Goal: Task Accomplishment & Management: Use online tool/utility

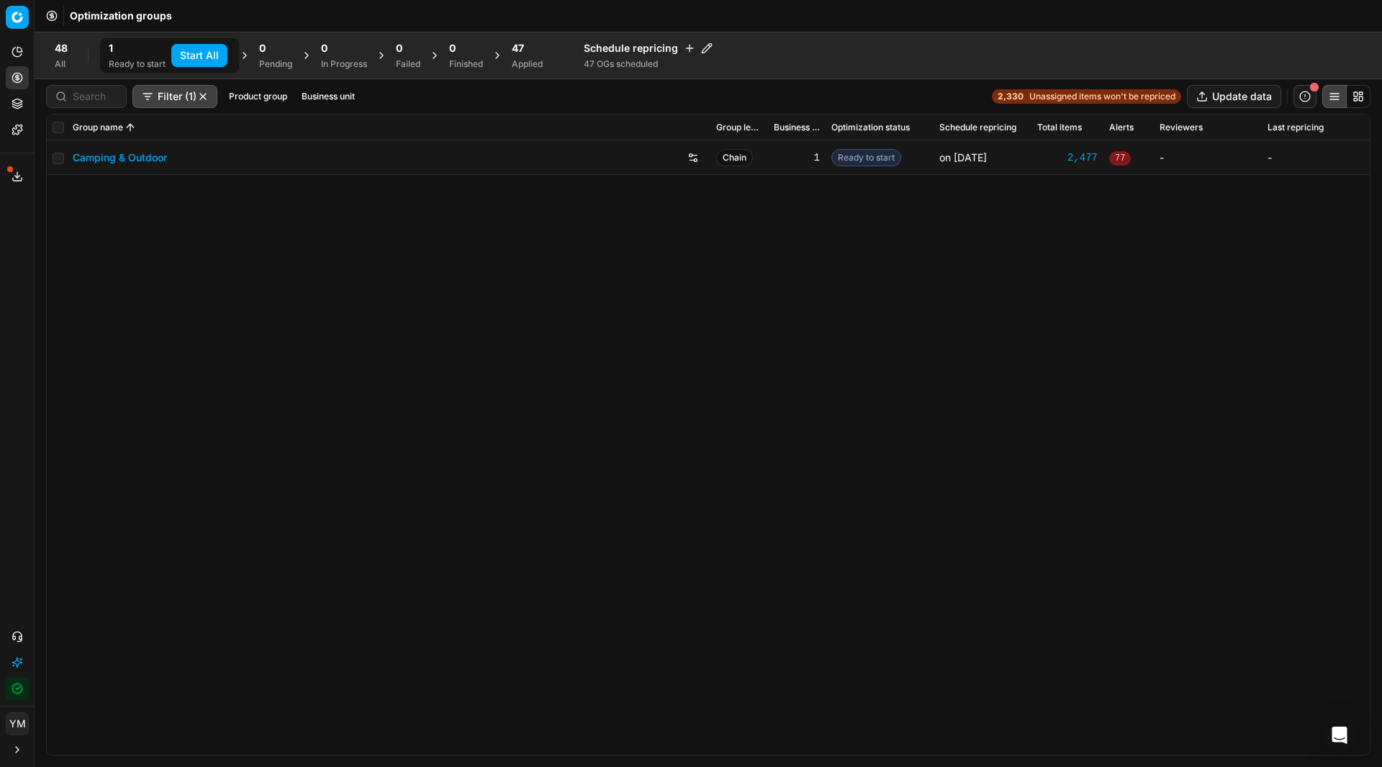
click at [523, 60] on div "Applied" at bounding box center [527, 64] width 31 height 12
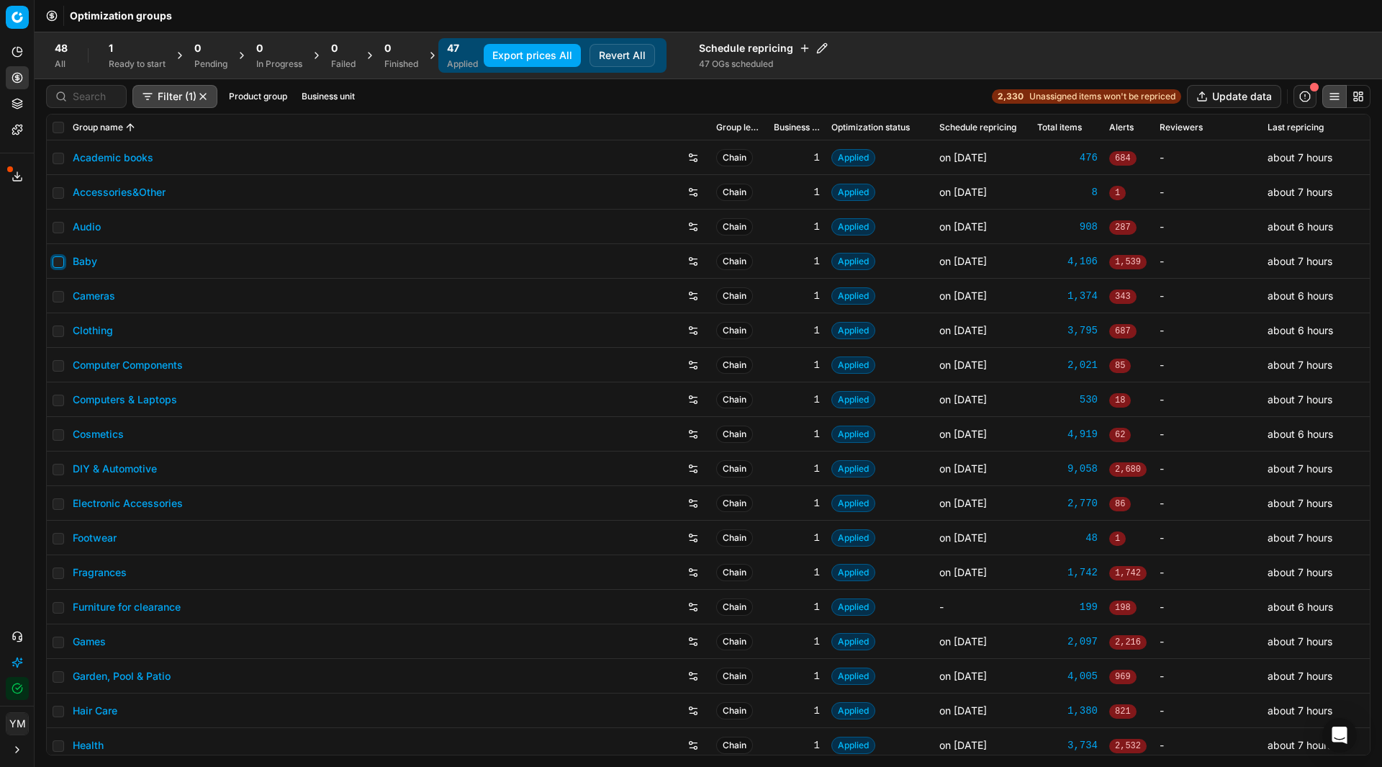
click at [58, 263] on input "checkbox" at bounding box center [59, 262] width 12 height 12
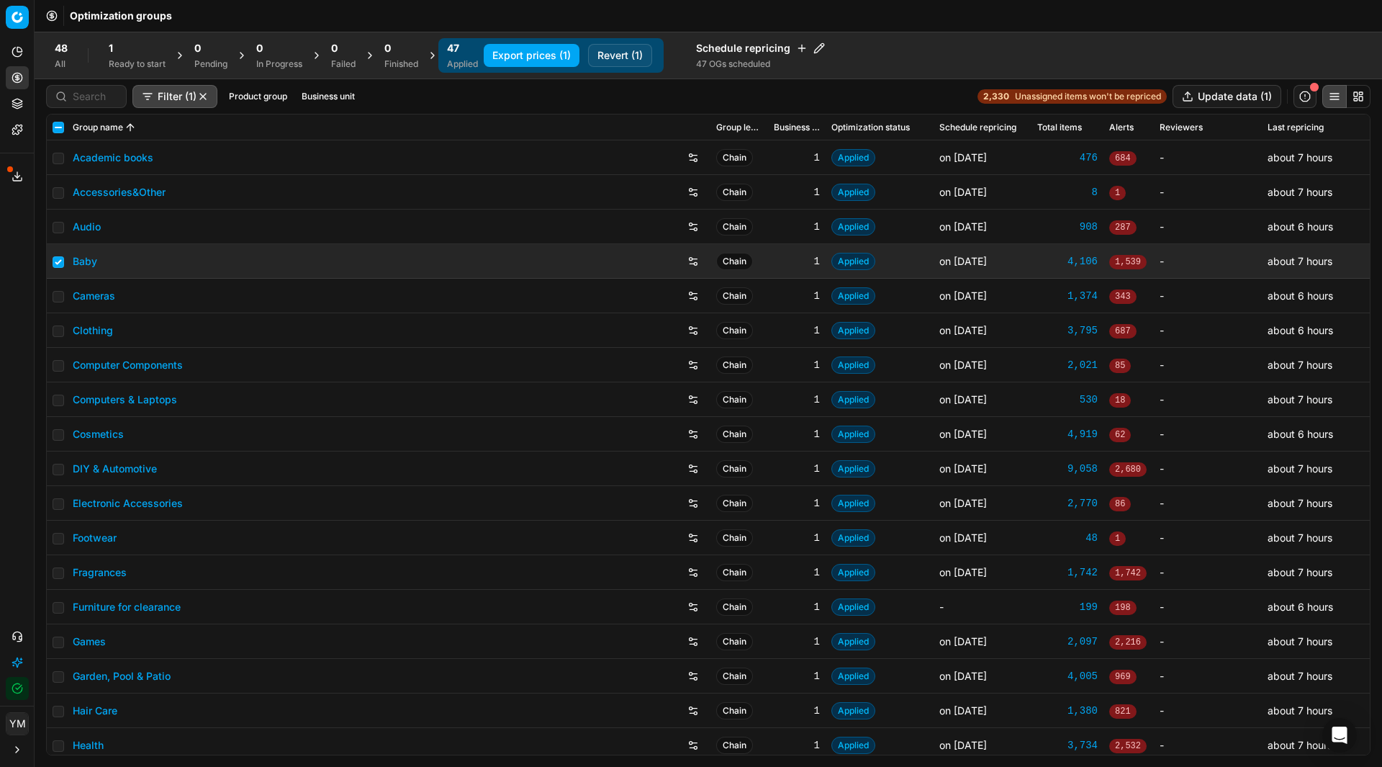
click at [626, 48] on button "Revert (1)" at bounding box center [620, 55] width 64 height 23
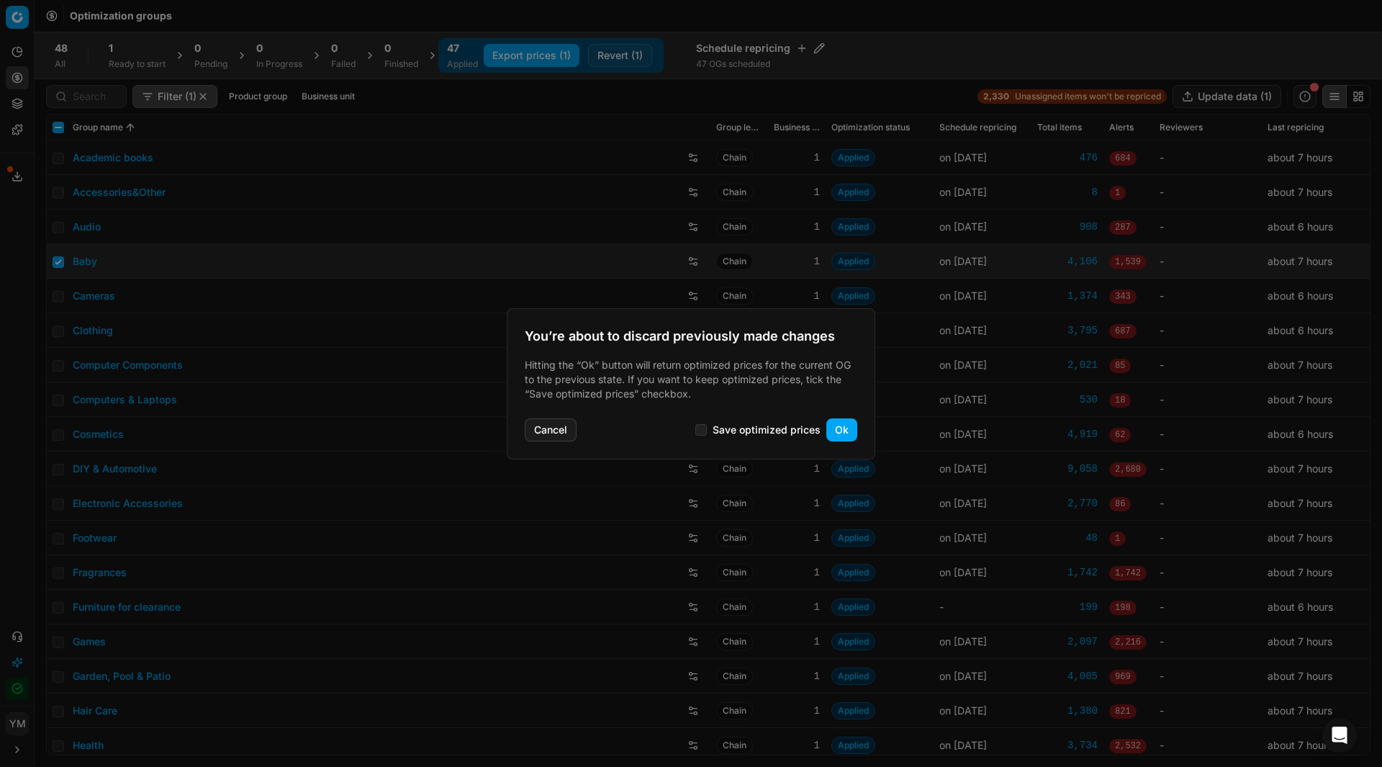
click at [847, 435] on button "Ok" at bounding box center [841, 429] width 31 height 23
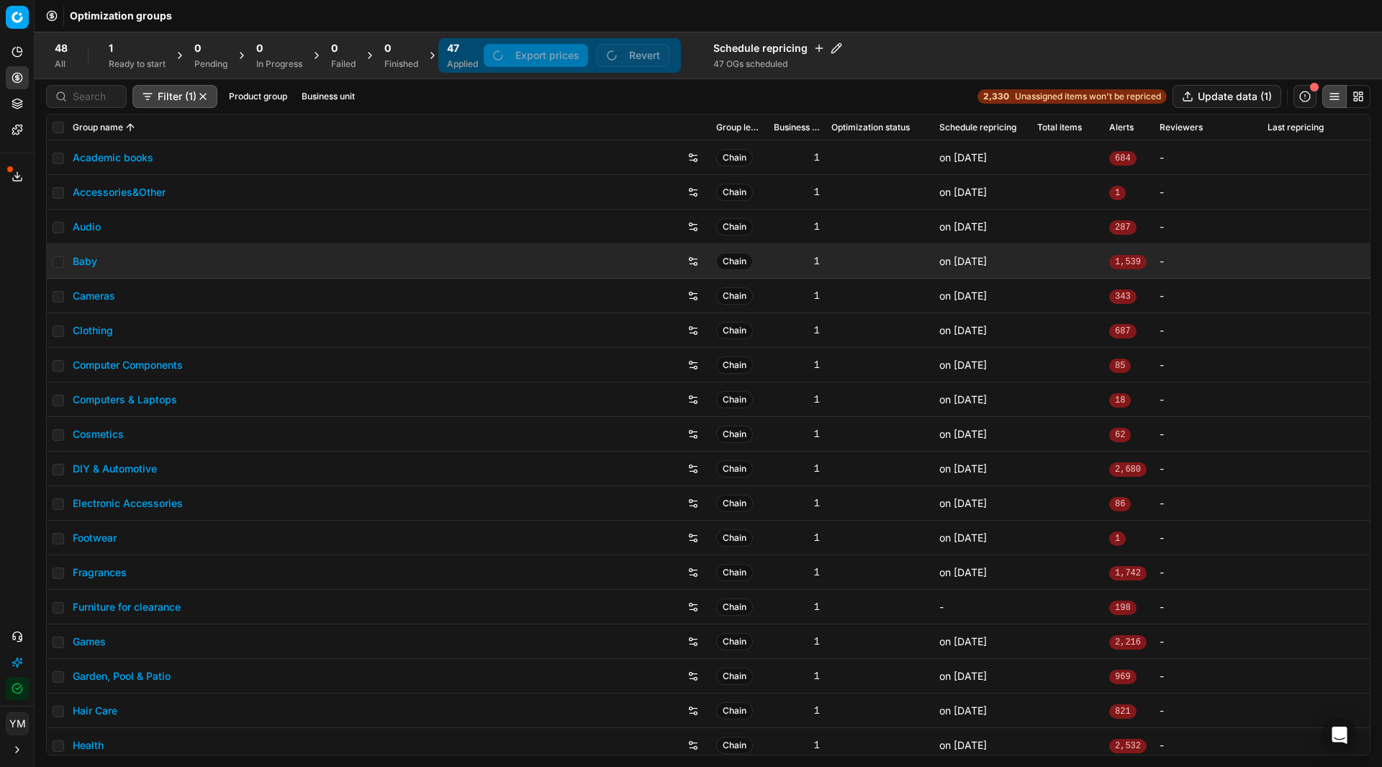
checkbox input "false"
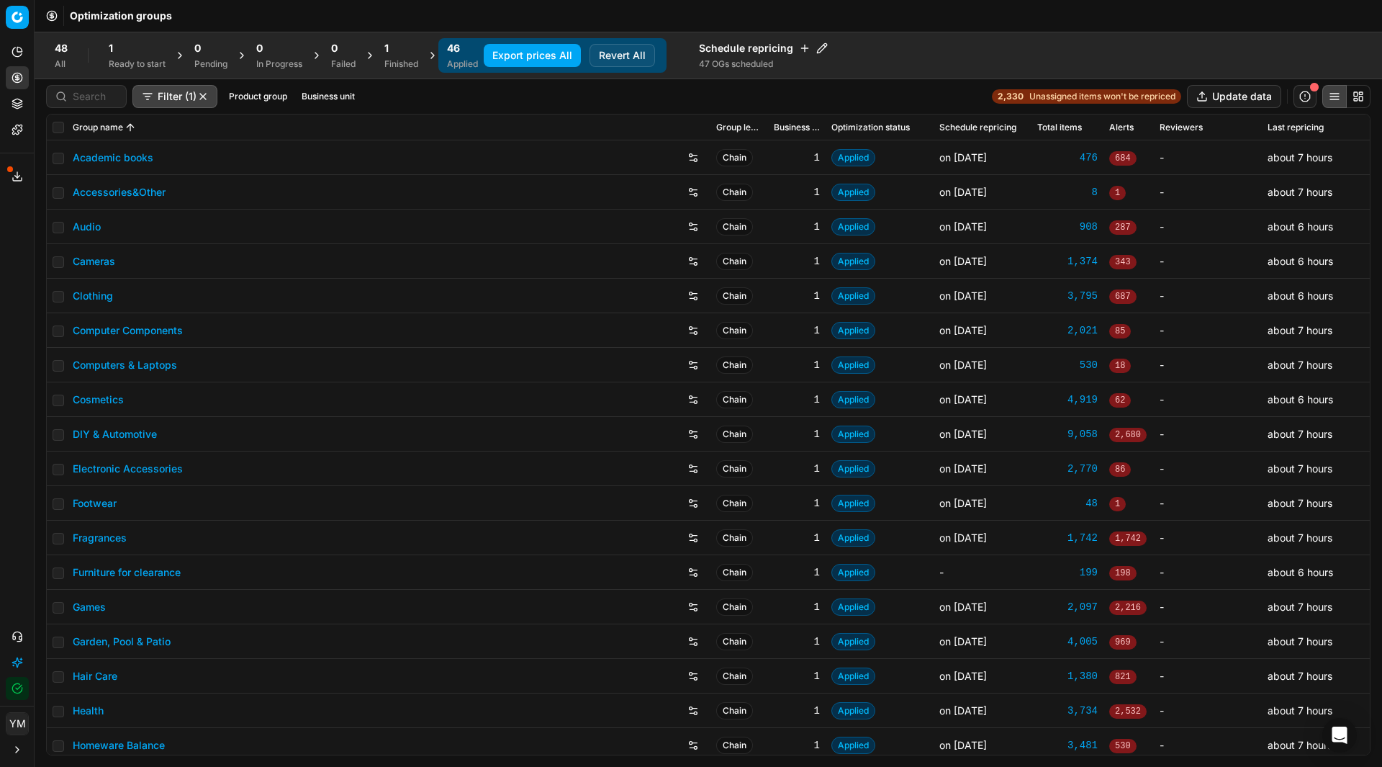
click at [393, 66] on div "Finished" at bounding box center [401, 64] width 34 height 12
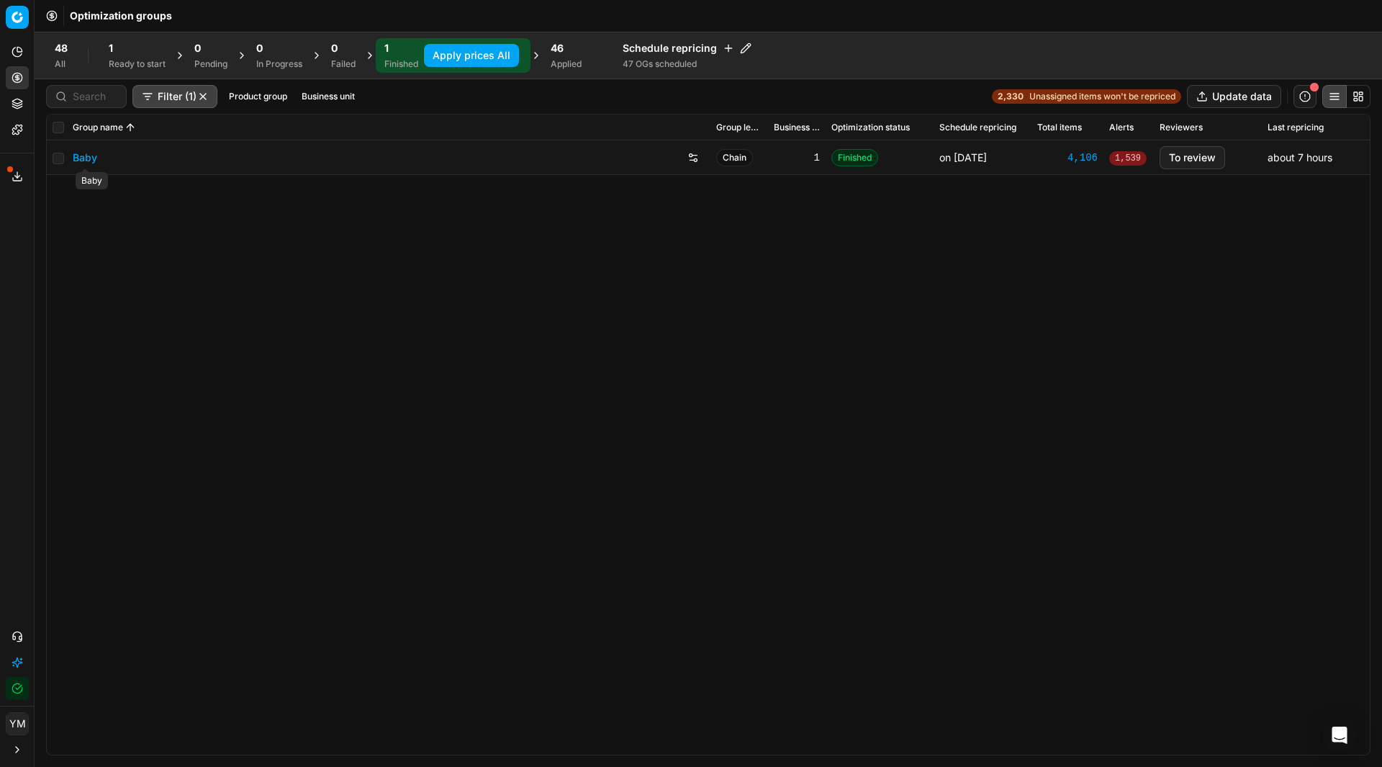
click at [89, 157] on link "Baby" at bounding box center [85, 157] width 24 height 14
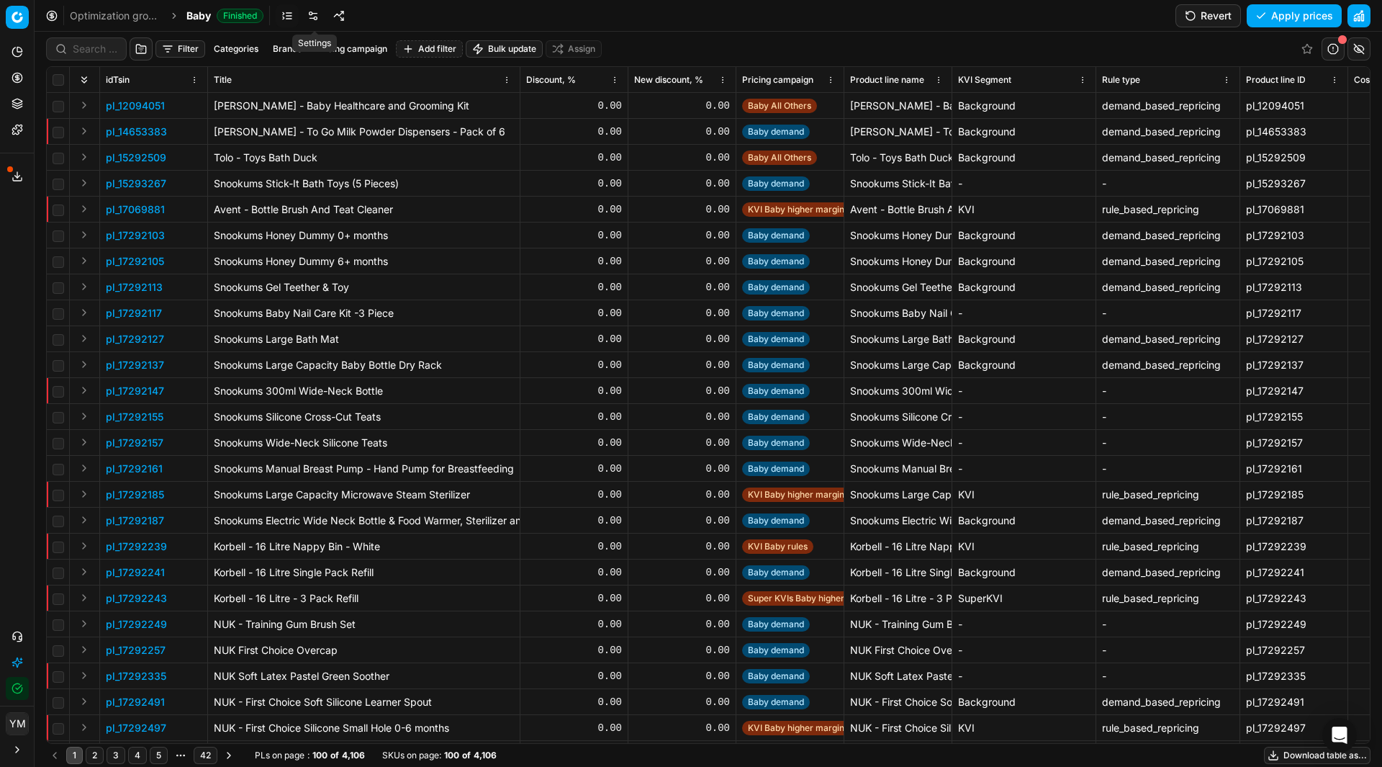
click at [309, 20] on link at bounding box center [313, 15] width 23 height 23
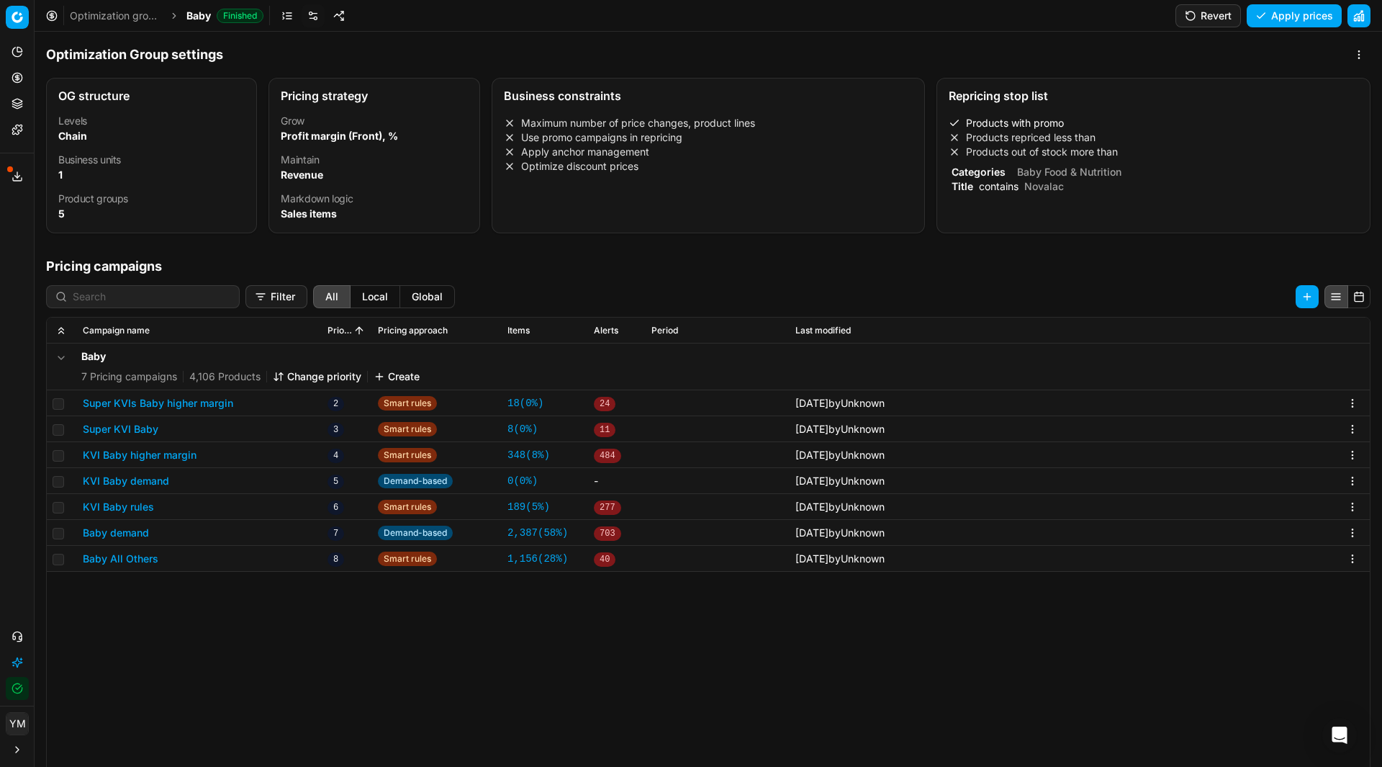
click at [1030, 98] on div "Repricing stop list" at bounding box center [1154, 96] width 410 height 12
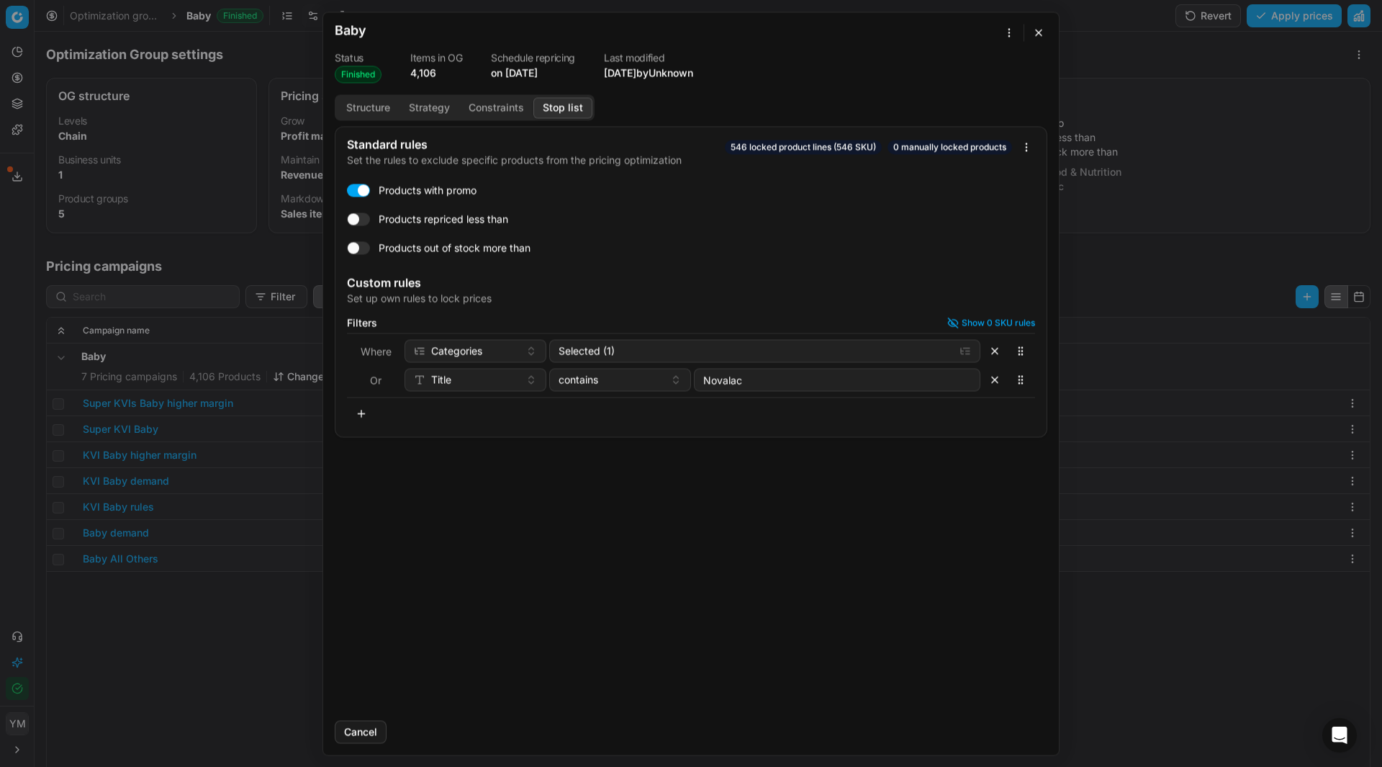
click at [366, 418] on button "button" at bounding box center [361, 413] width 29 height 23
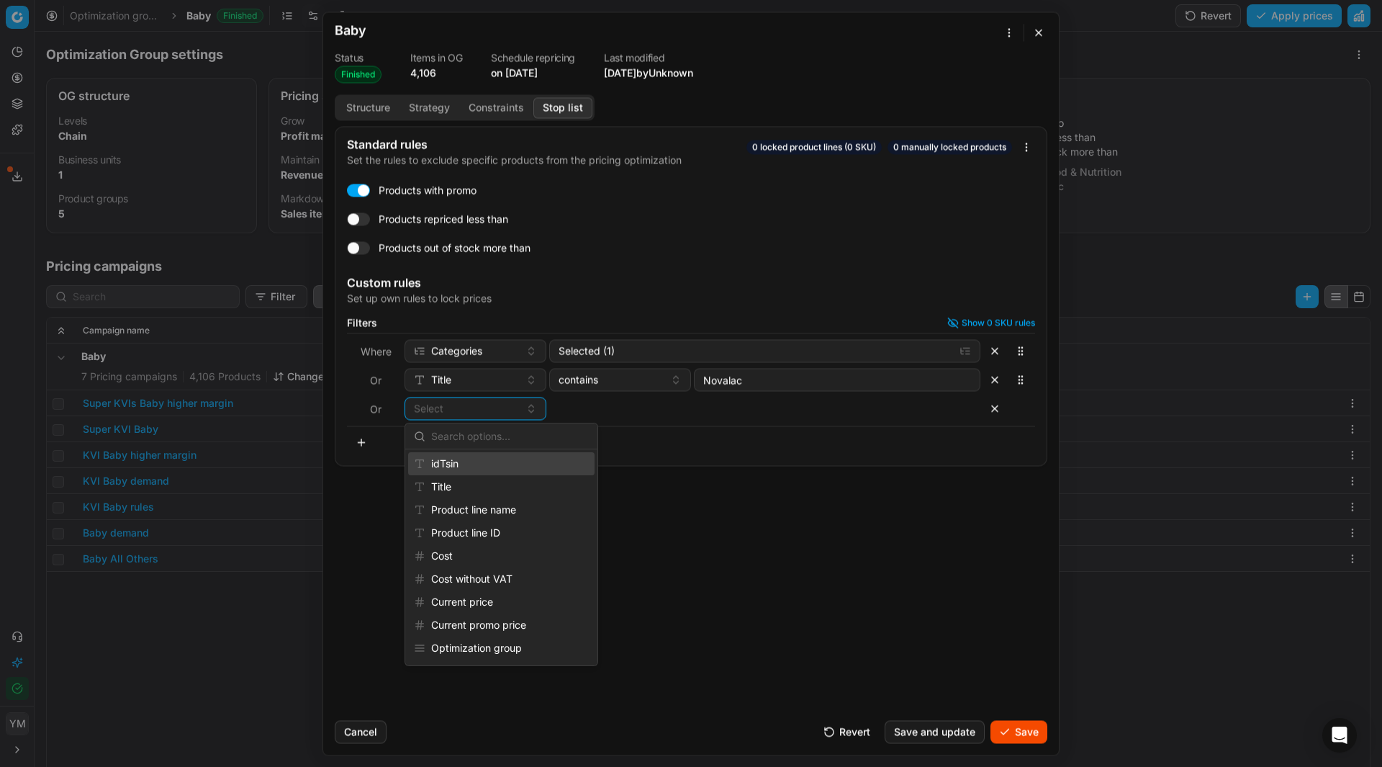
click at [487, 464] on div "idTsin" at bounding box center [501, 463] width 186 height 23
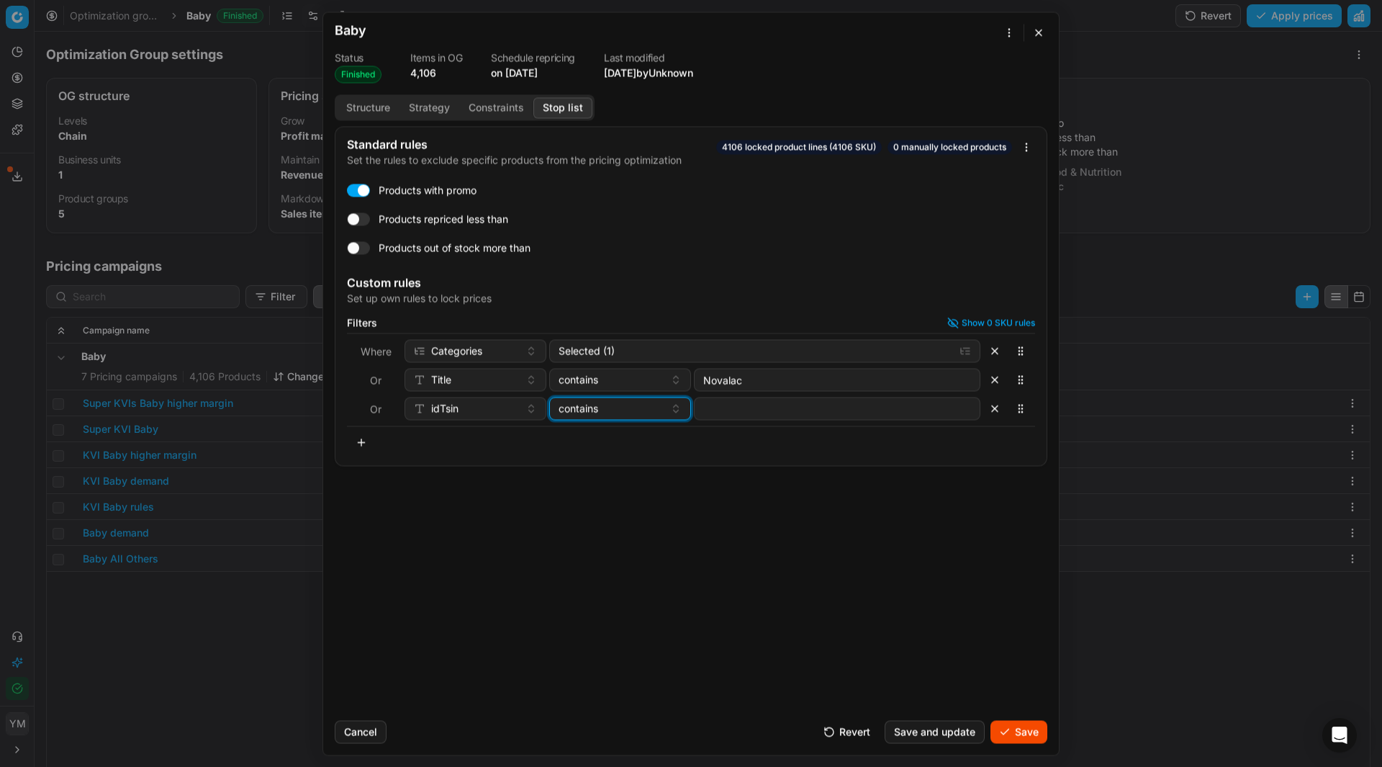
click at [676, 406] on button "contains" at bounding box center [620, 408] width 142 height 23
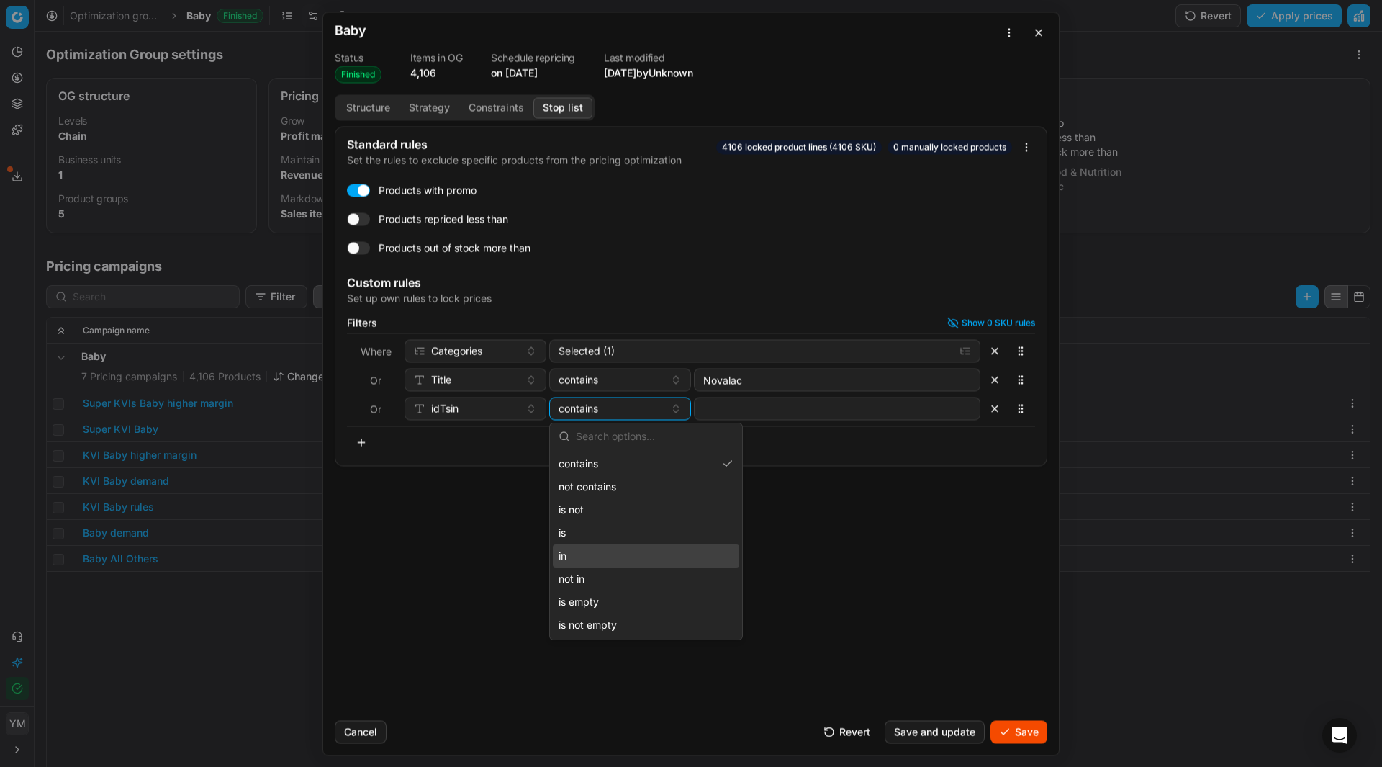
click at [601, 556] on div "in" at bounding box center [646, 555] width 186 height 23
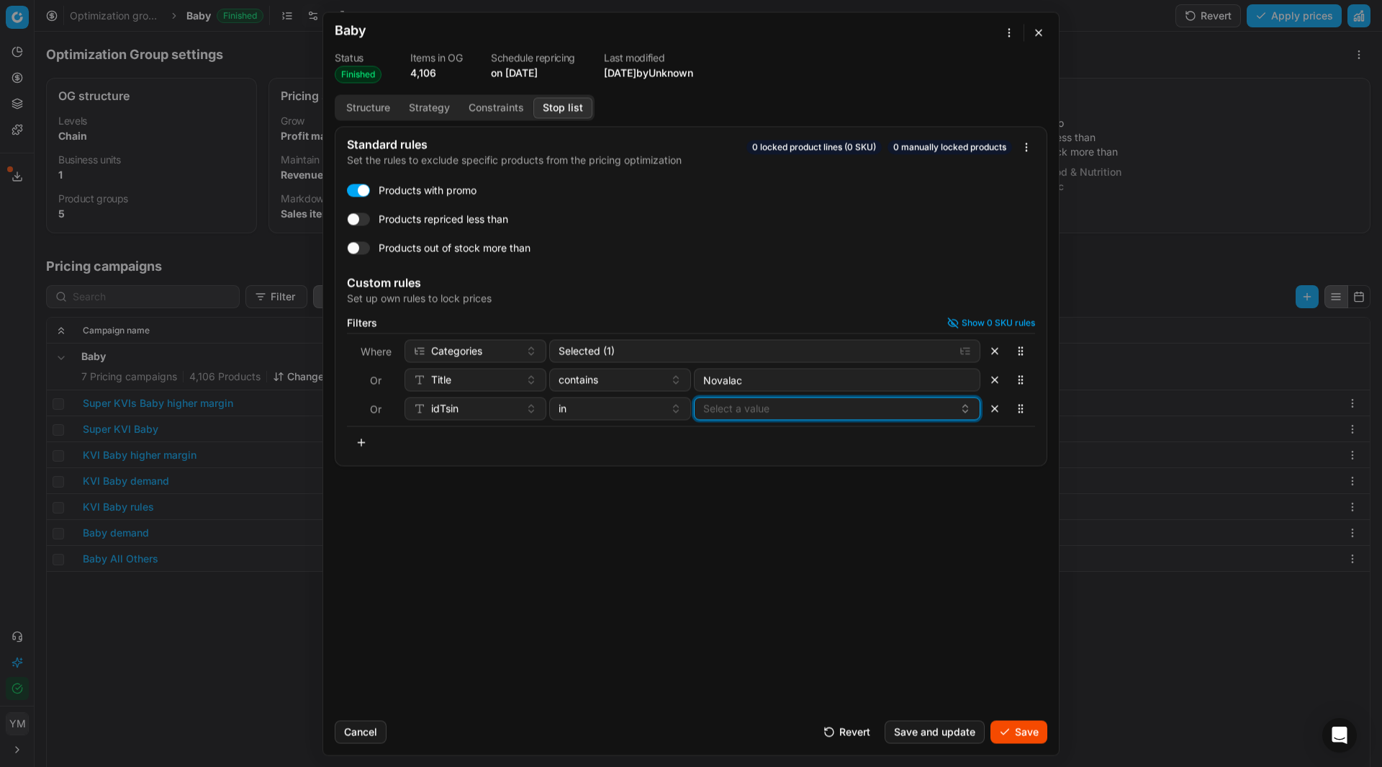
click at [734, 410] on button "Select a value" at bounding box center [837, 408] width 287 height 23
click at [1007, 559] on div "Standard rules Set the rules to exclude specific products from the pricing opti…" at bounding box center [691, 417] width 736 height 582
click at [929, 734] on button "Save and update" at bounding box center [935, 731] width 100 height 23
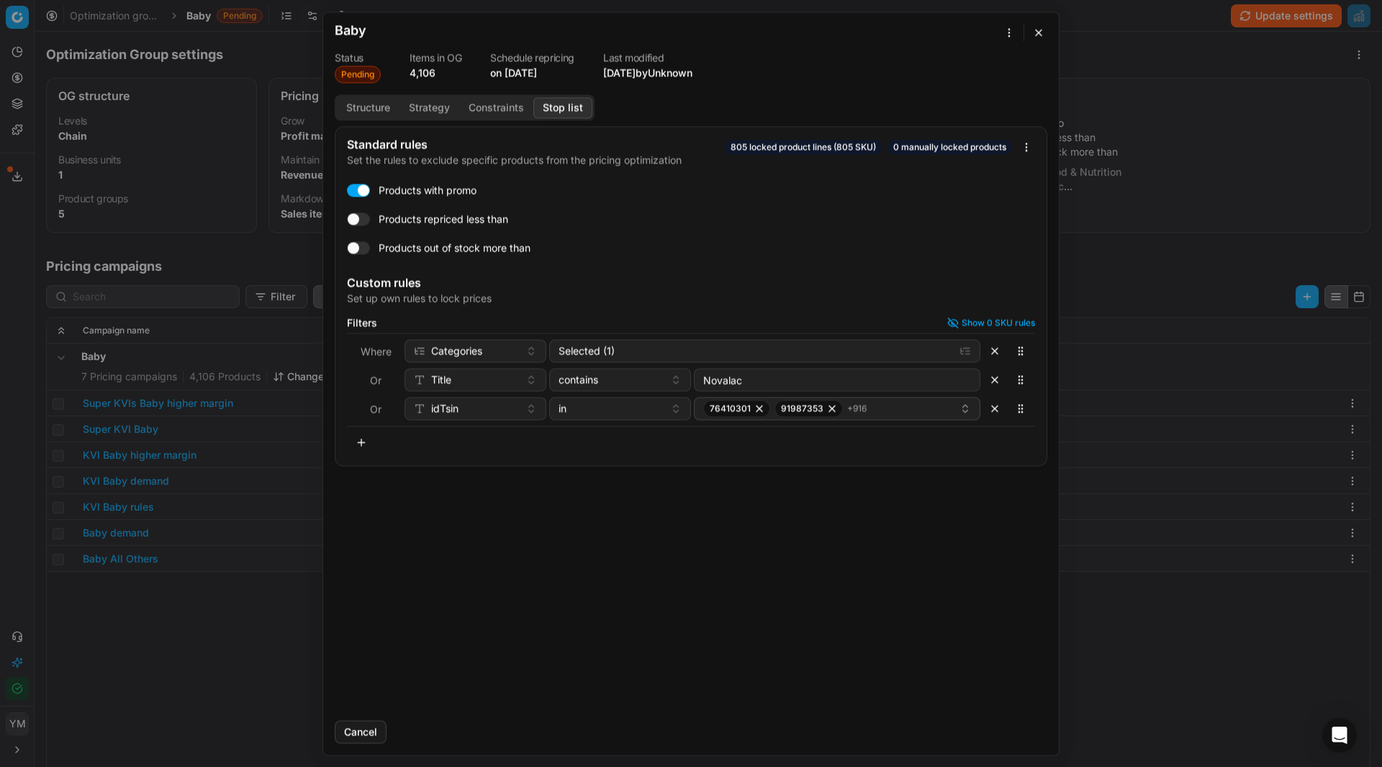
click at [364, 443] on button "button" at bounding box center [361, 441] width 29 height 23
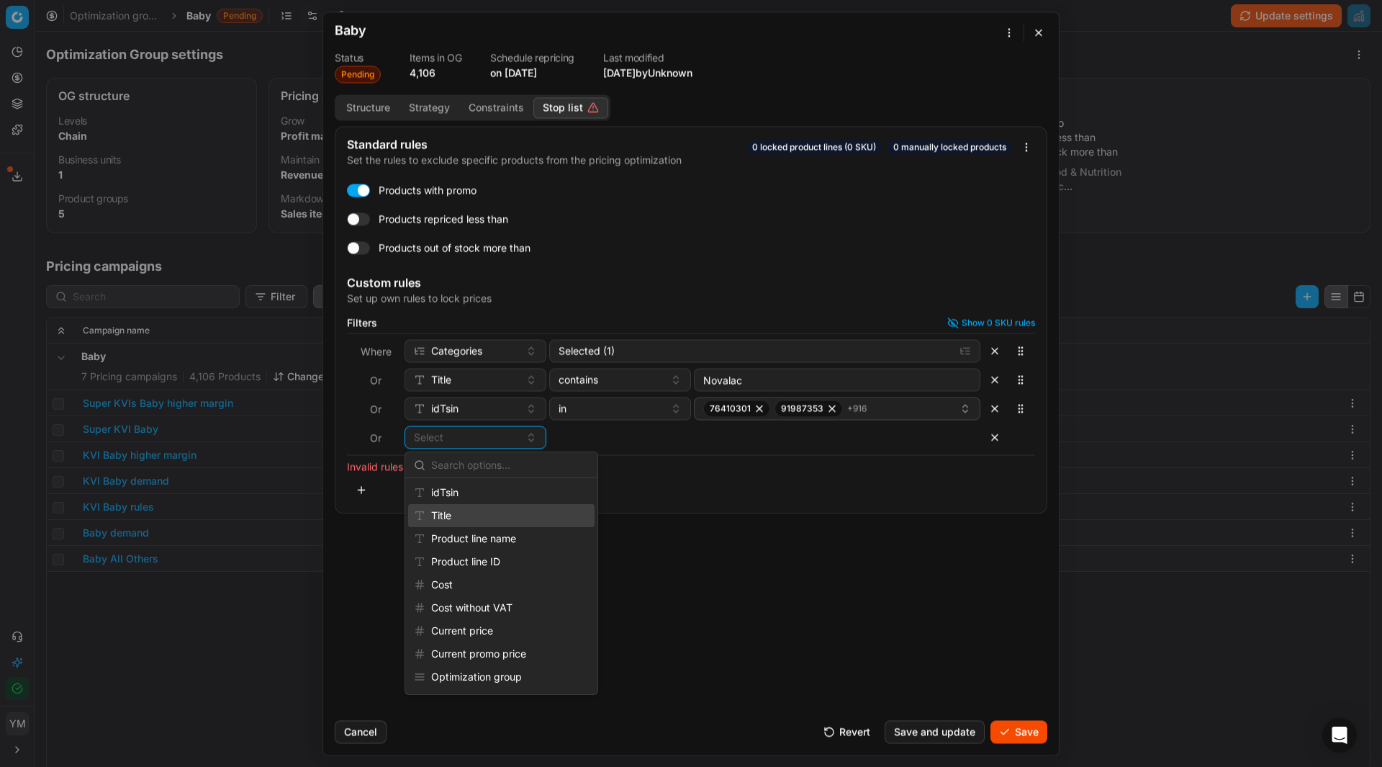
click at [454, 510] on div "Title" at bounding box center [501, 515] width 186 height 23
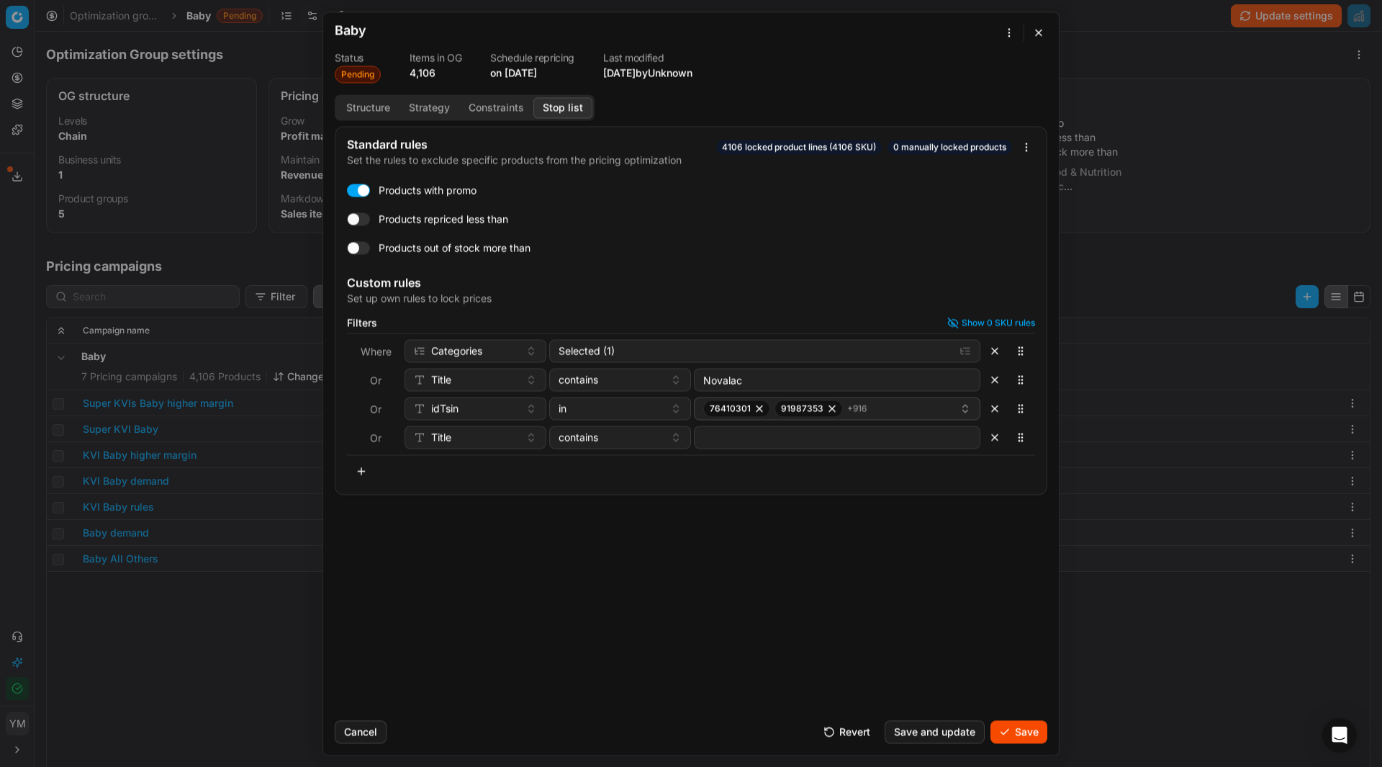
click at [995, 441] on button "button" at bounding box center [994, 436] width 23 height 23
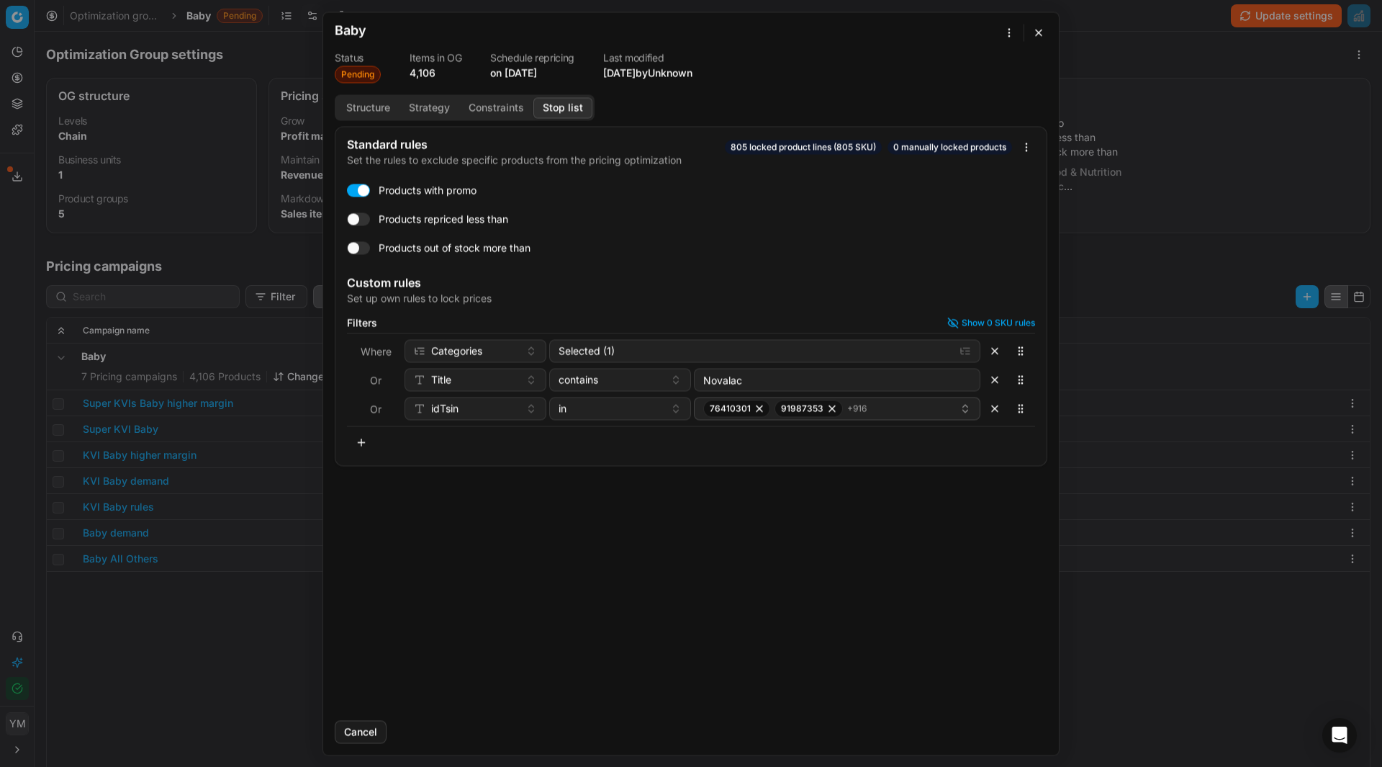
click at [1033, 37] on button "button" at bounding box center [1038, 32] width 17 height 17
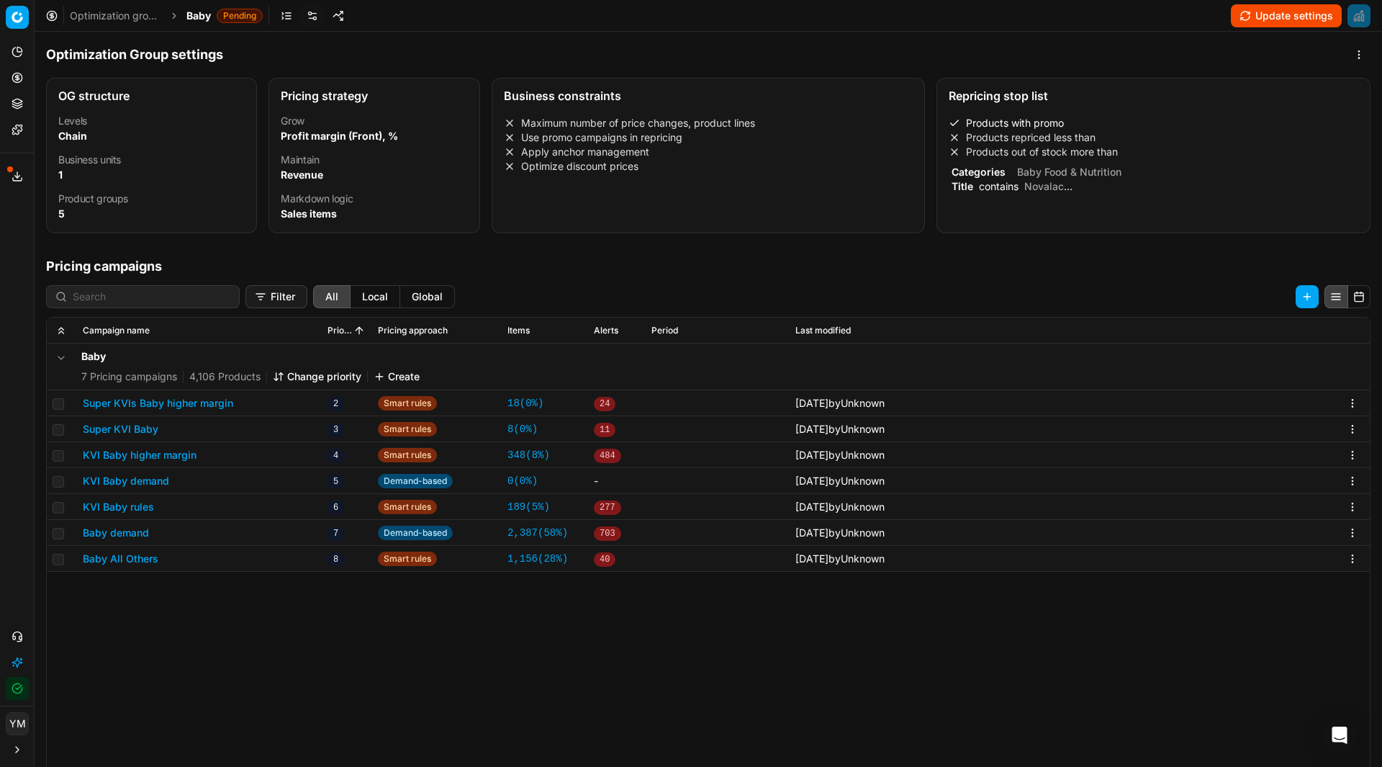
click at [1036, 168] on span "Baby Food & Nutrition" at bounding box center [1069, 172] width 110 height 12
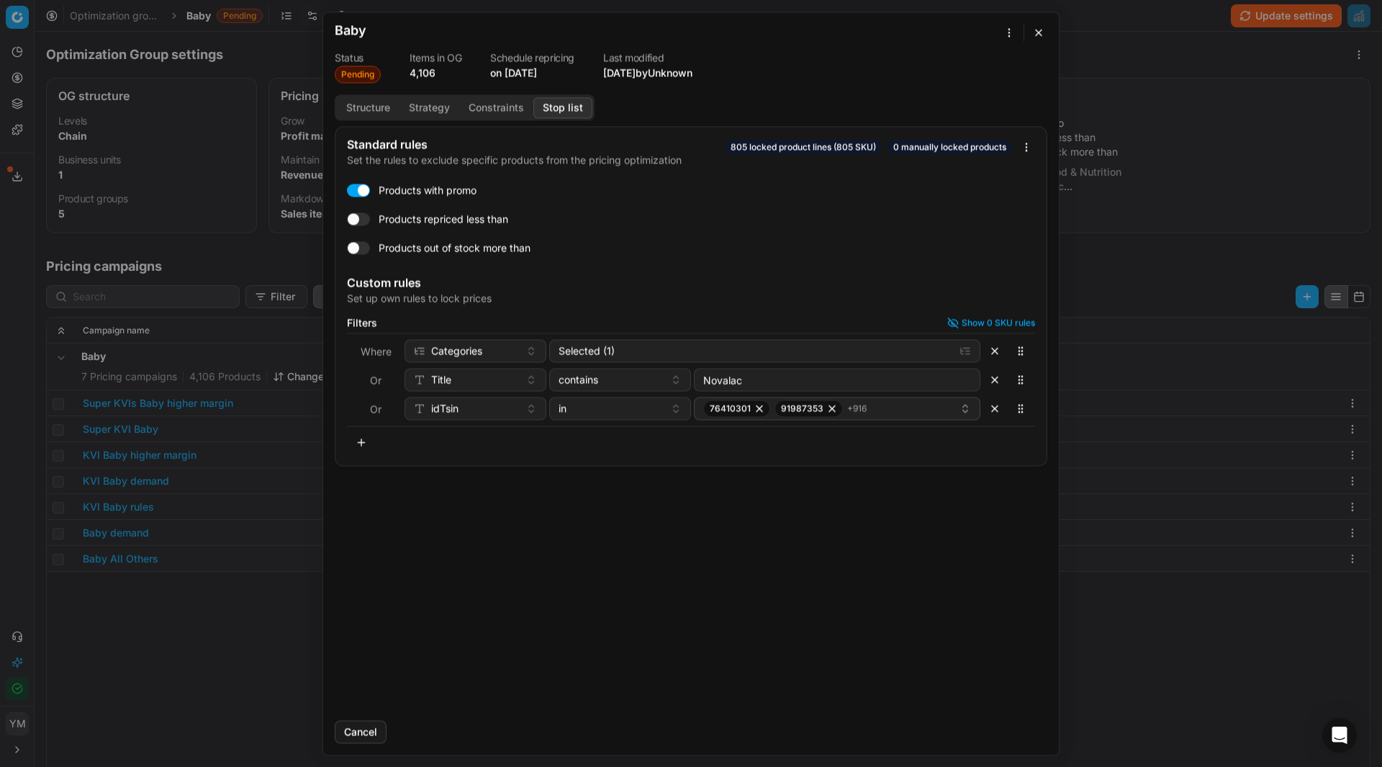
click at [1033, 27] on button "button" at bounding box center [1038, 32] width 17 height 17
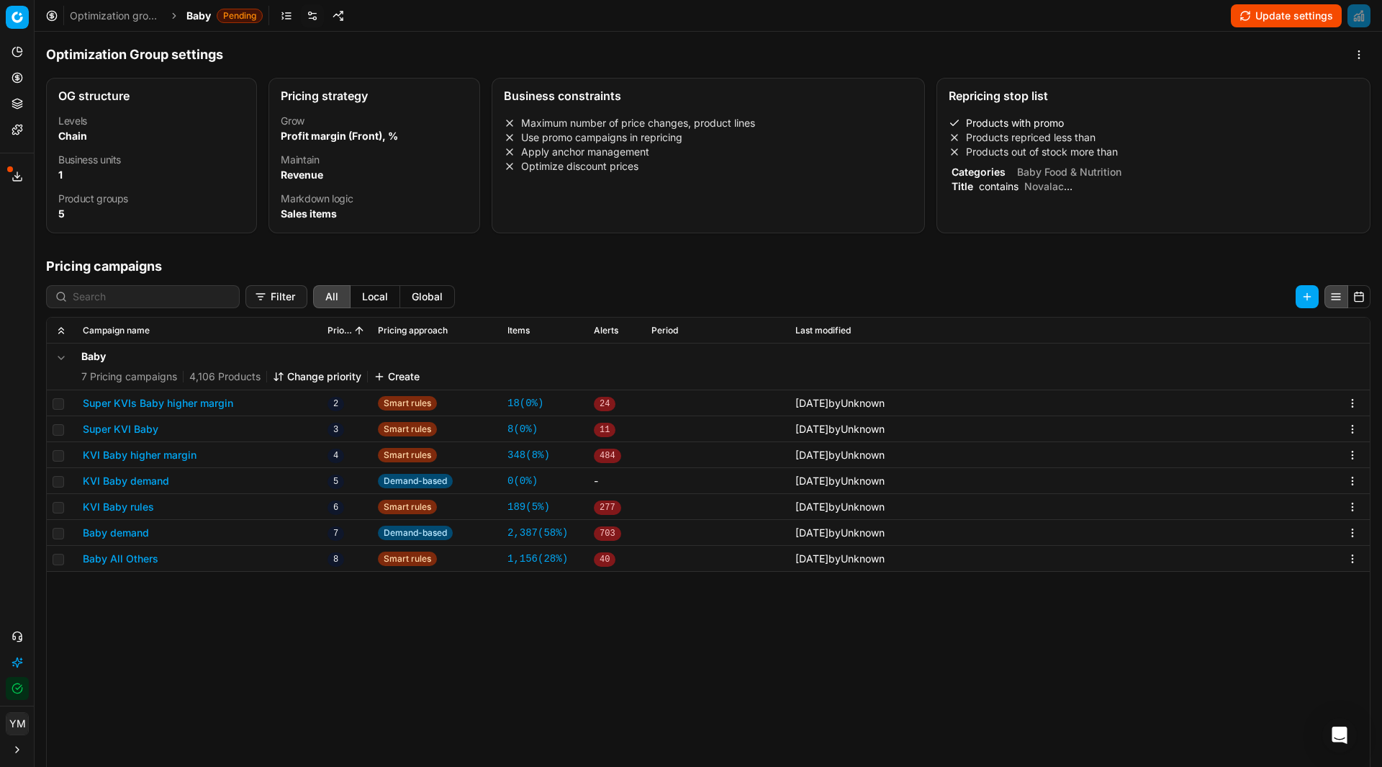
click at [109, 12] on link "Optimization groups" at bounding box center [116, 16] width 92 height 14
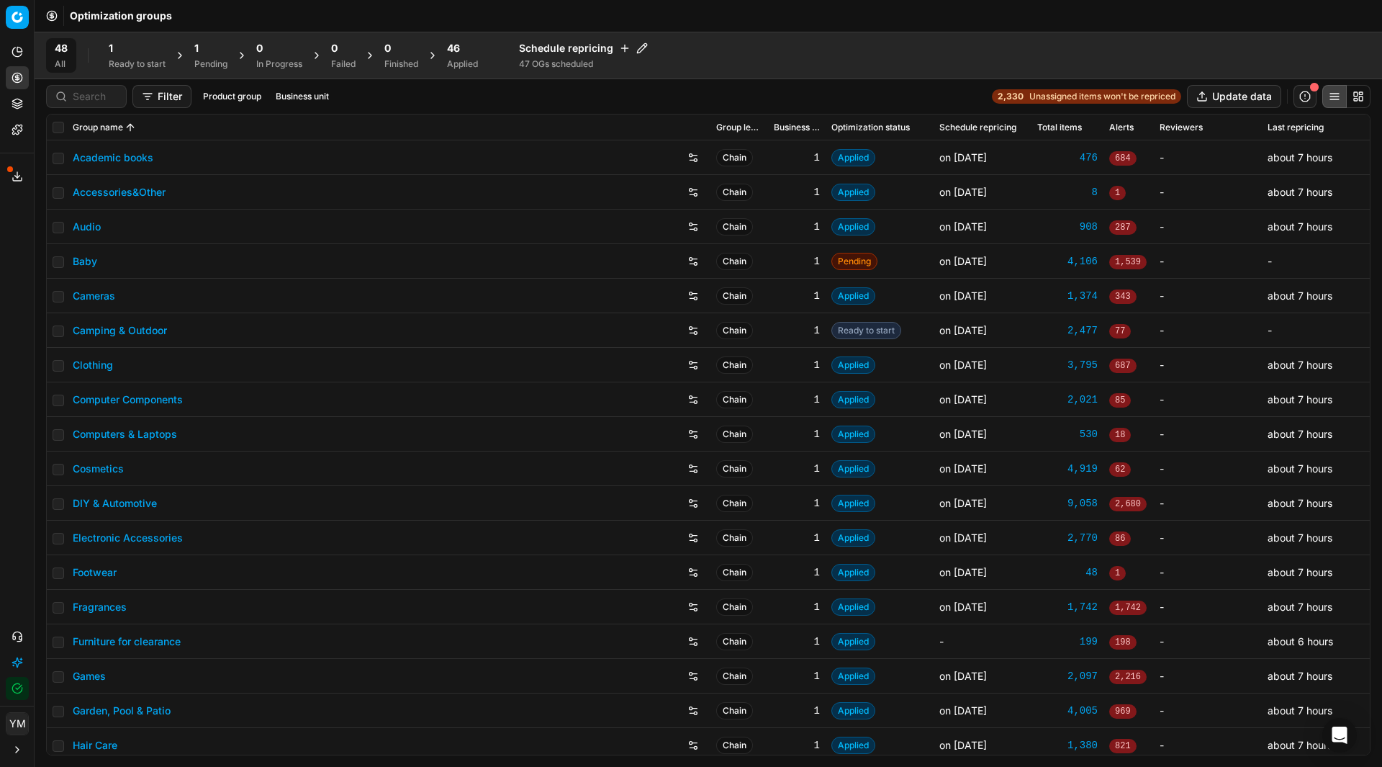
click at [213, 63] on div "Pending" at bounding box center [210, 64] width 33 height 12
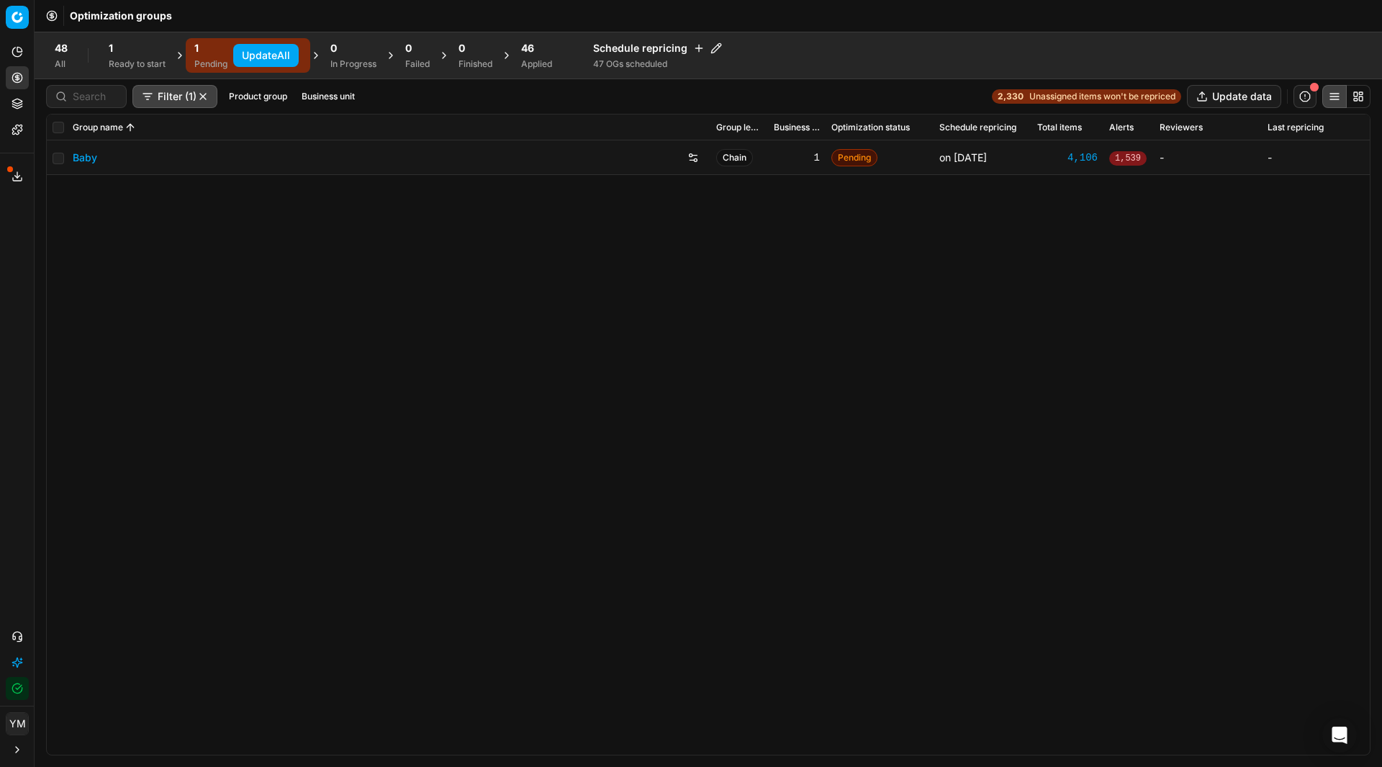
click at [273, 59] on button "Update All" at bounding box center [266, 55] width 66 height 23
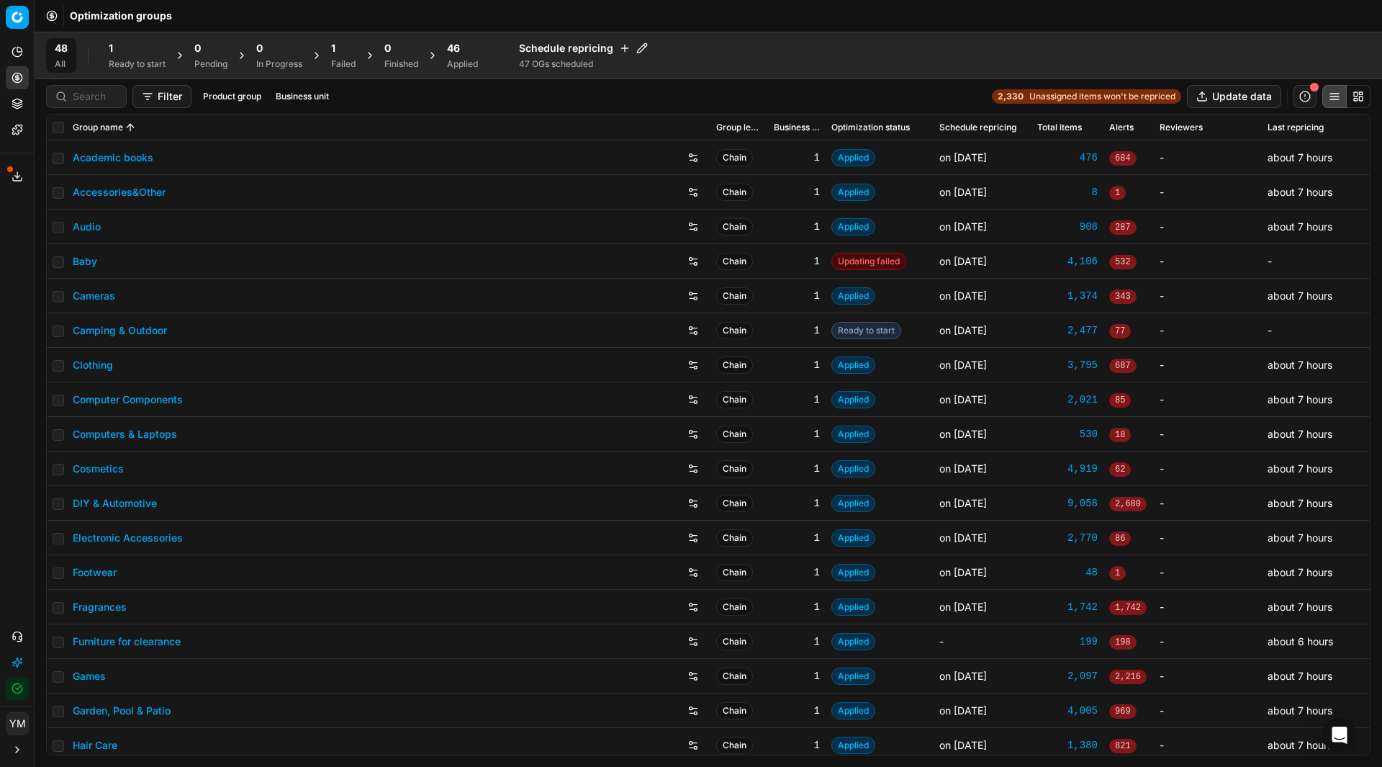
click at [863, 264] on span "Updating failed" at bounding box center [868, 261] width 75 height 17
click at [1112, 261] on span "532" at bounding box center [1122, 262] width 27 height 14
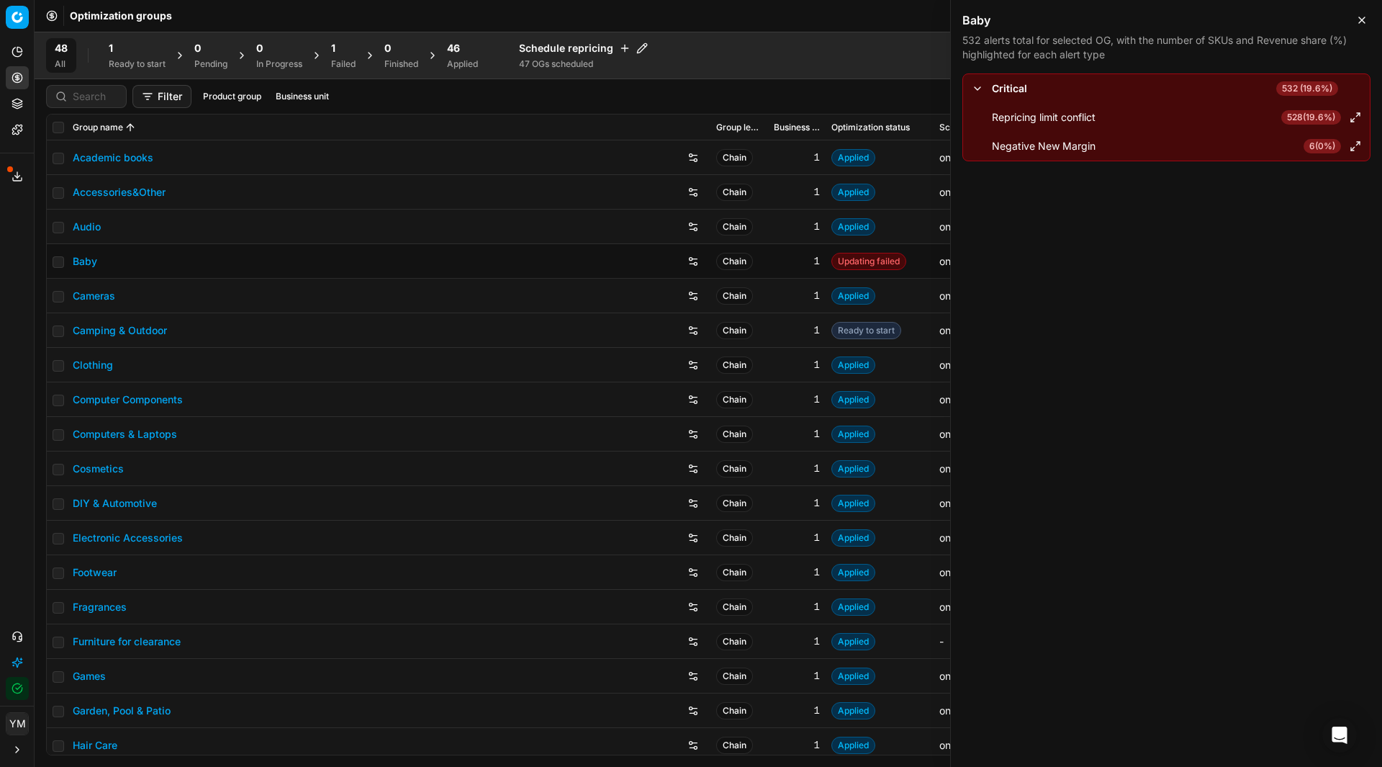
click at [0, 268] on div "Analytics Pricing Product portfolio Templates Export service 17 Contact support…" at bounding box center [17, 370] width 34 height 671
click at [1358, 25] on icon "button" at bounding box center [1362, 20] width 12 height 12
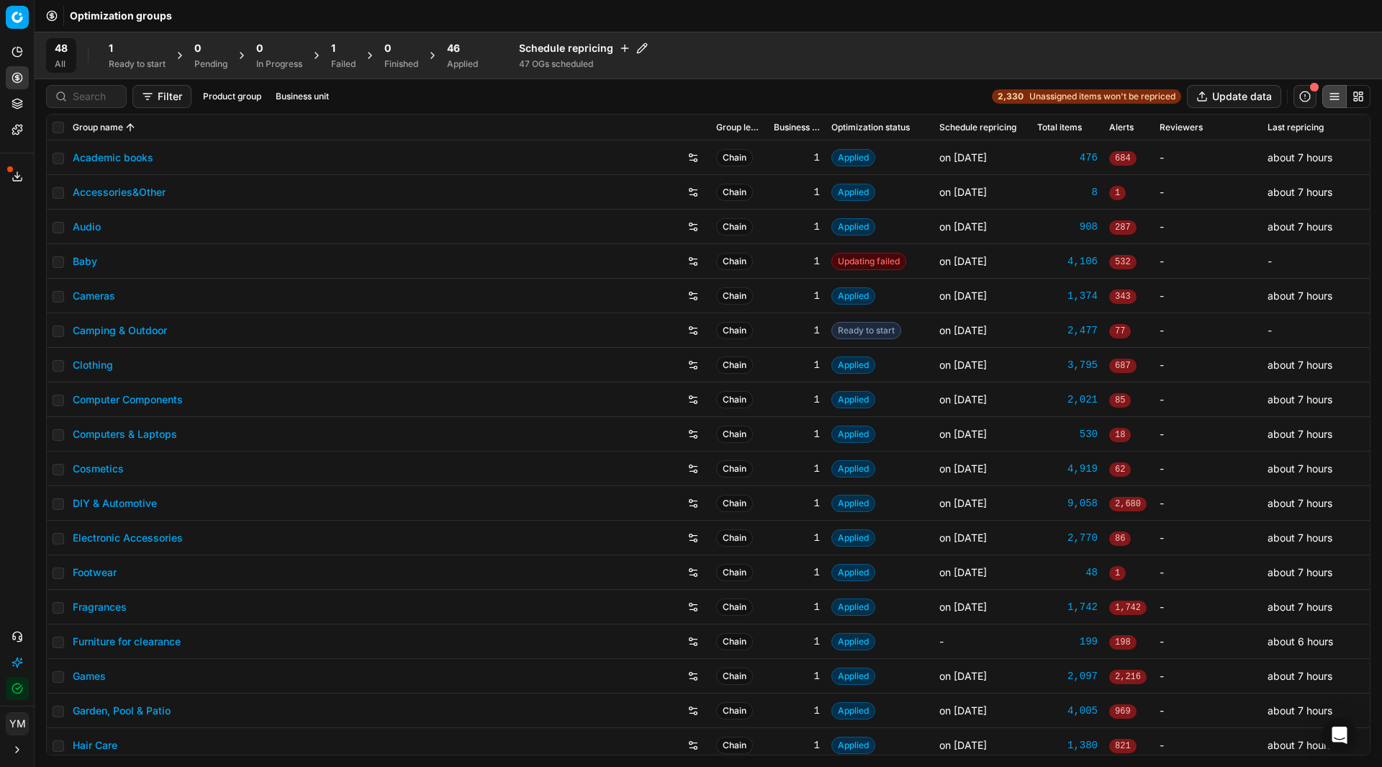
click at [849, 264] on span "Updating failed" at bounding box center [868, 261] width 75 height 17
click at [1299, 98] on button "button" at bounding box center [1305, 96] width 23 height 23
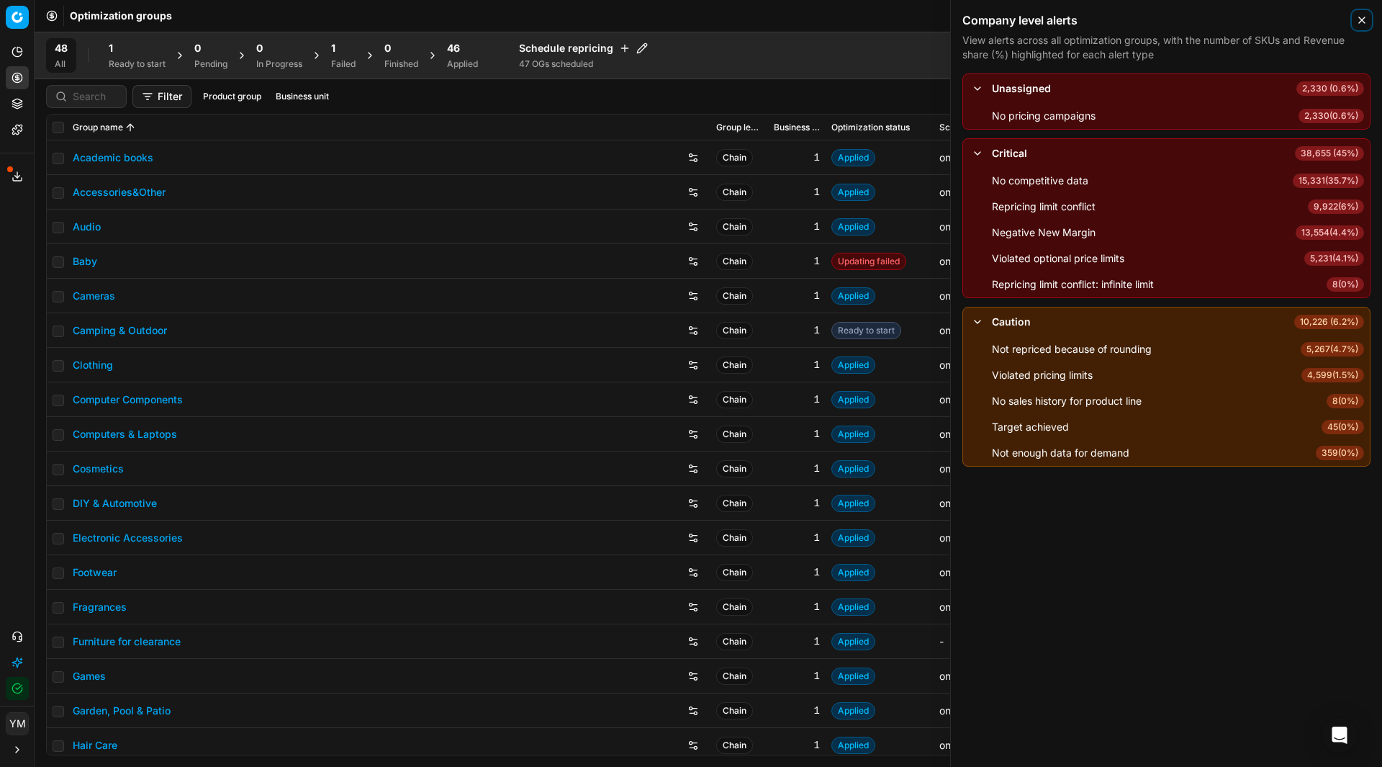
click at [1368, 24] on button "Close" at bounding box center [1361, 20] width 17 height 17
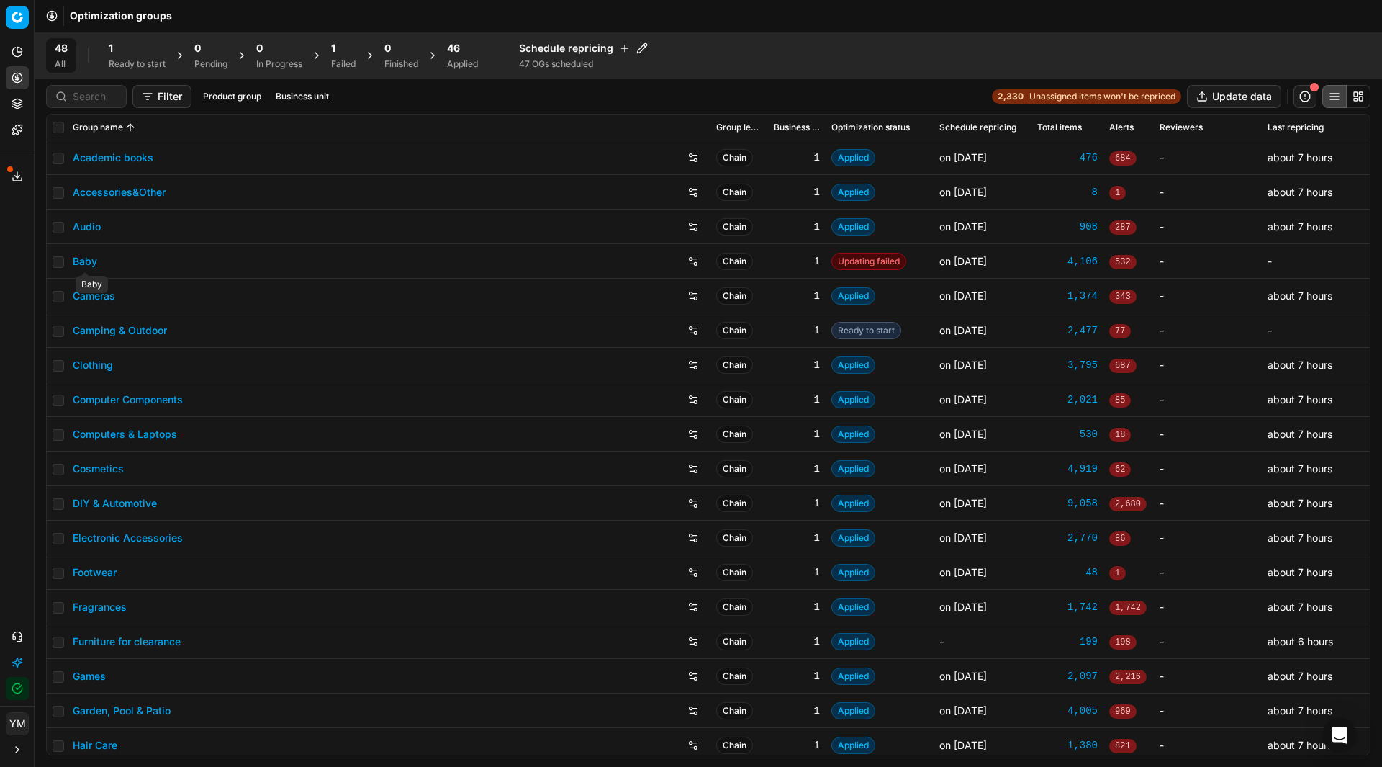
click at [79, 263] on link "Baby" at bounding box center [85, 261] width 24 height 14
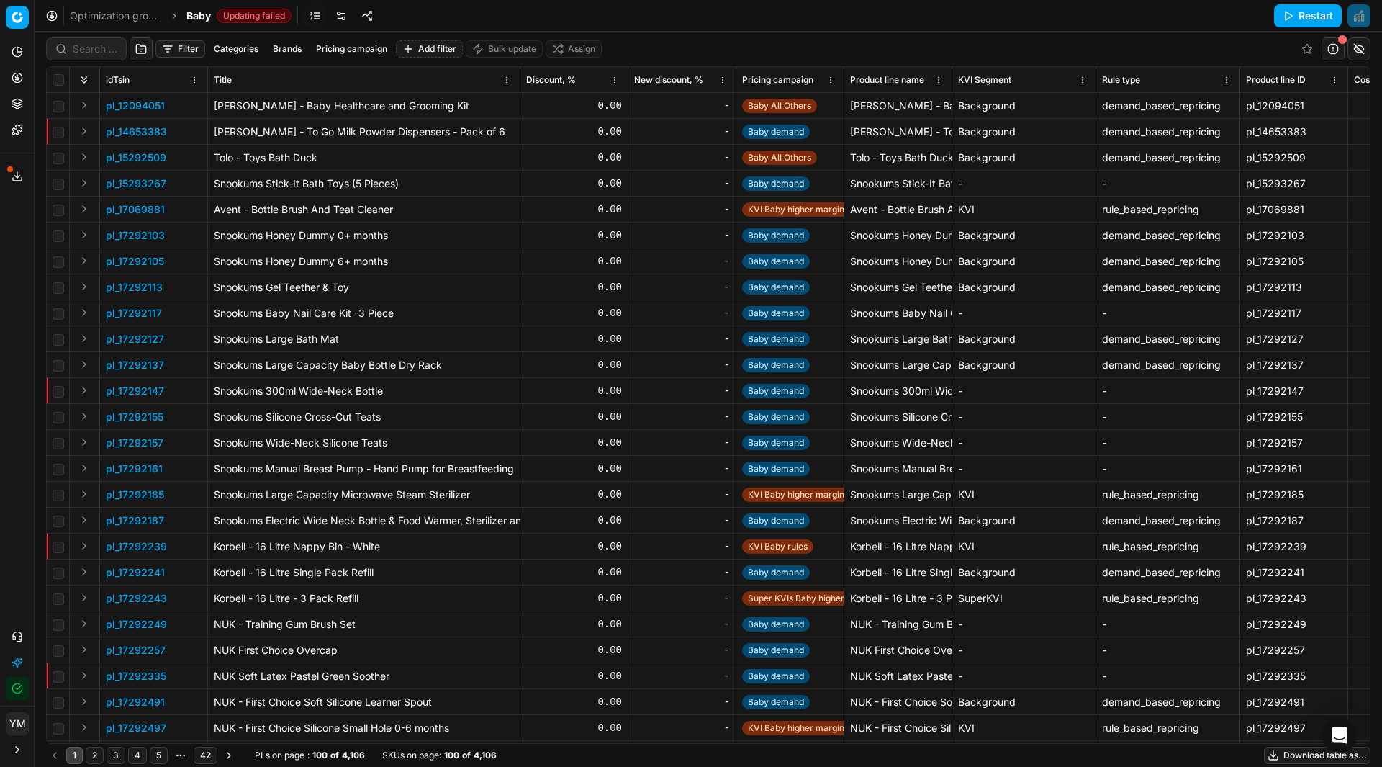
click at [185, 46] on button "Filter" at bounding box center [180, 48] width 50 height 17
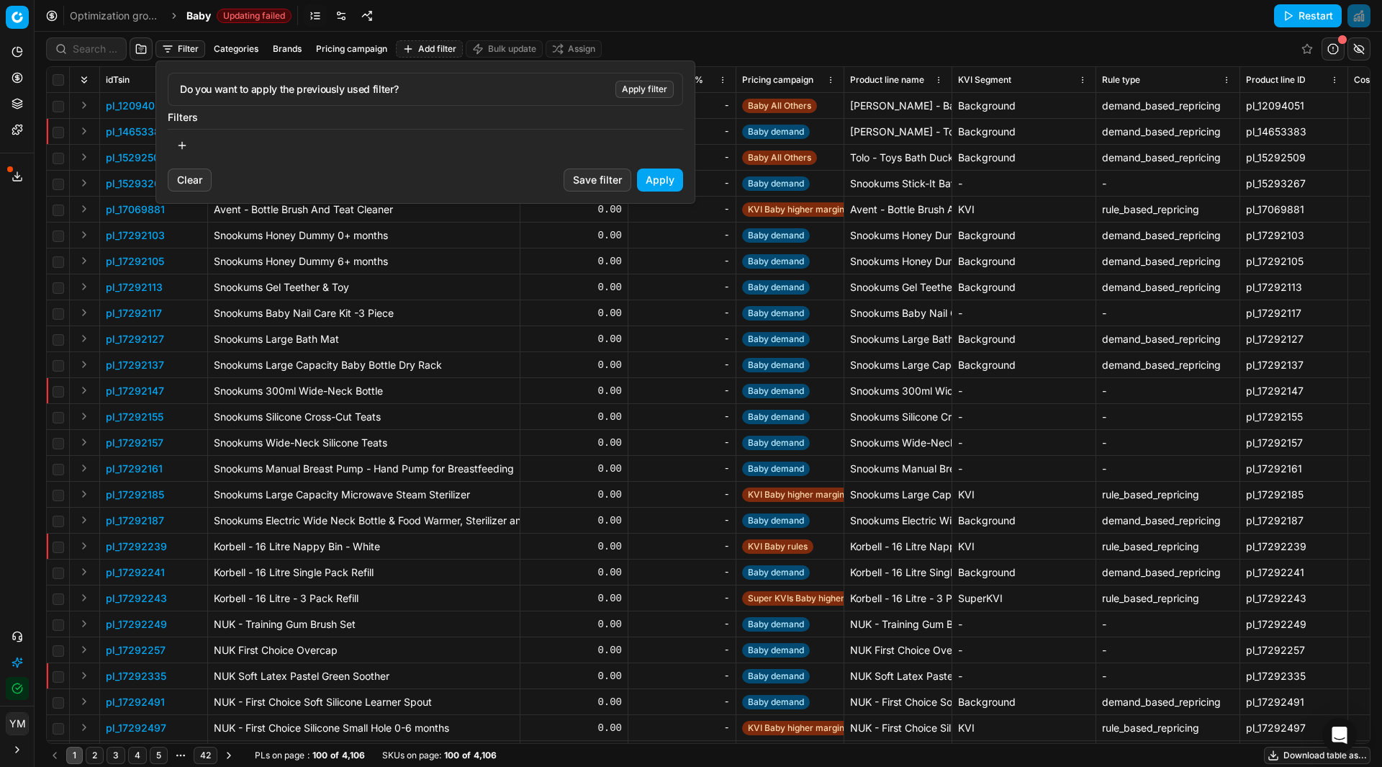
click at [177, 143] on button "button" at bounding box center [182, 145] width 29 height 23
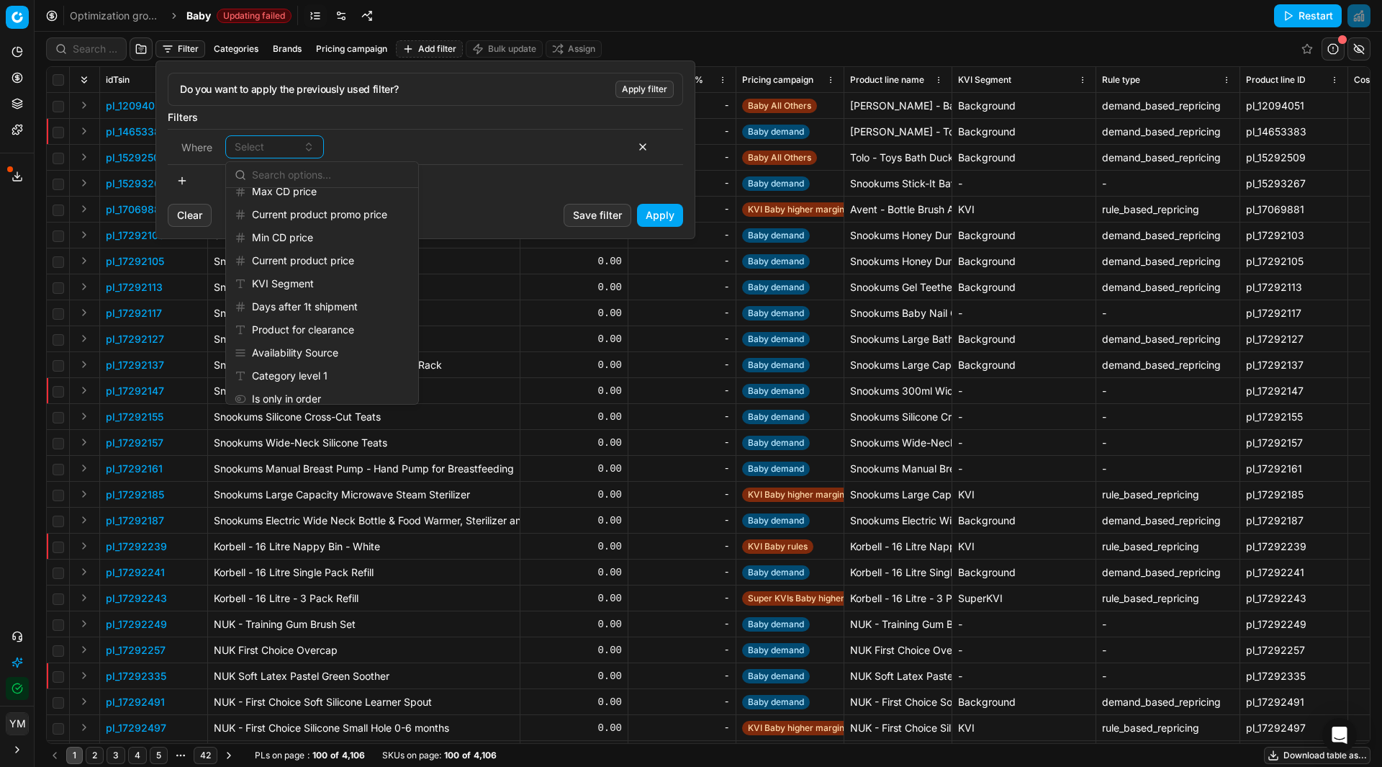
scroll to position [1353, 0]
click at [293, 285] on div "KVI Segment" at bounding box center [322, 277] width 186 height 23
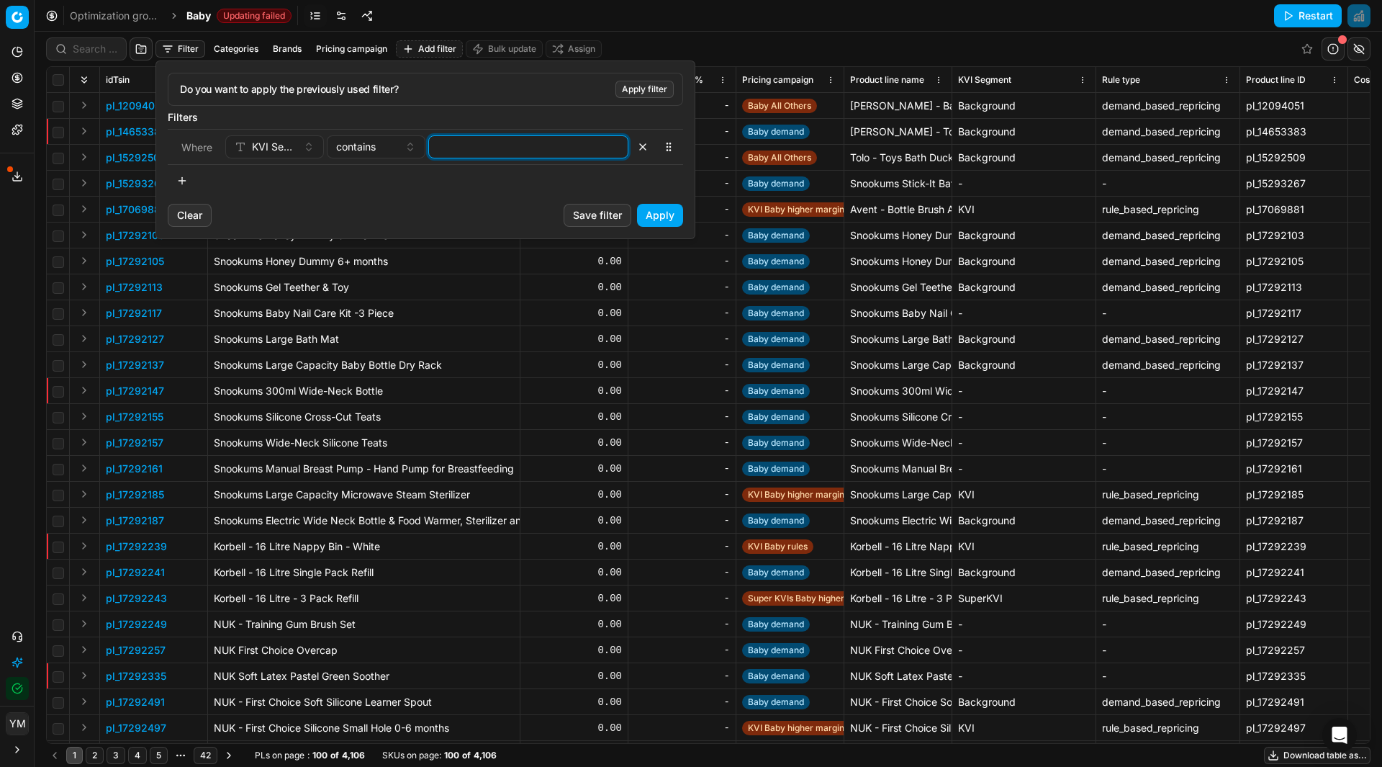
click at [467, 145] on input at bounding box center [528, 147] width 187 height 22
type input "KVI"
click at [645, 220] on button "Apply" at bounding box center [660, 215] width 46 height 23
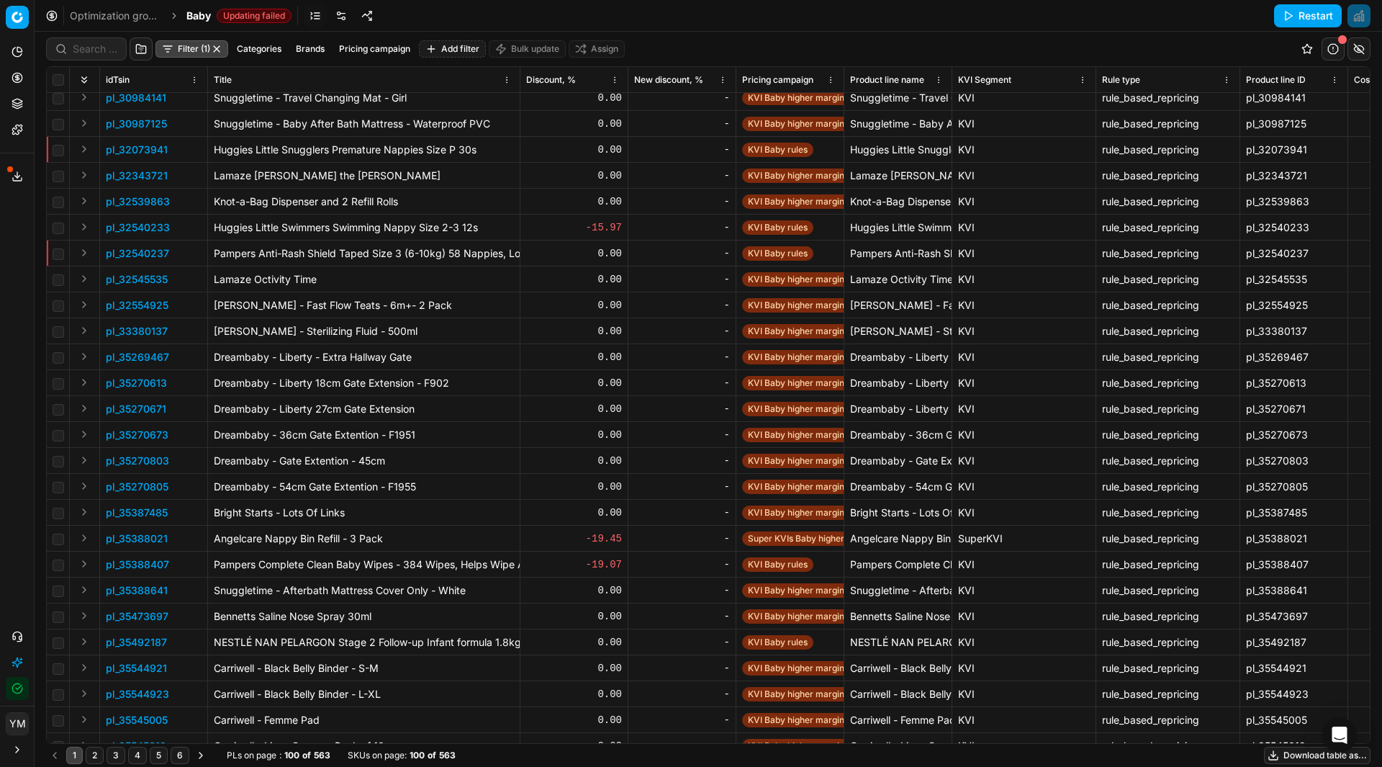
scroll to position [1952, 0]
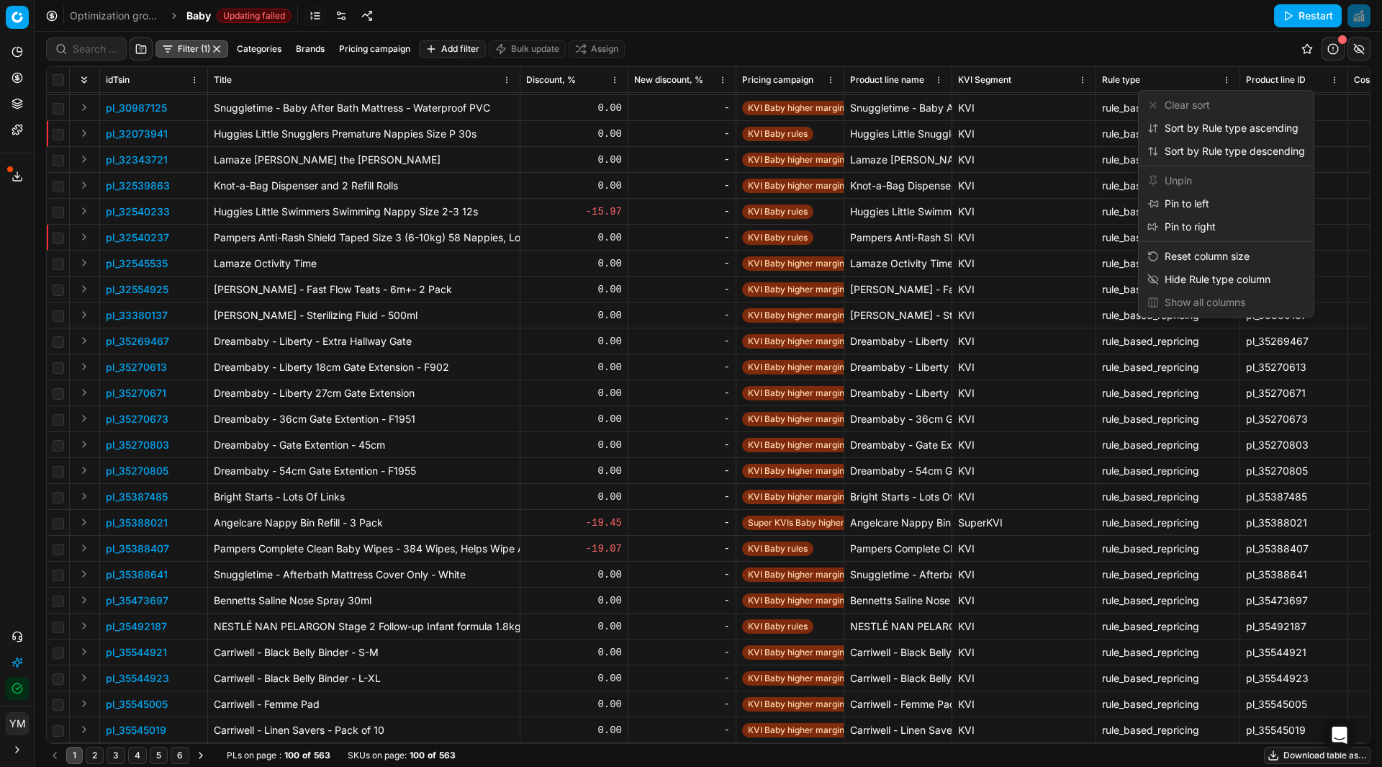
click at [1220, 86] on html "Pricing platform Analytics Pricing Product portfolio Templates Export service 1…" at bounding box center [691, 383] width 1382 height 767
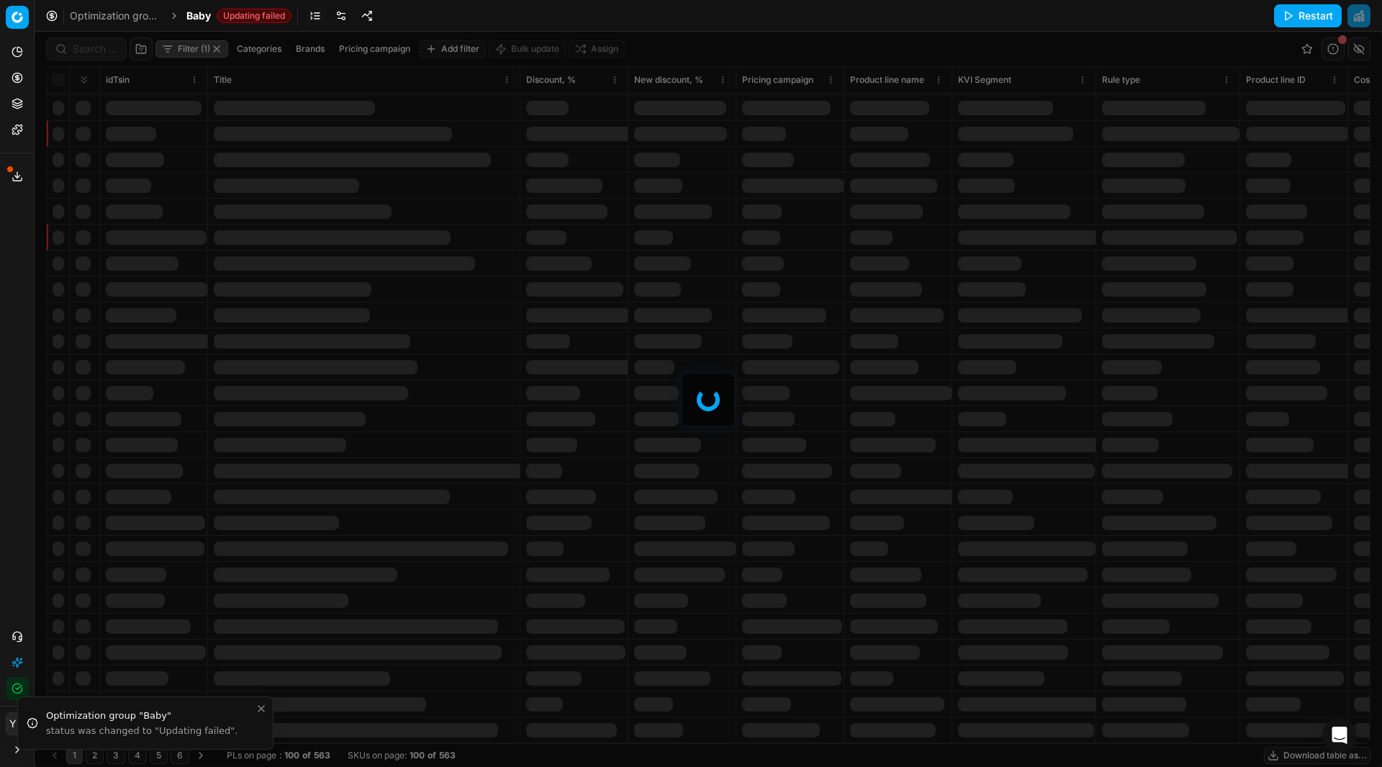
click at [132, 18] on link "Optimization groups" at bounding box center [116, 16] width 92 height 14
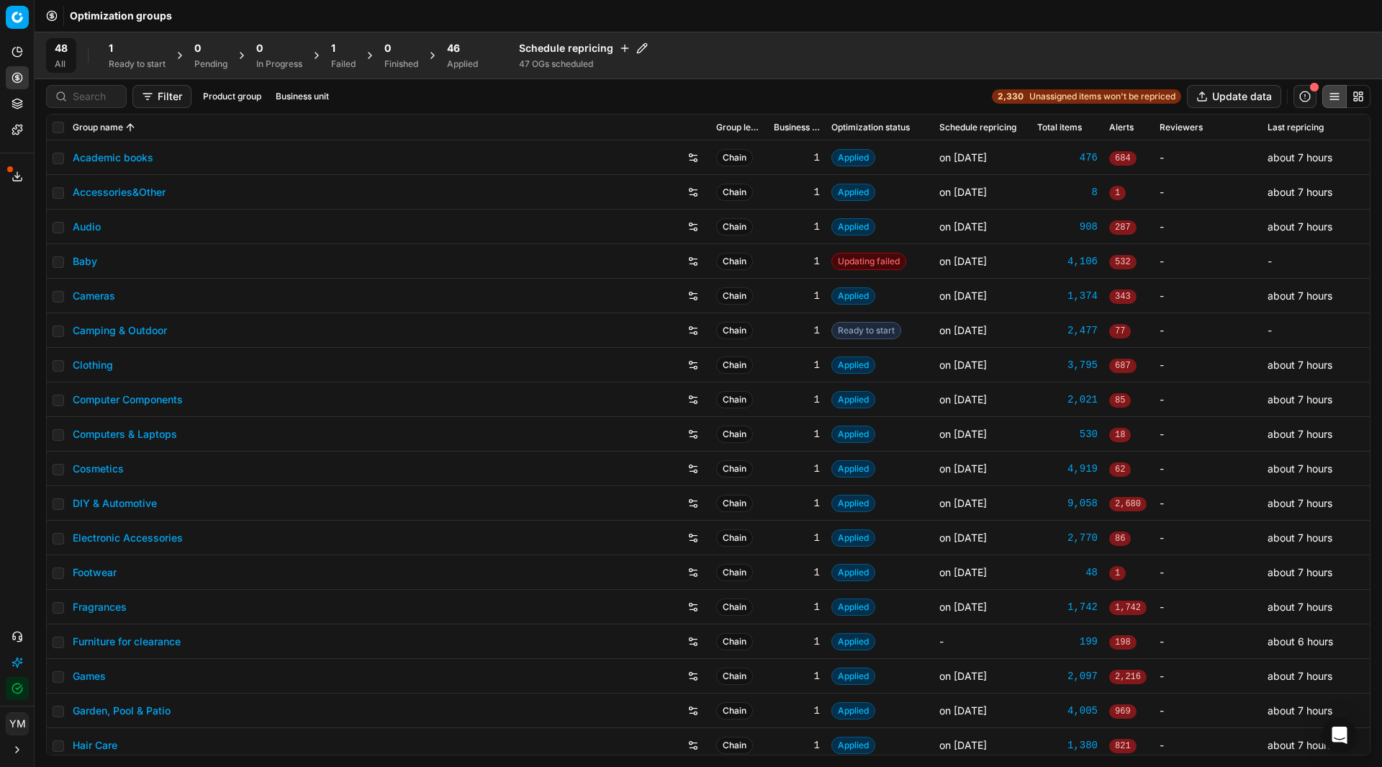
click at [335, 41] on span "1" at bounding box center [333, 48] width 4 height 14
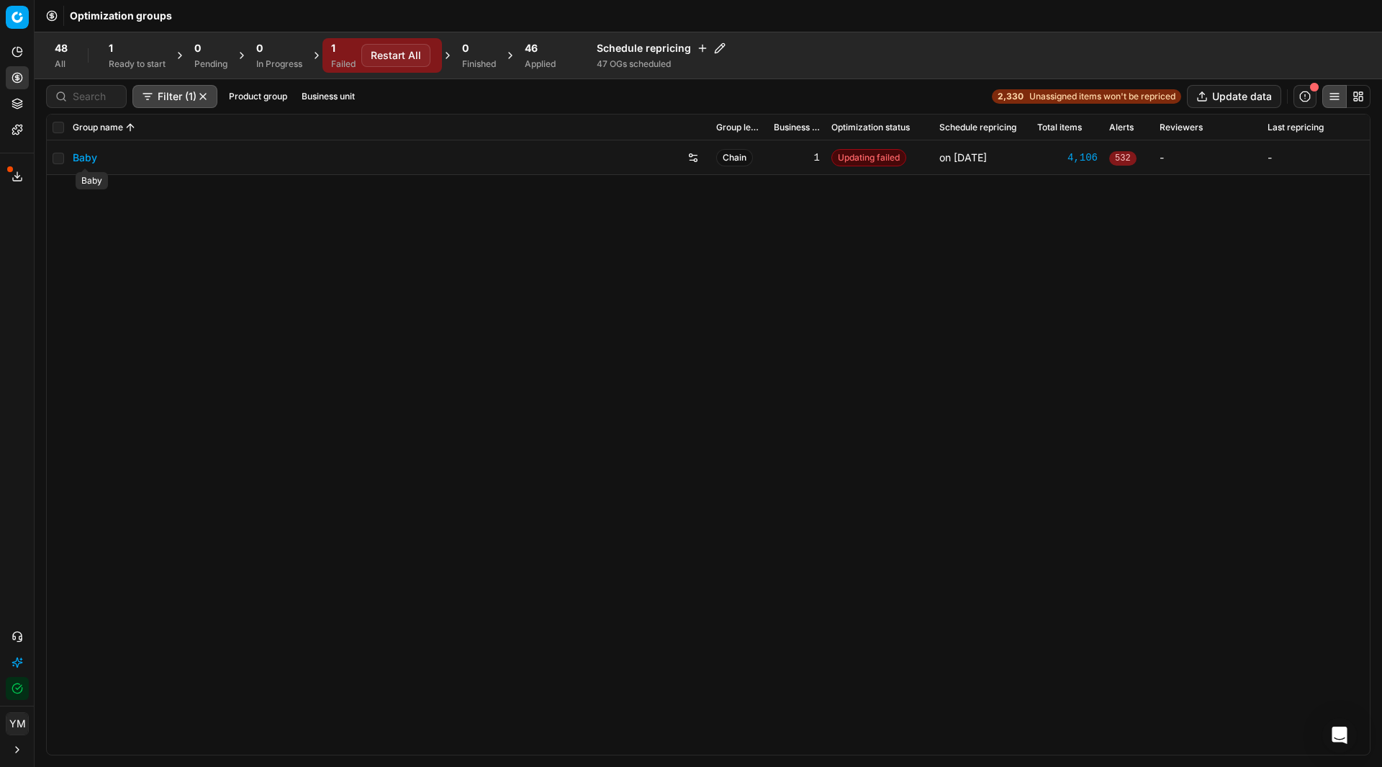
click at [93, 162] on link "Baby" at bounding box center [85, 157] width 24 height 14
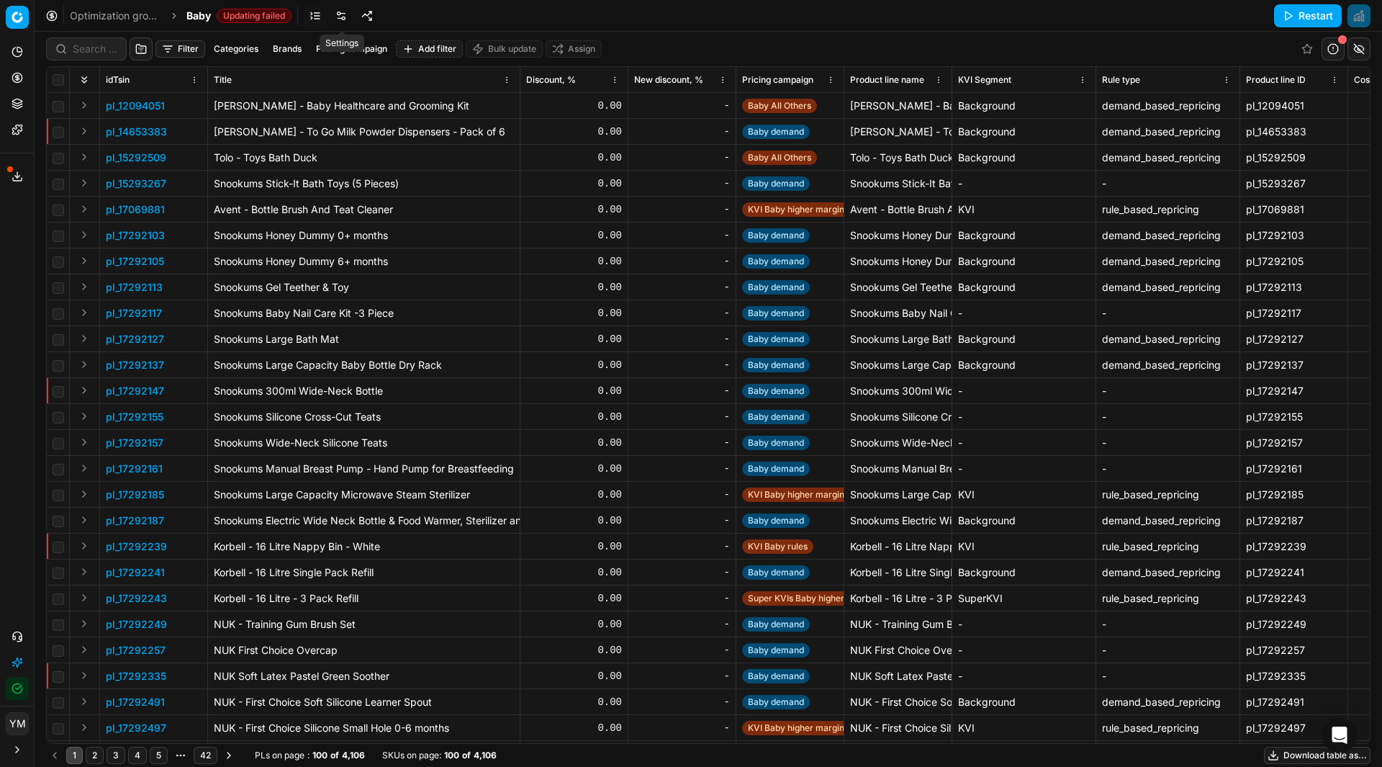
click at [341, 12] on link at bounding box center [341, 15] width 23 height 23
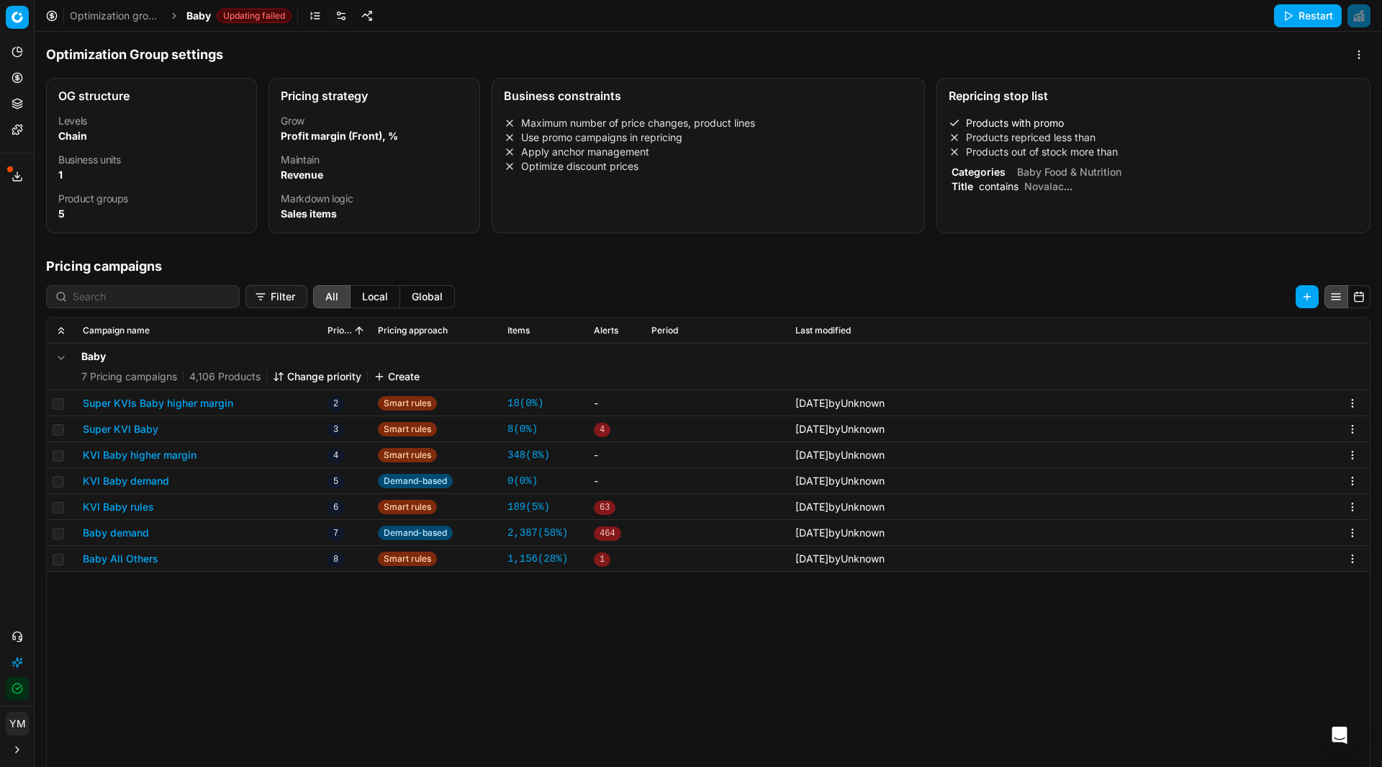
click at [962, 179] on div "Title contains Novalac" at bounding box center [1151, 186] width 404 height 14
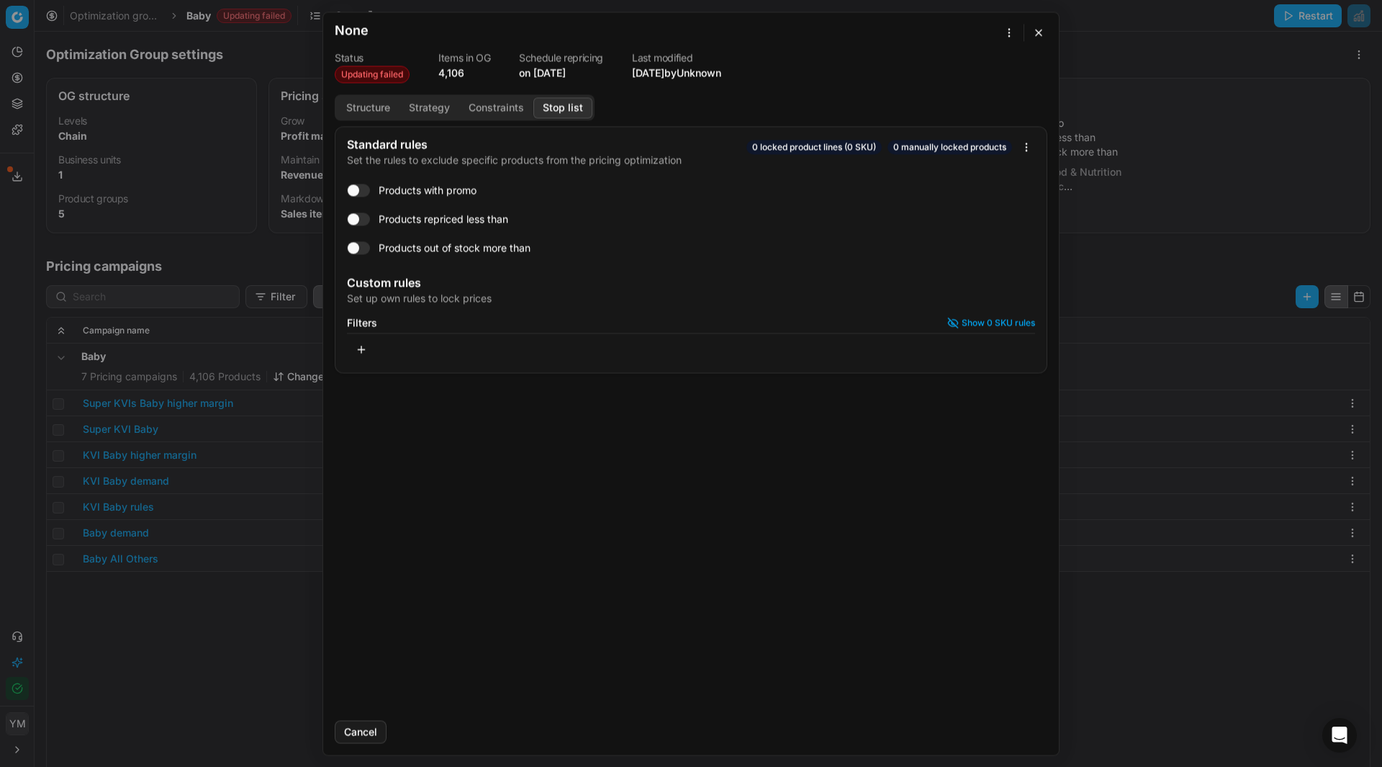
checkbox input "true"
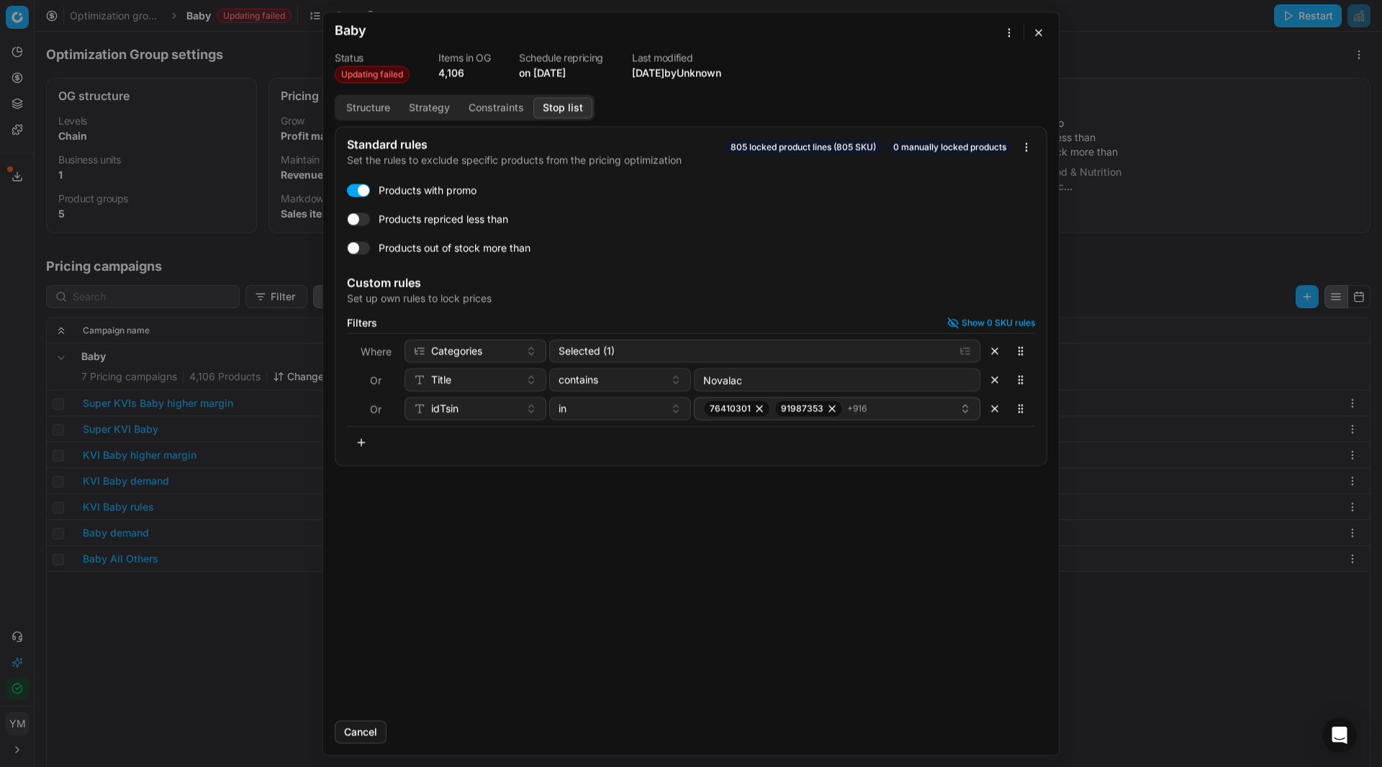
click at [1003, 411] on button "button" at bounding box center [994, 408] width 23 height 23
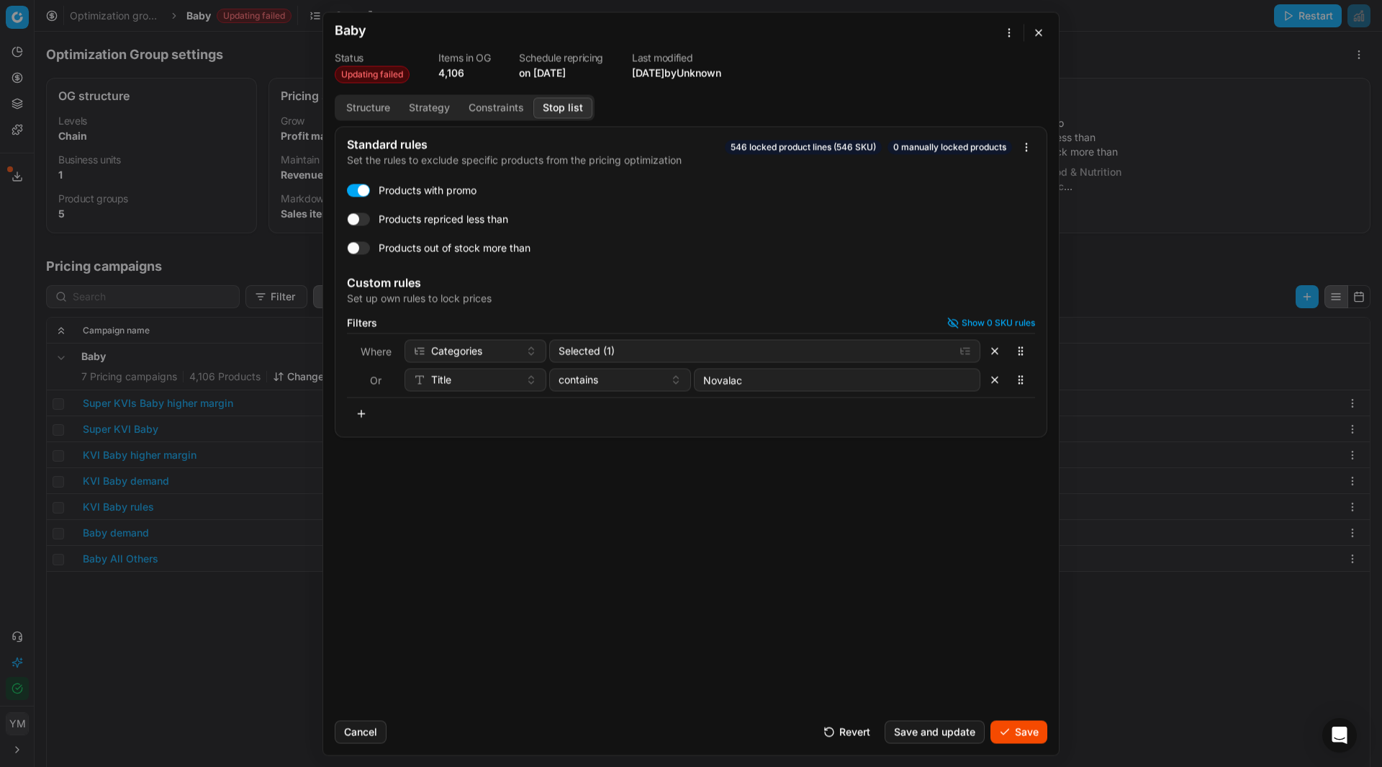
click at [359, 415] on button "button" at bounding box center [361, 413] width 29 height 23
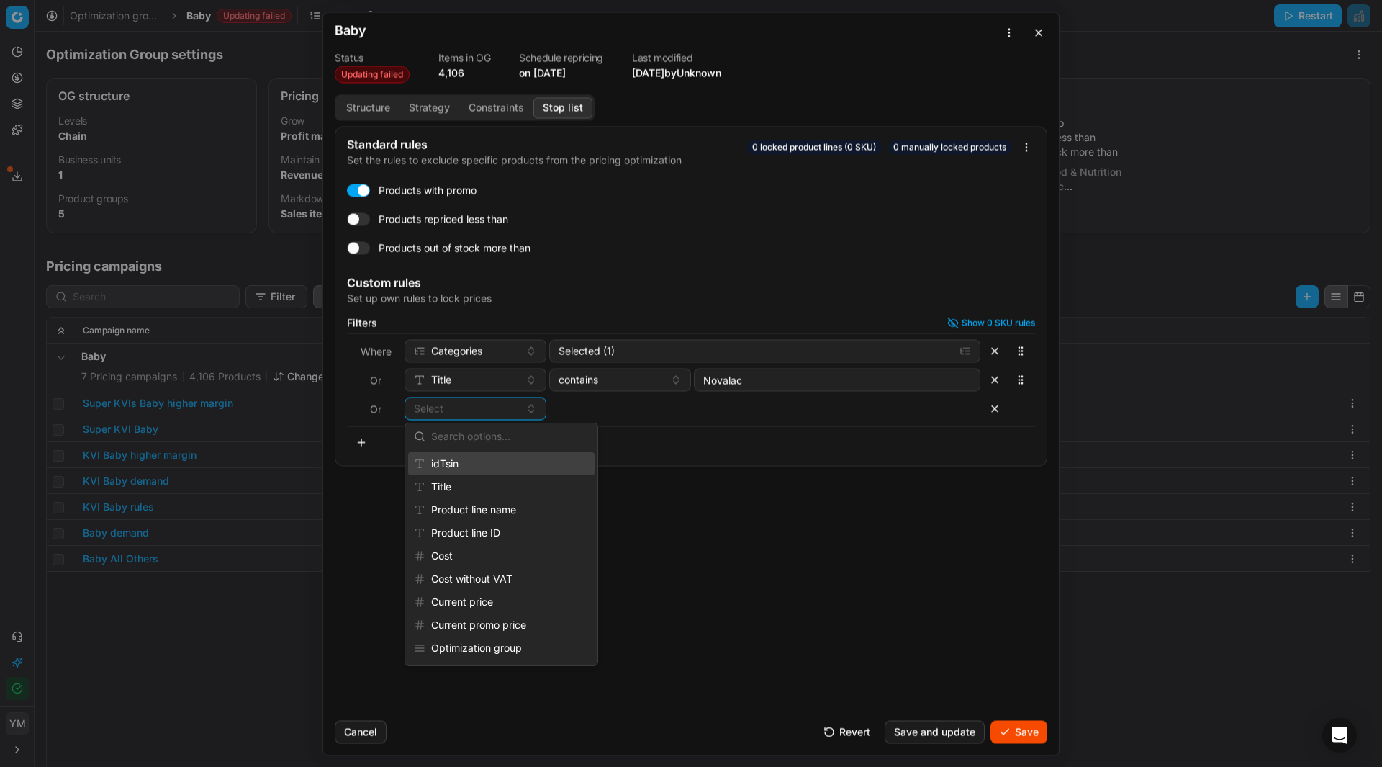
click at [456, 469] on div "idTsin" at bounding box center [501, 463] width 186 height 23
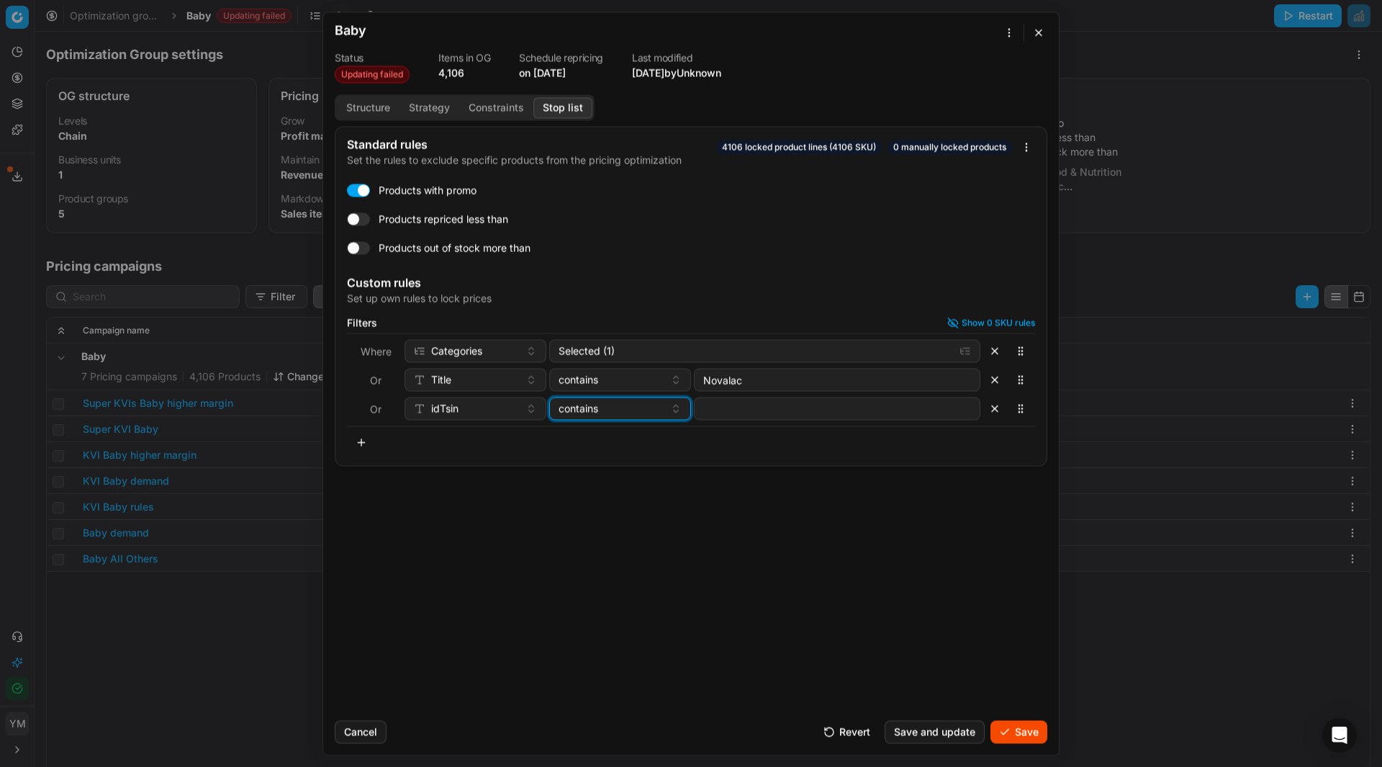
click at [675, 415] on button "contains" at bounding box center [620, 408] width 142 height 23
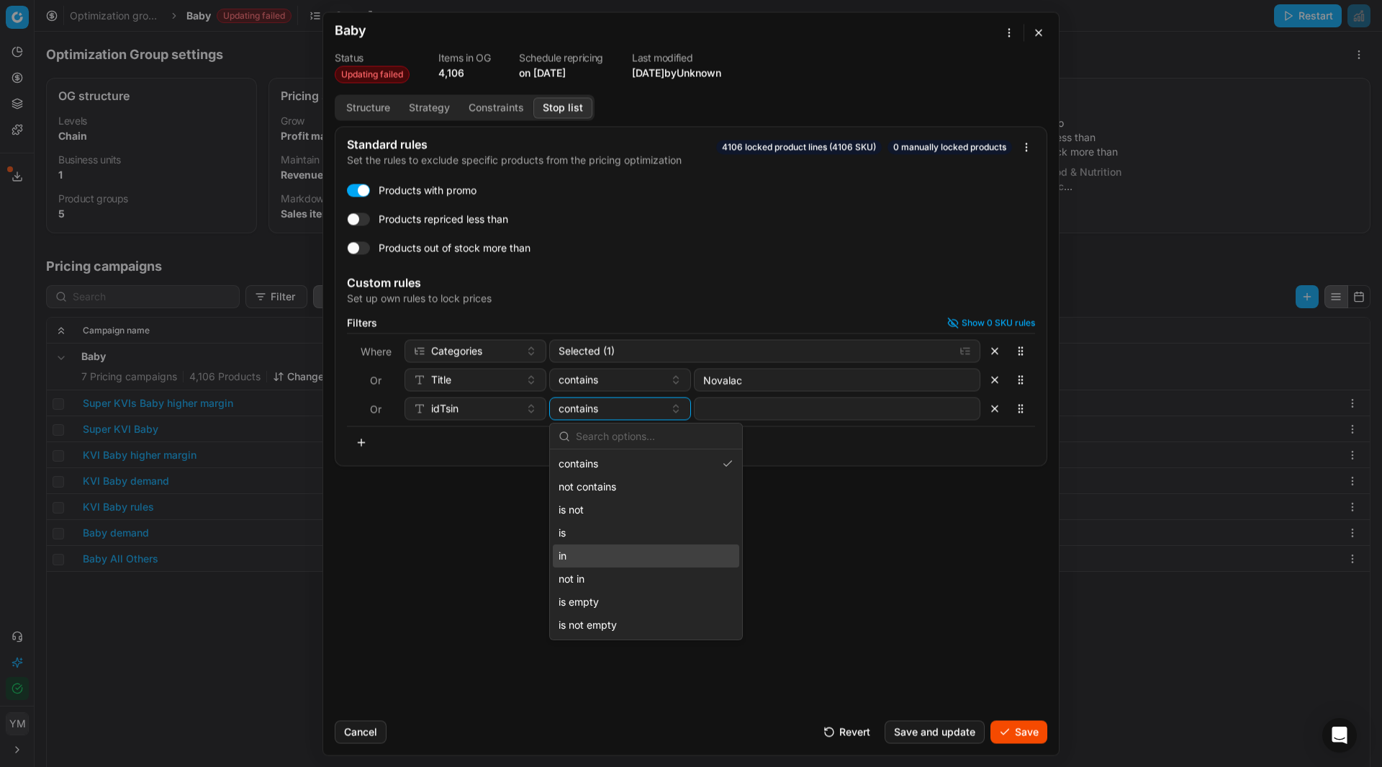
click at [574, 555] on div "in" at bounding box center [646, 555] width 186 height 23
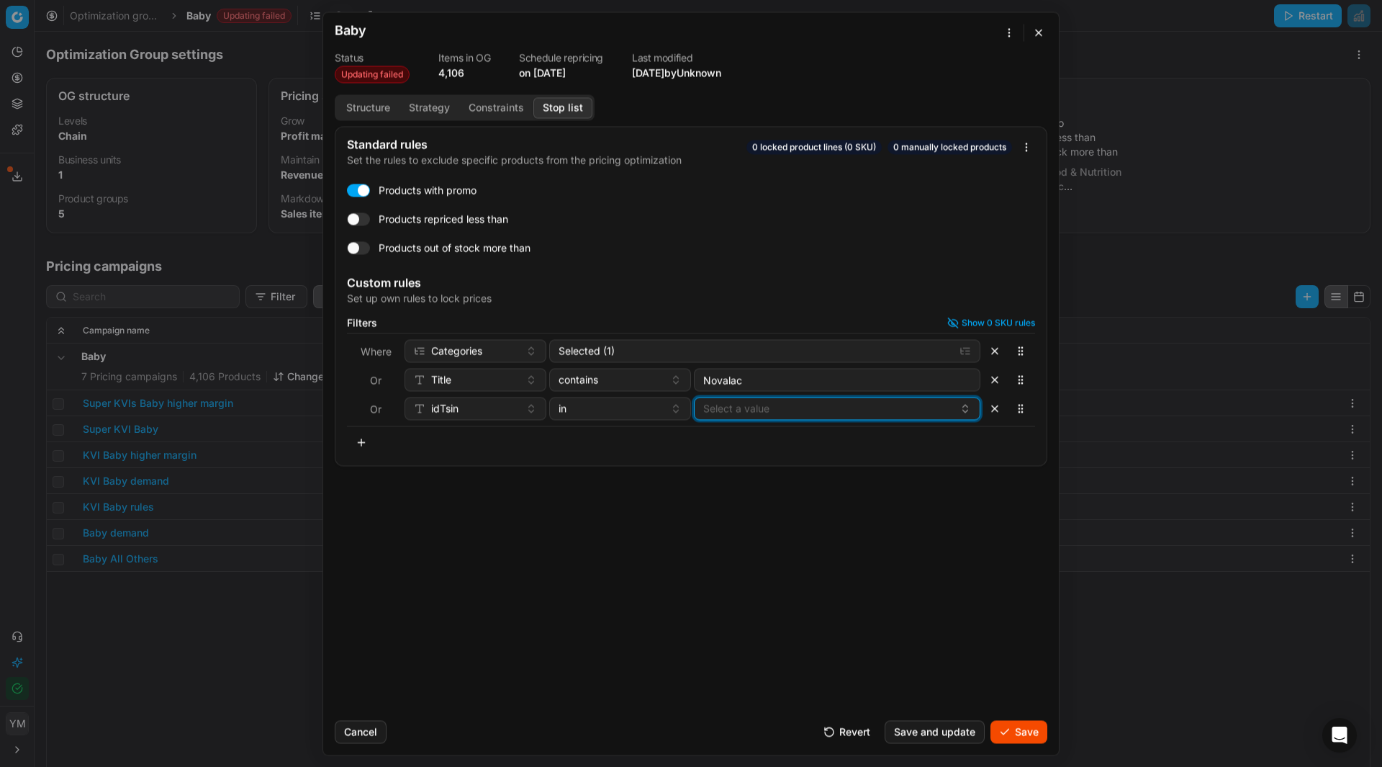
click at [785, 412] on button "Select a value" at bounding box center [837, 408] width 287 height 23
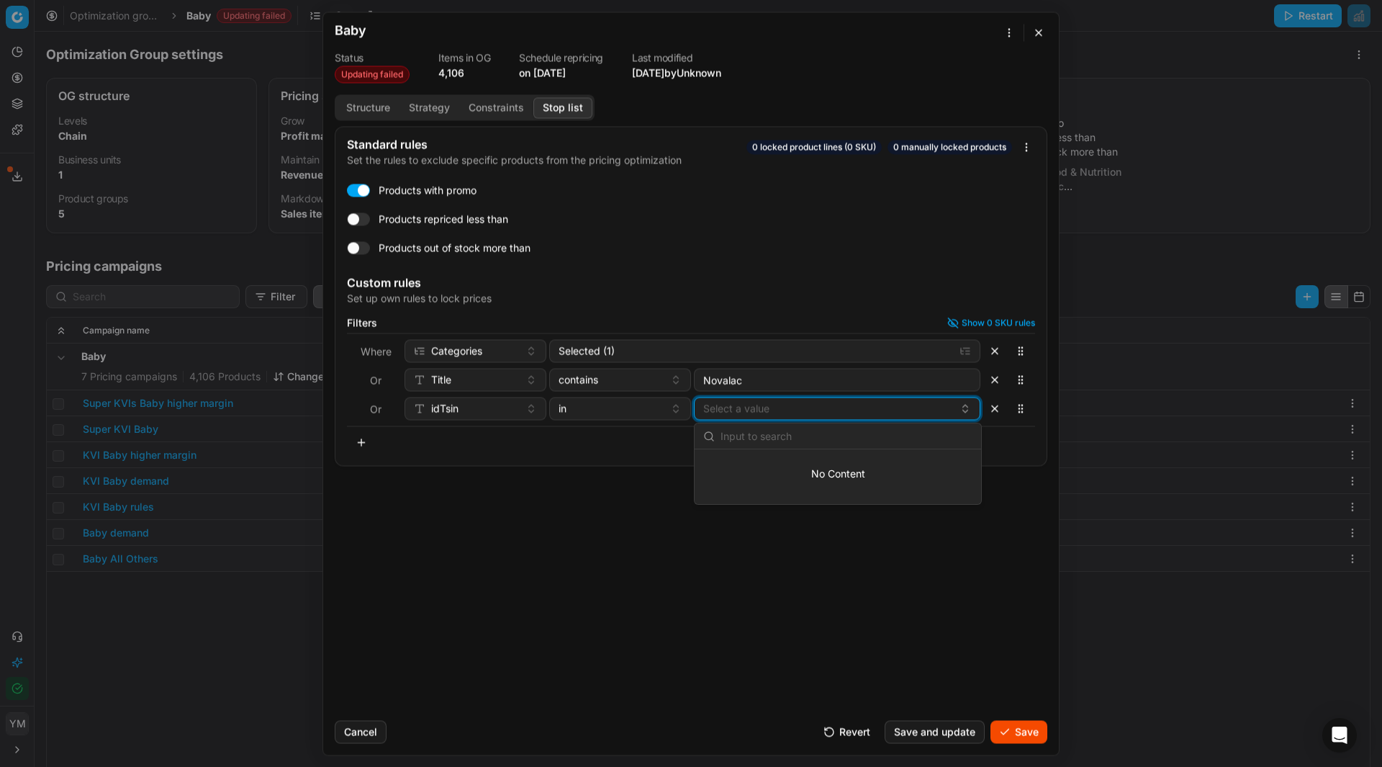
drag, startPoint x: 785, startPoint y: 412, endPoint x: 746, endPoint y: 407, distance: 39.8
click at [746, 407] on button "Select a value" at bounding box center [837, 408] width 287 height 23
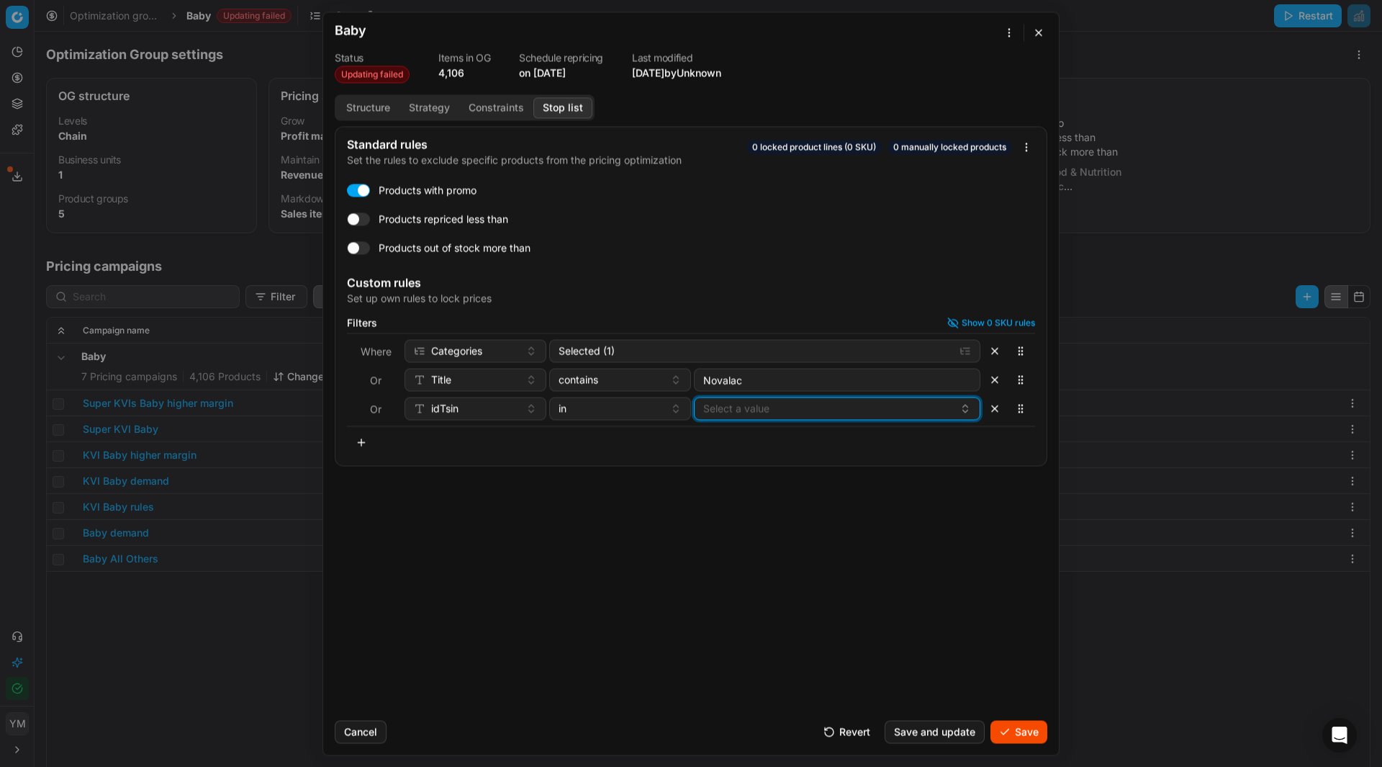
drag, startPoint x: 746, startPoint y: 407, endPoint x: 726, endPoint y: 407, distance: 20.2
click at [726, 407] on button "Select a value" at bounding box center [837, 408] width 287 height 23
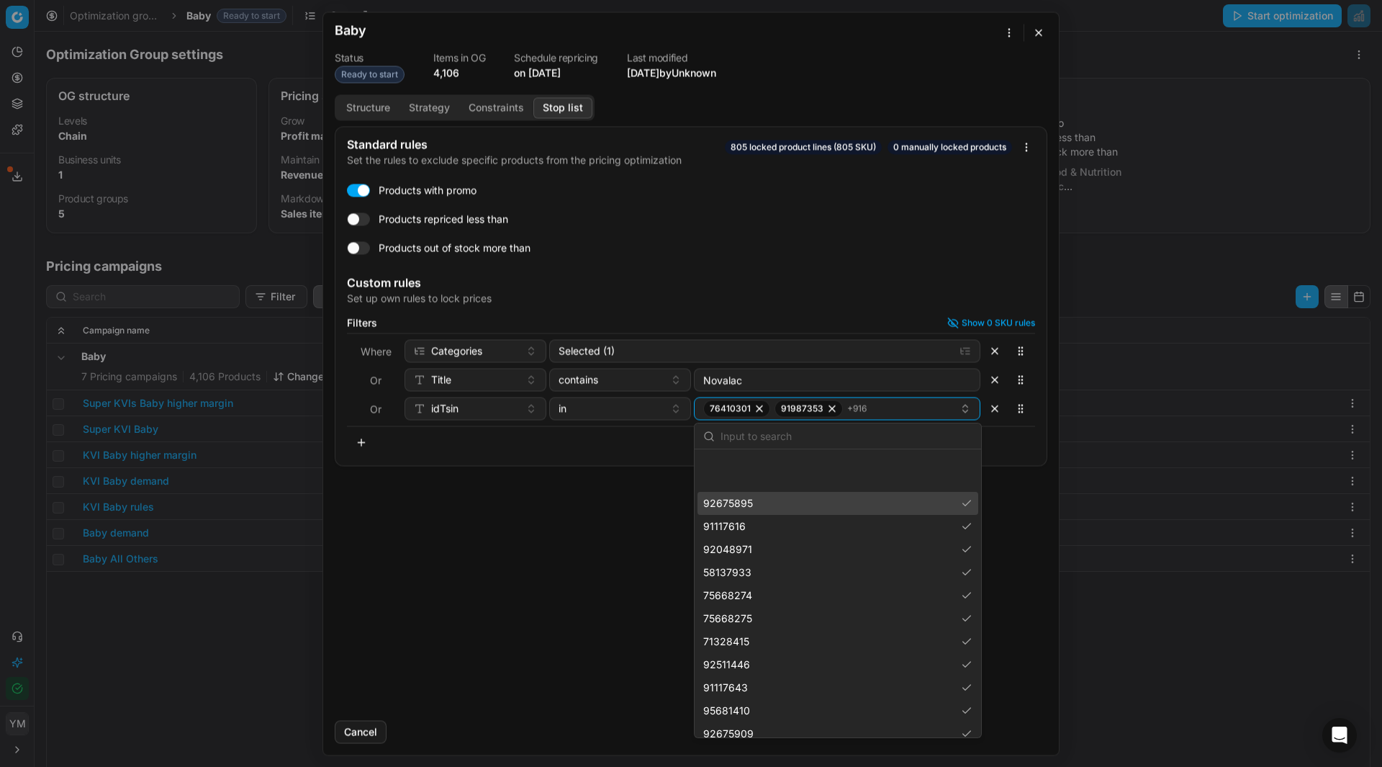
scroll to position [20851, 0]
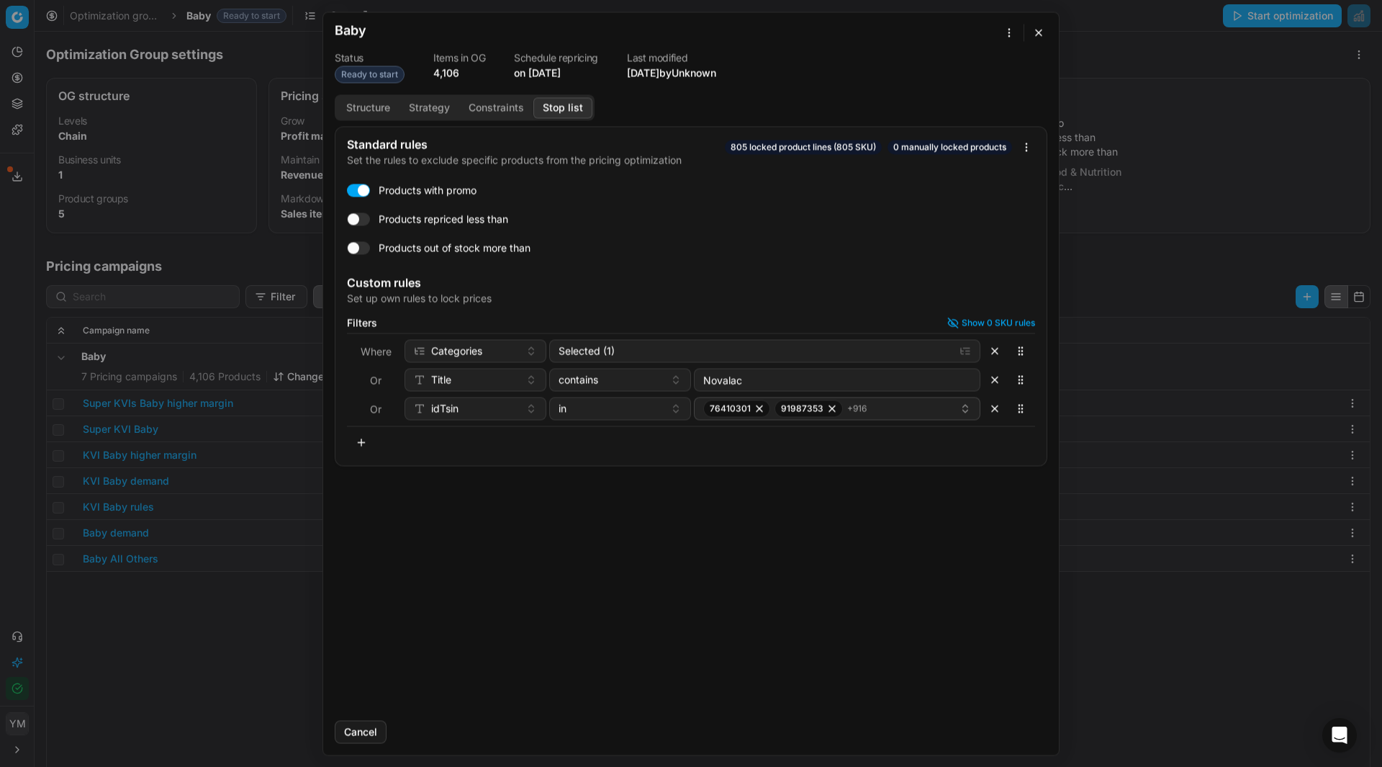
click at [1025, 613] on div "Standard rules Set the rules to exclude specific products from the pricing opti…" at bounding box center [691, 417] width 736 height 582
click at [1000, 414] on button "button" at bounding box center [994, 408] width 23 height 23
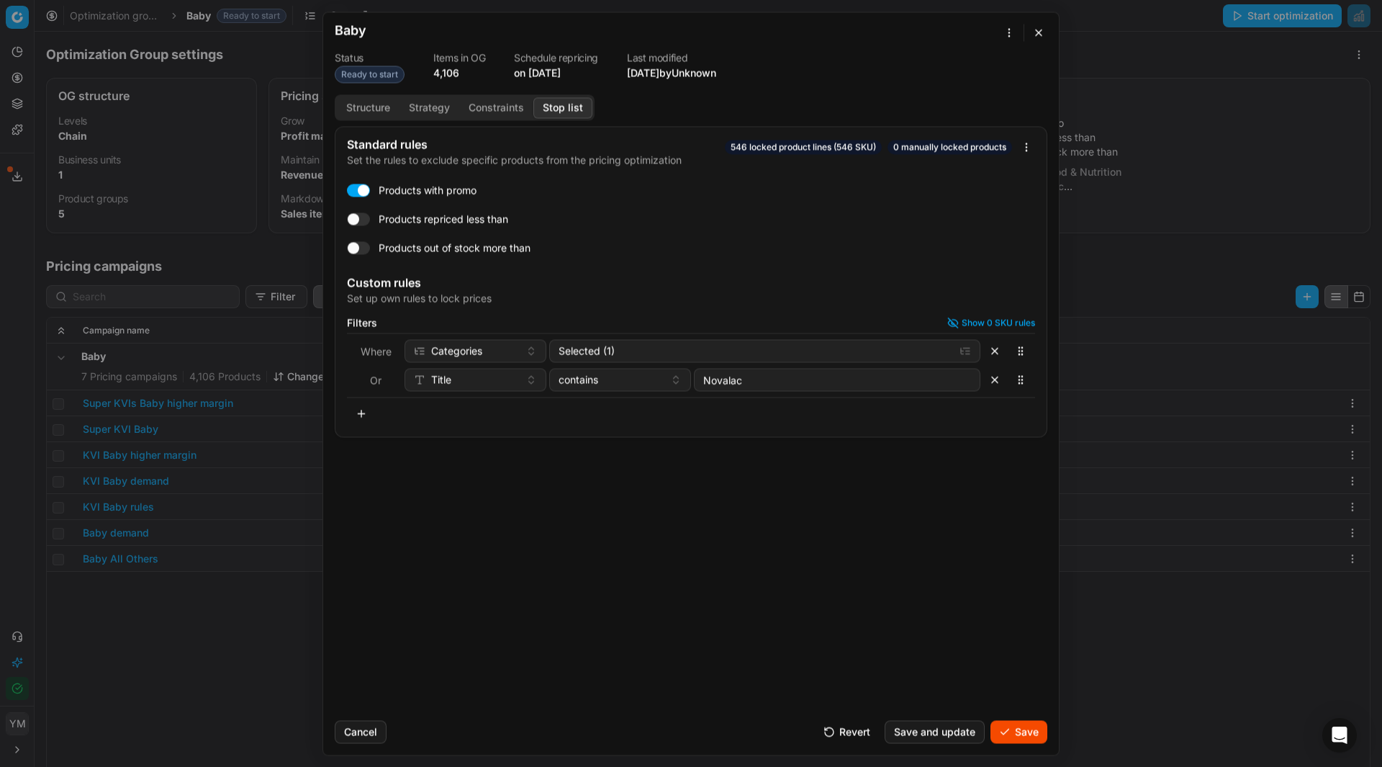
click at [936, 735] on button "Save and update" at bounding box center [935, 731] width 100 height 23
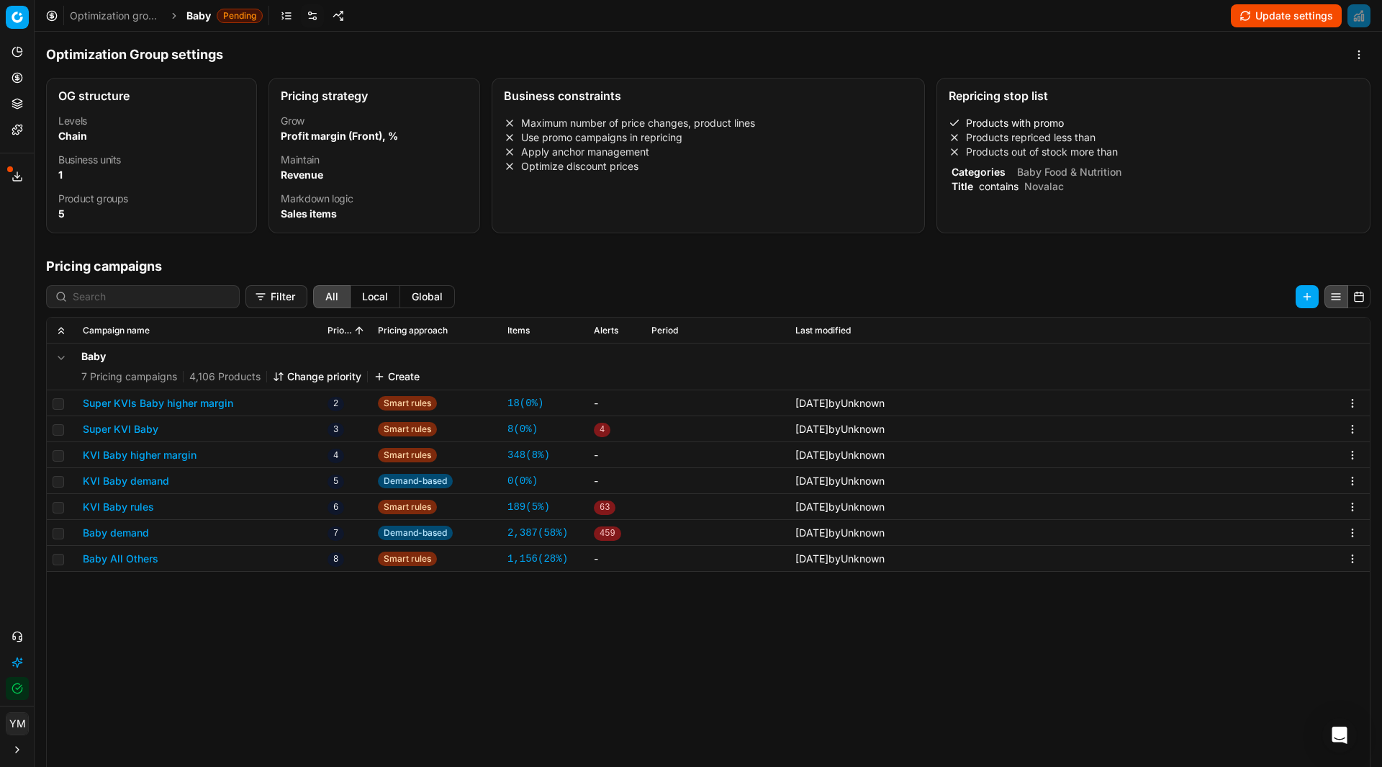
click at [1076, 181] on div "Title contains Novalac" at bounding box center [1154, 186] width 410 height 14
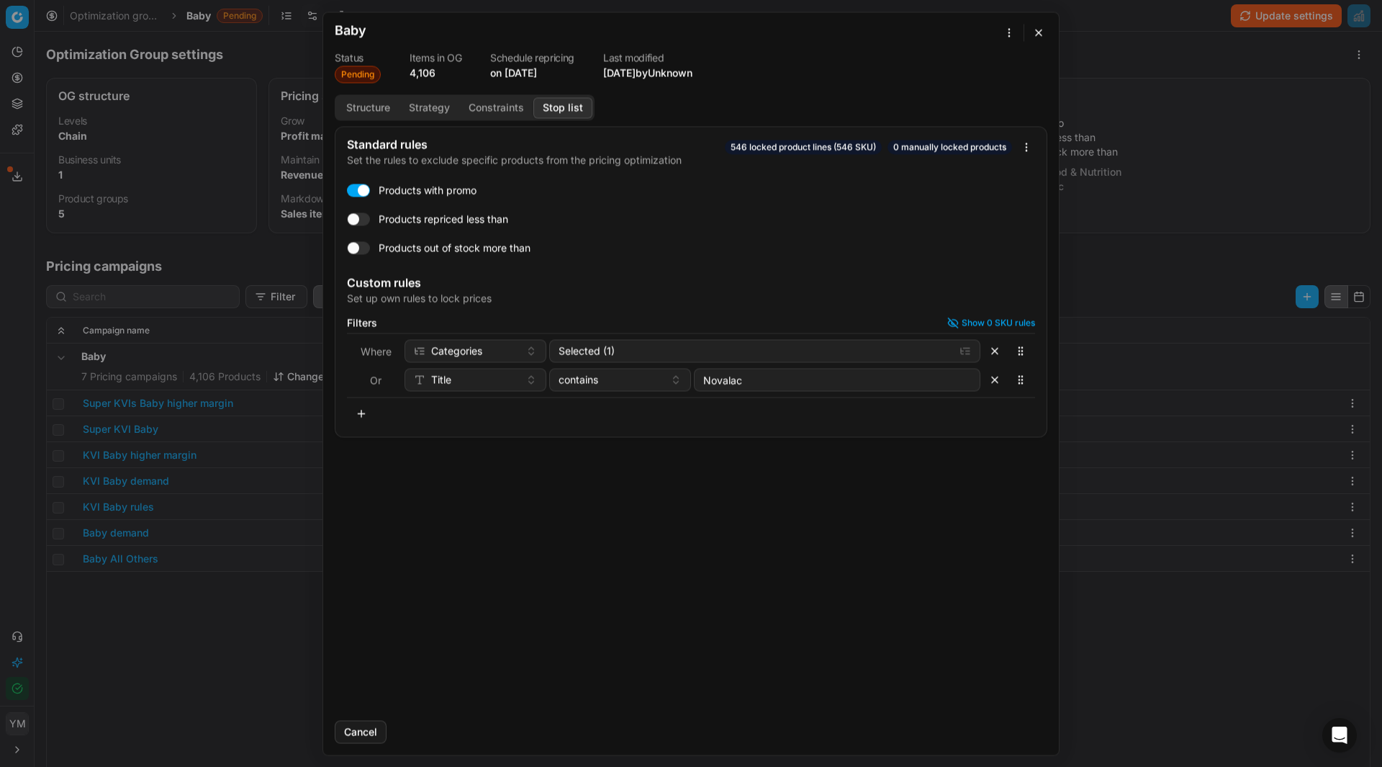
click at [366, 414] on button "button" at bounding box center [361, 413] width 29 height 23
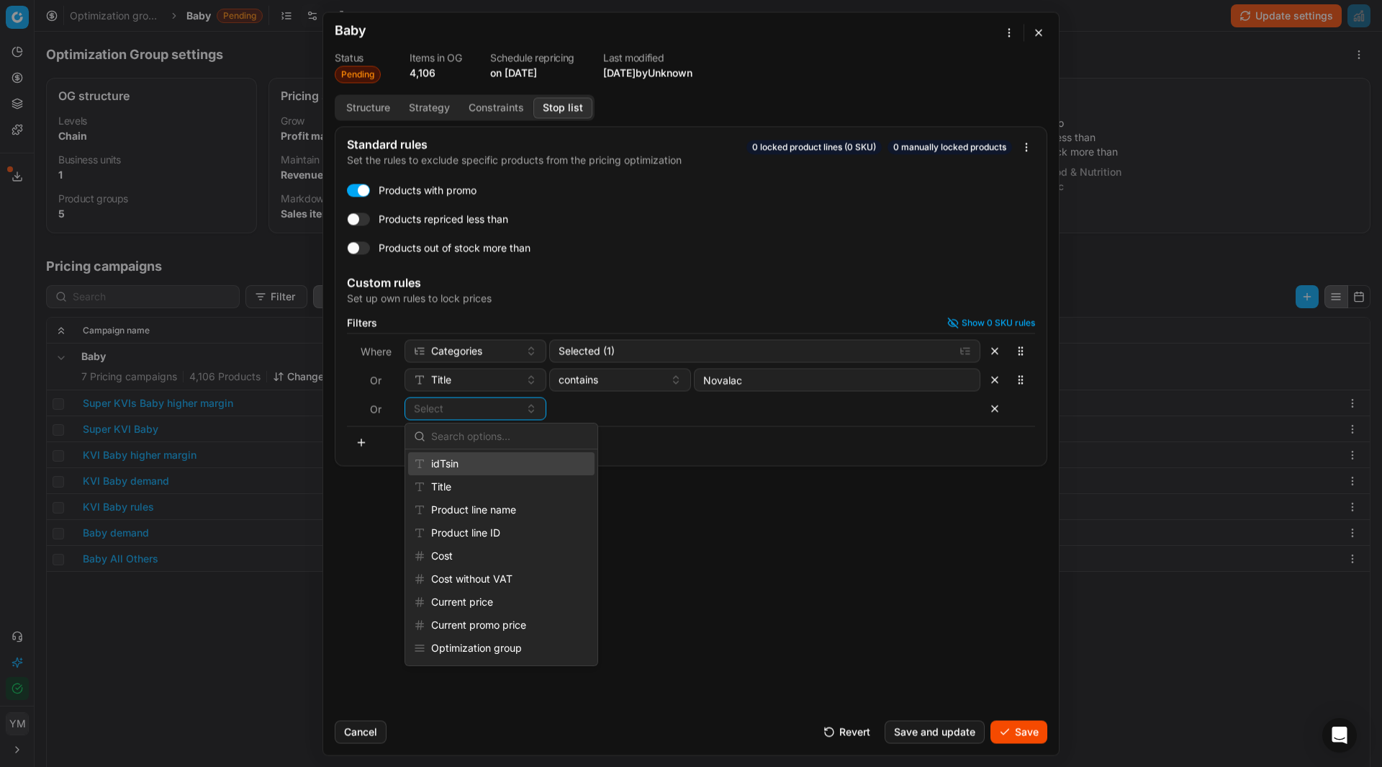
click at [494, 464] on div "idTsin" at bounding box center [501, 463] width 186 height 23
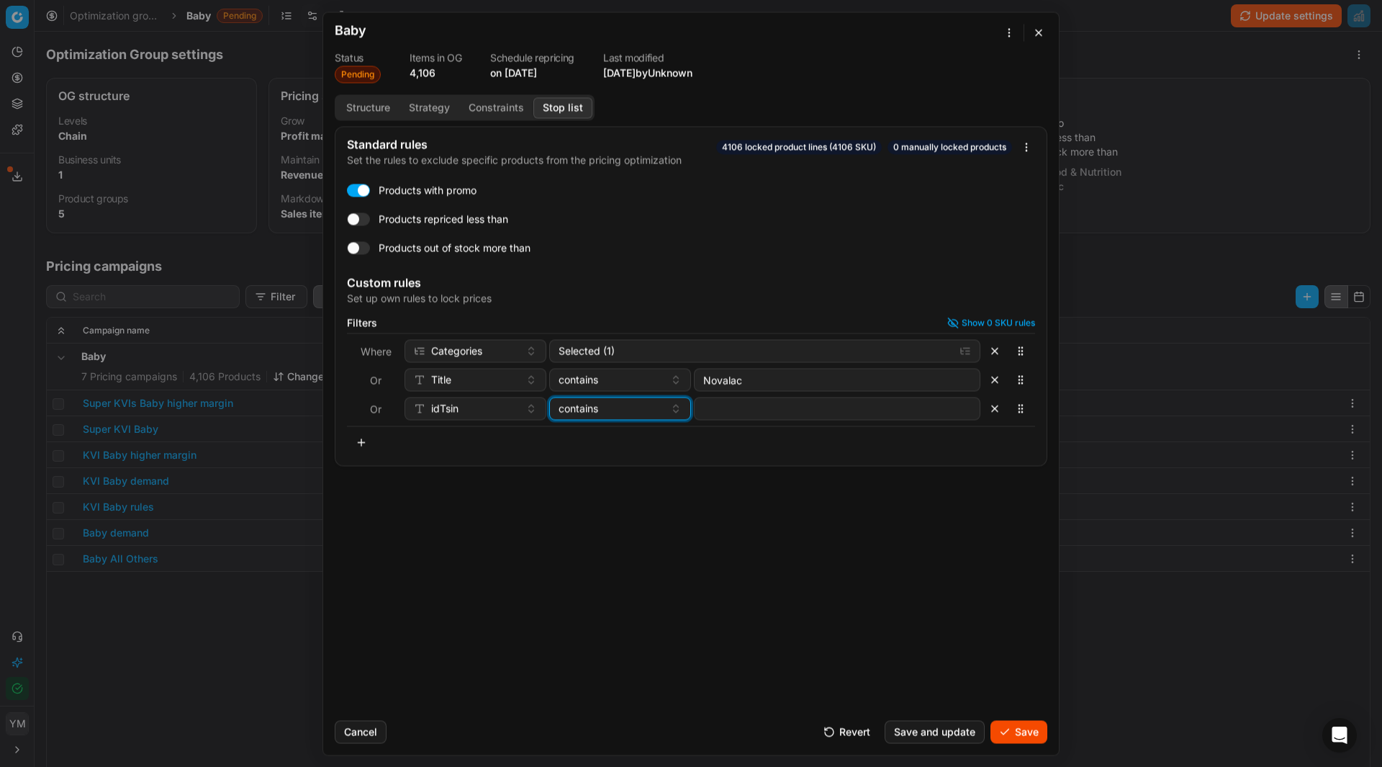
click at [676, 409] on button "contains" at bounding box center [620, 408] width 142 height 23
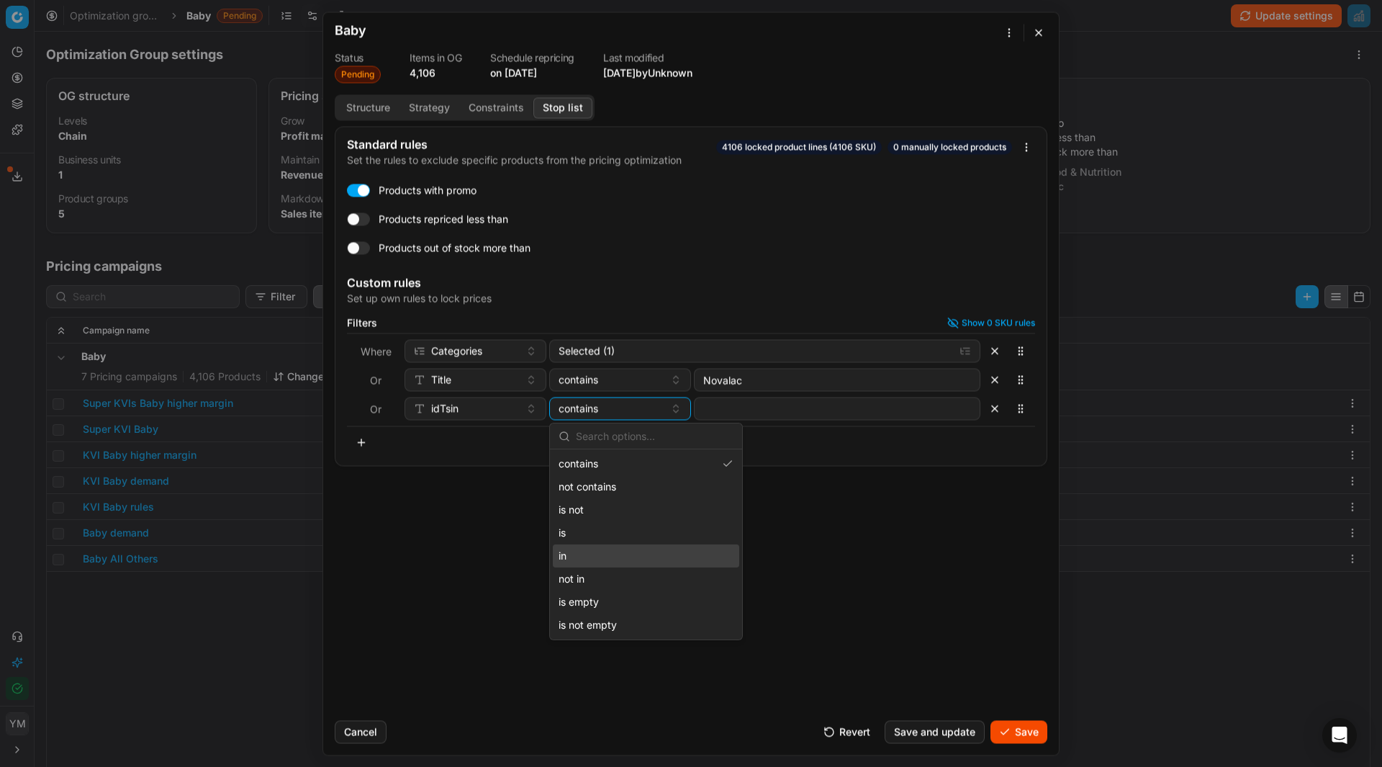
click at [570, 547] on div "in" at bounding box center [646, 555] width 186 height 23
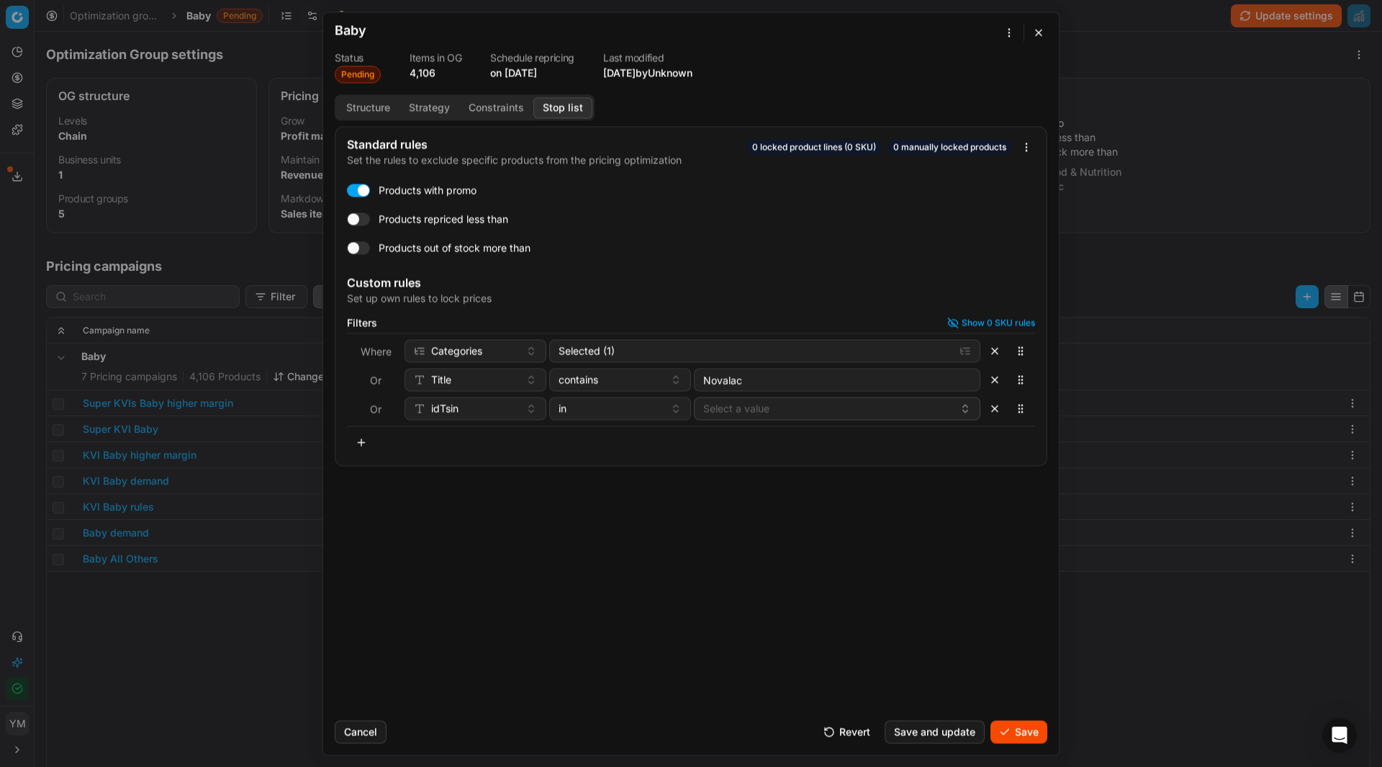
click at [744, 415] on button "Select a value" at bounding box center [837, 408] width 287 height 23
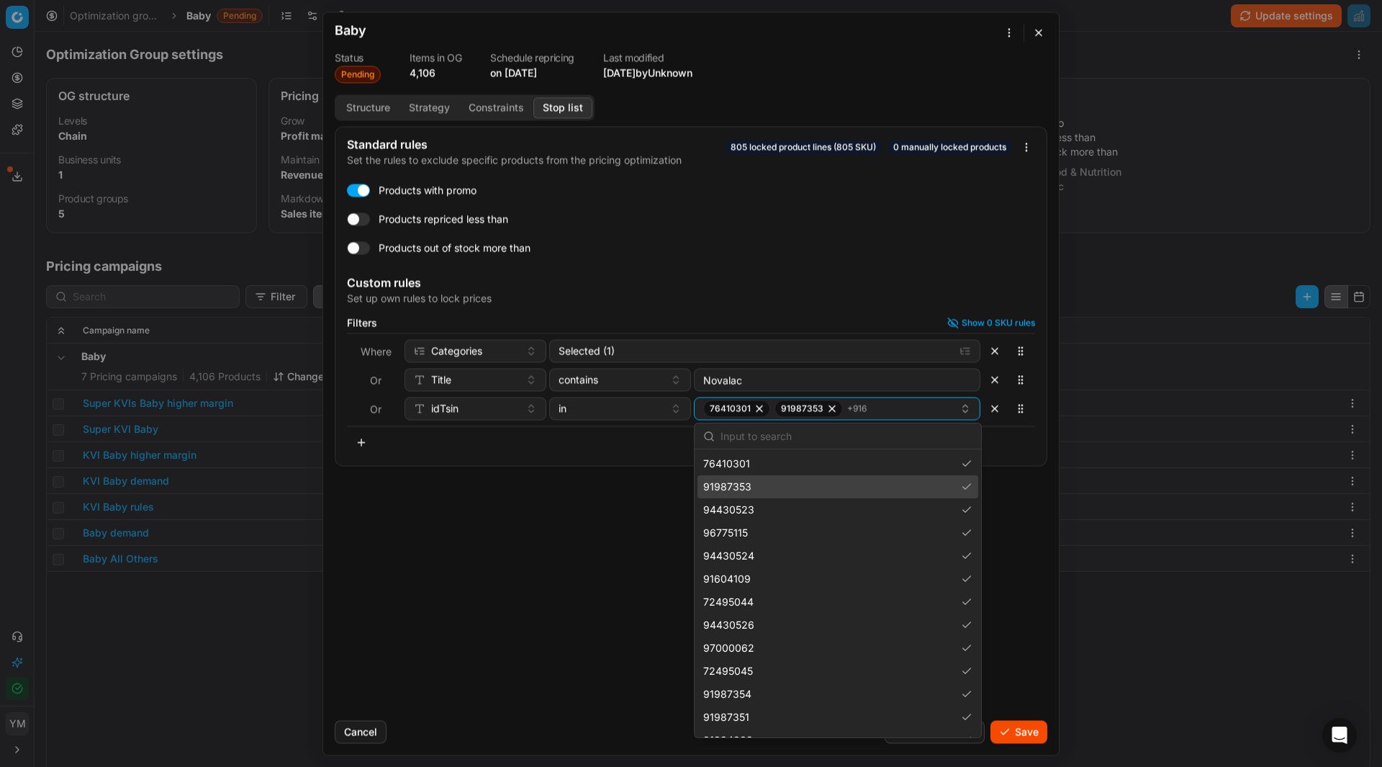
click at [1000, 523] on div "Standard rules Set the rules to exclude specific products from the pricing opti…" at bounding box center [691, 417] width 736 height 582
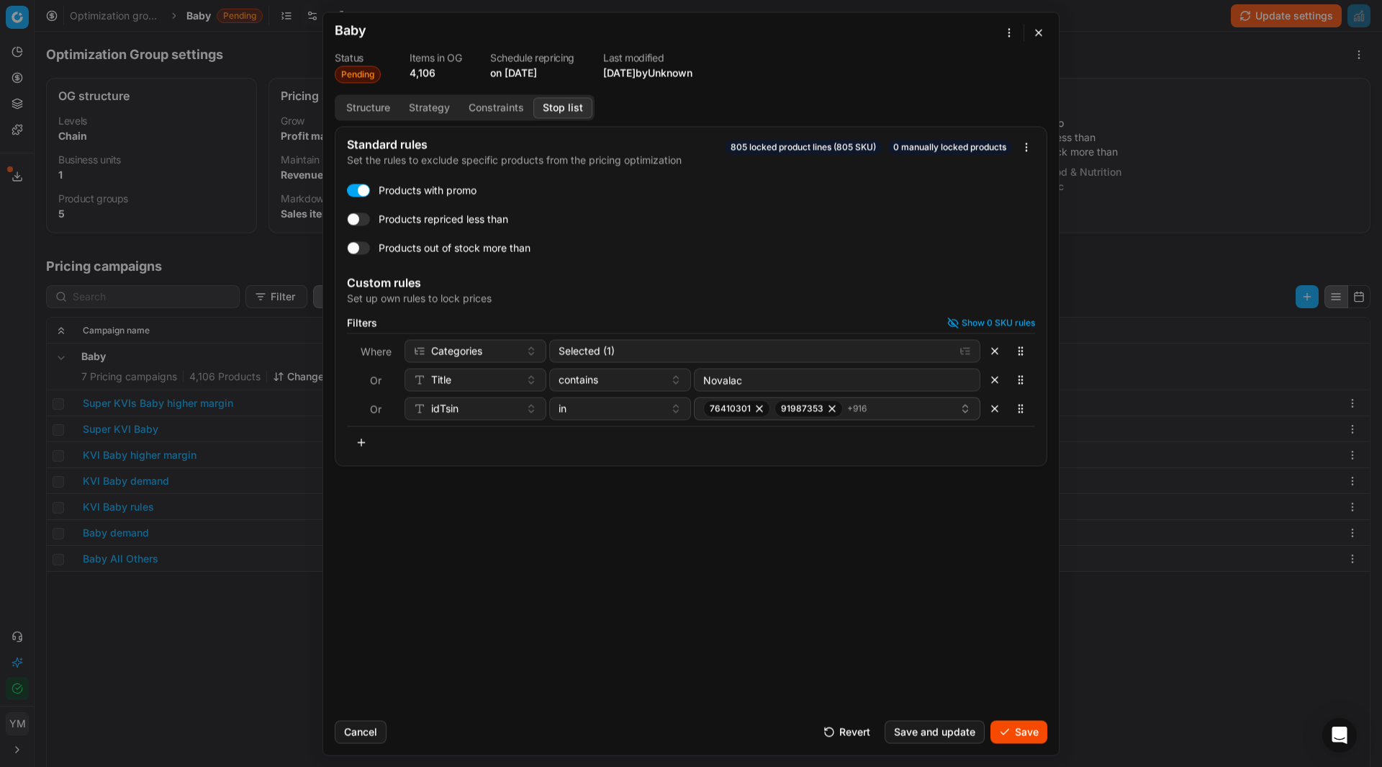
click at [1020, 731] on button "Save" at bounding box center [1019, 731] width 57 height 23
click at [1034, 37] on button "button" at bounding box center [1038, 32] width 17 height 17
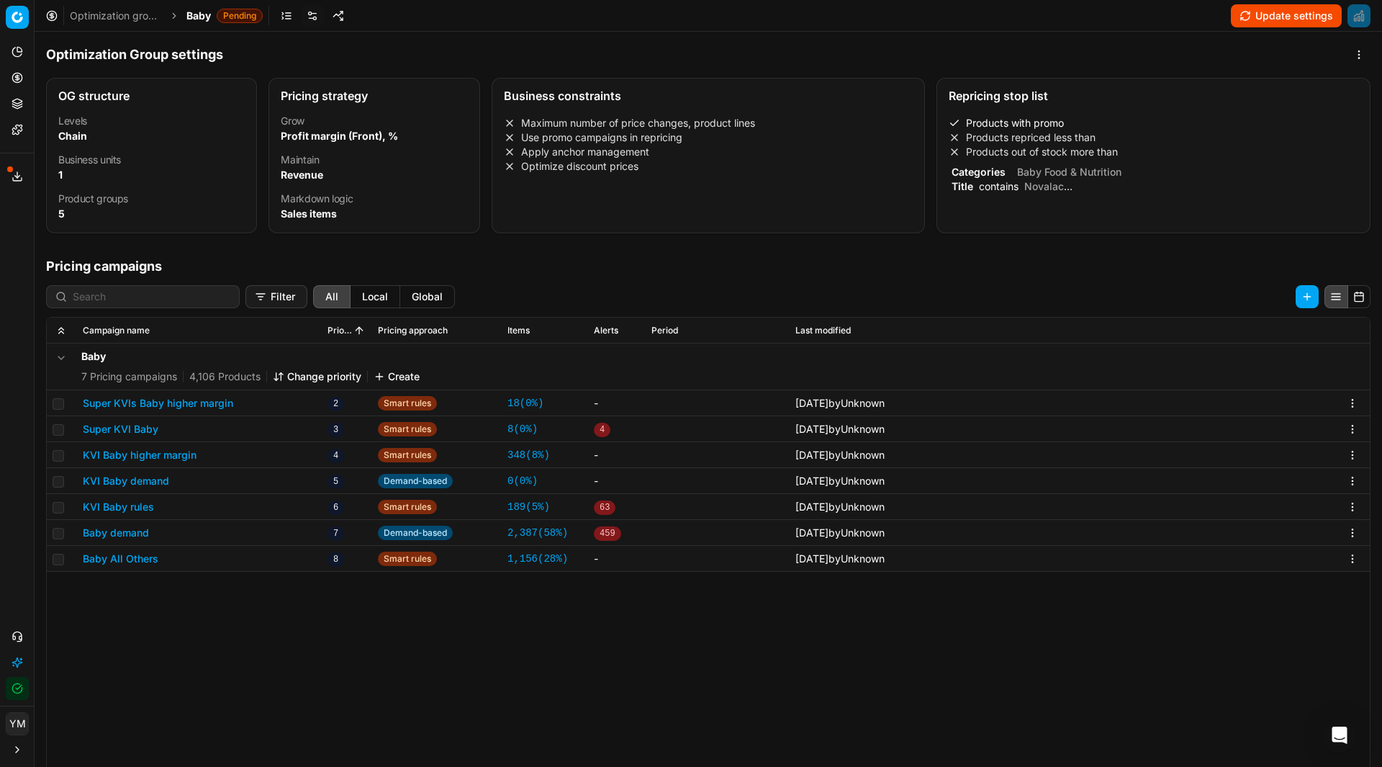
click at [1248, 15] on button "Update settings" at bounding box center [1286, 15] width 111 height 23
click at [117, 19] on link "Optimization groups" at bounding box center [116, 16] width 92 height 14
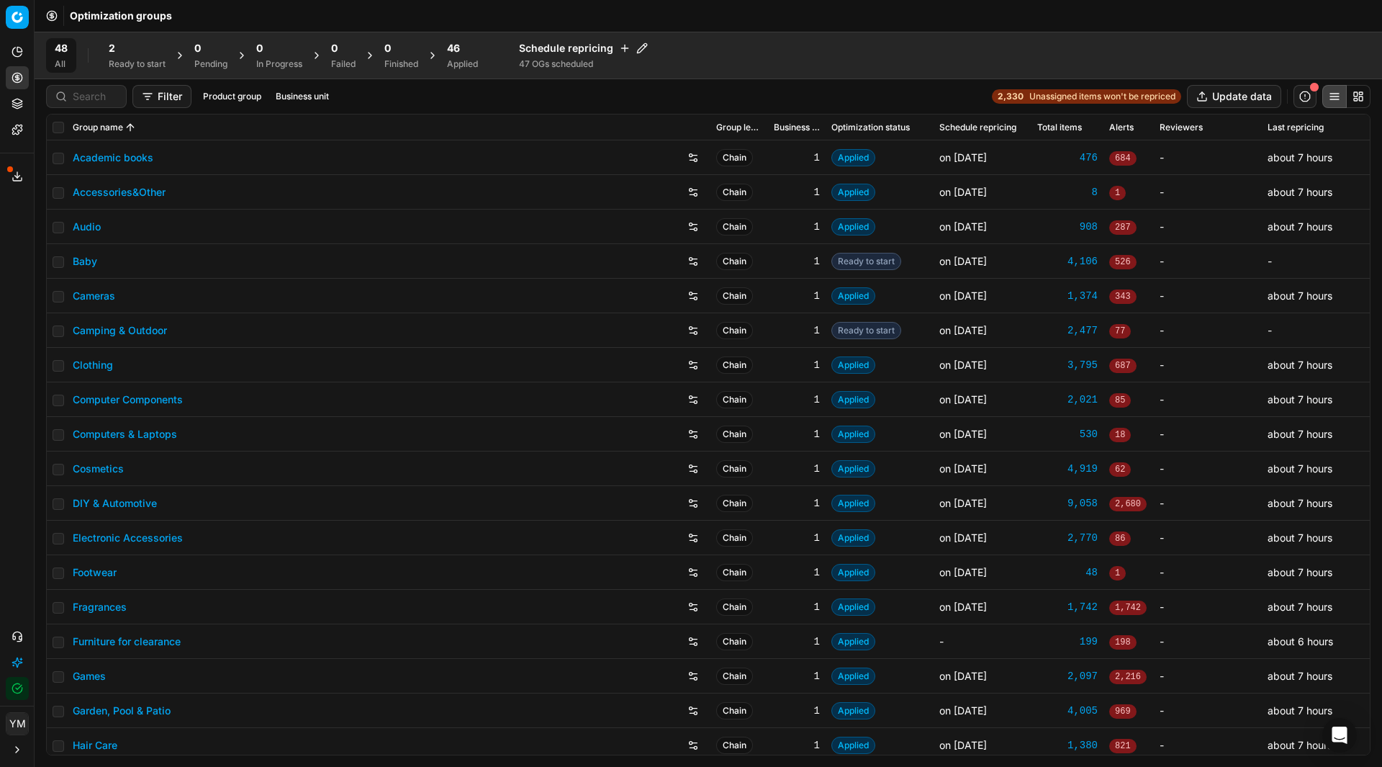
click at [136, 65] on div "Ready to start" at bounding box center [137, 64] width 57 height 12
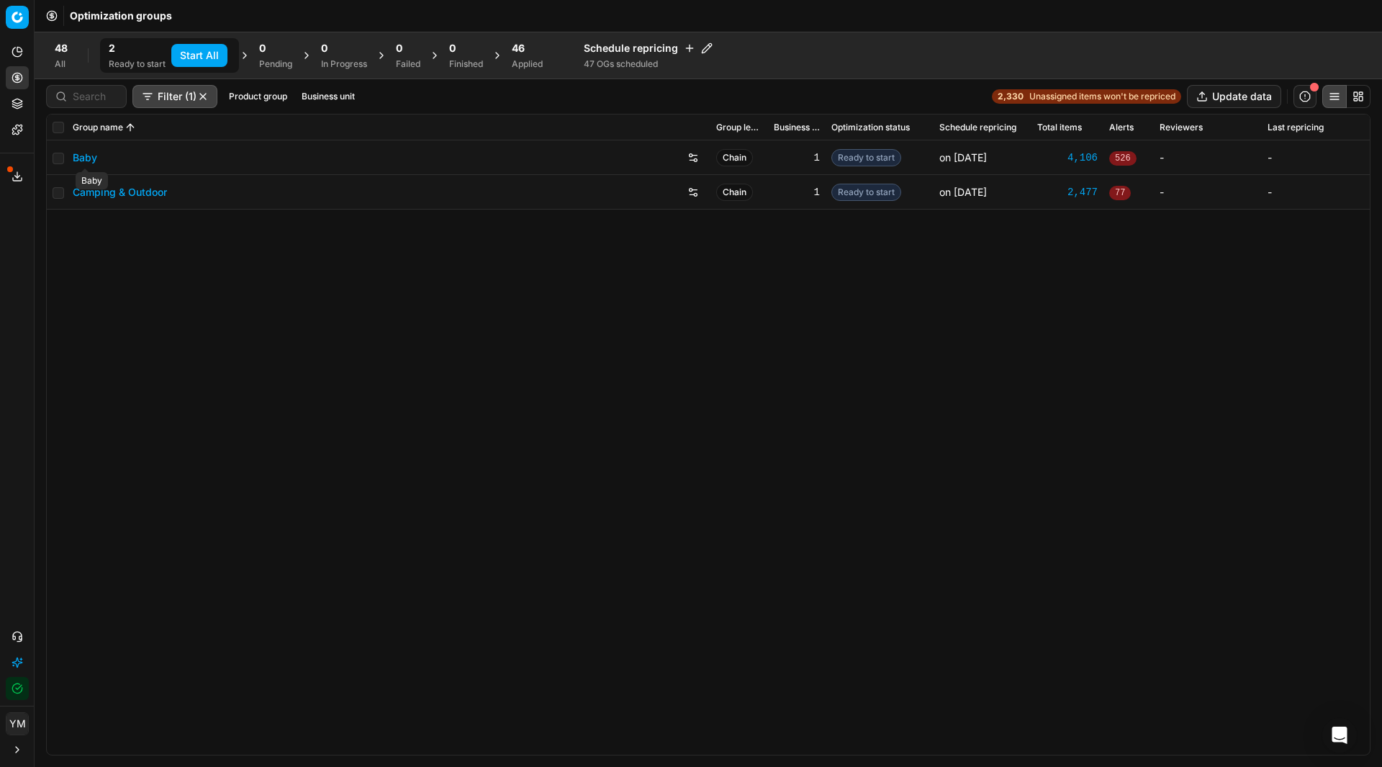
click at [91, 161] on link "Baby" at bounding box center [85, 157] width 24 height 14
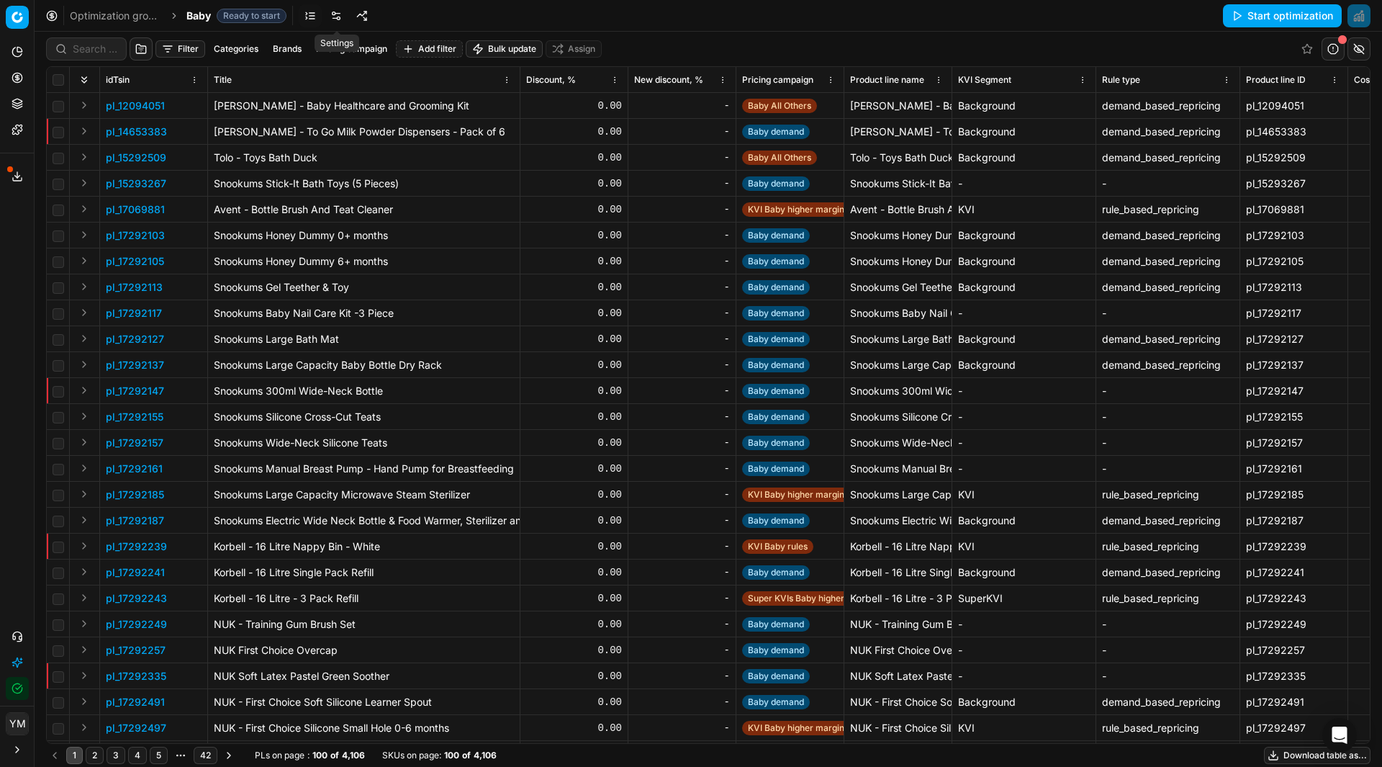
click at [335, 19] on link at bounding box center [336, 15] width 23 height 23
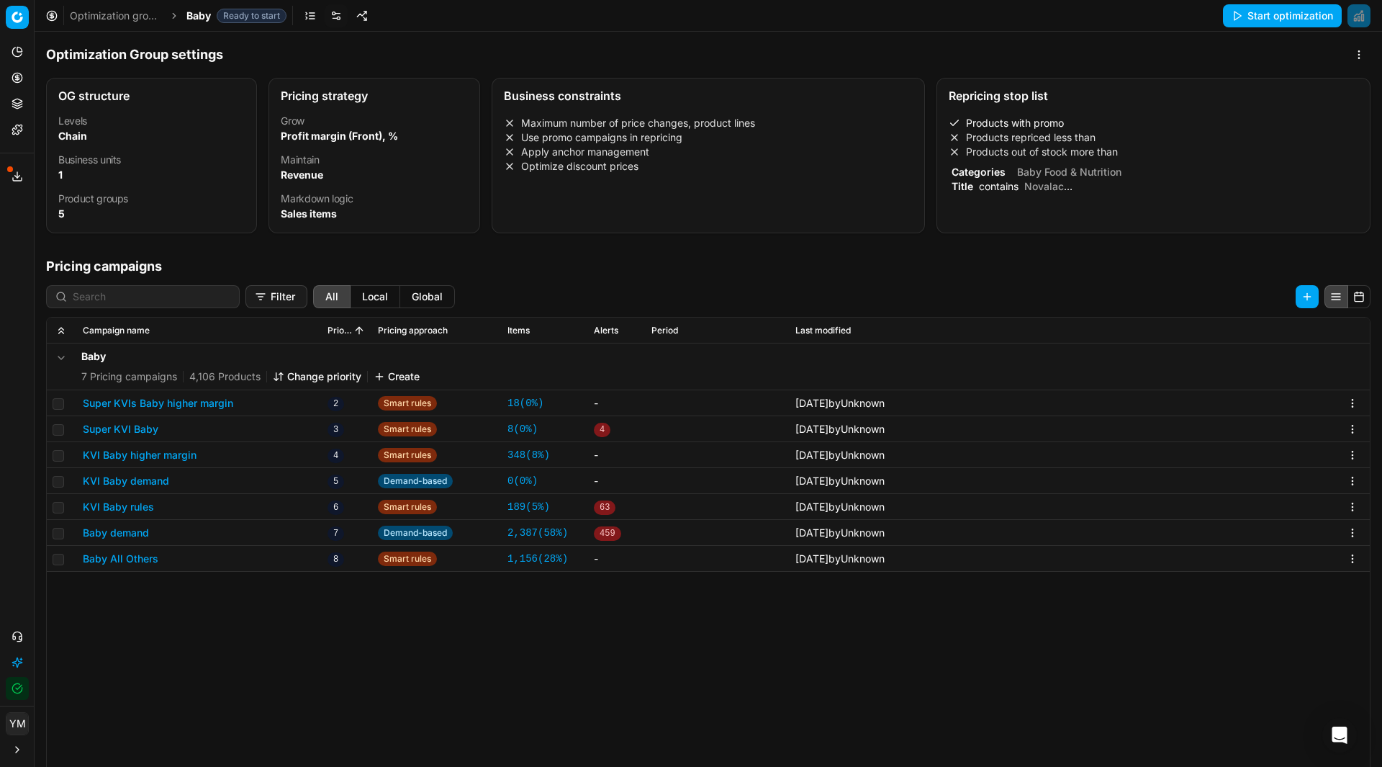
click at [1071, 151] on li "Products out of stock more than" at bounding box center [1154, 152] width 410 height 14
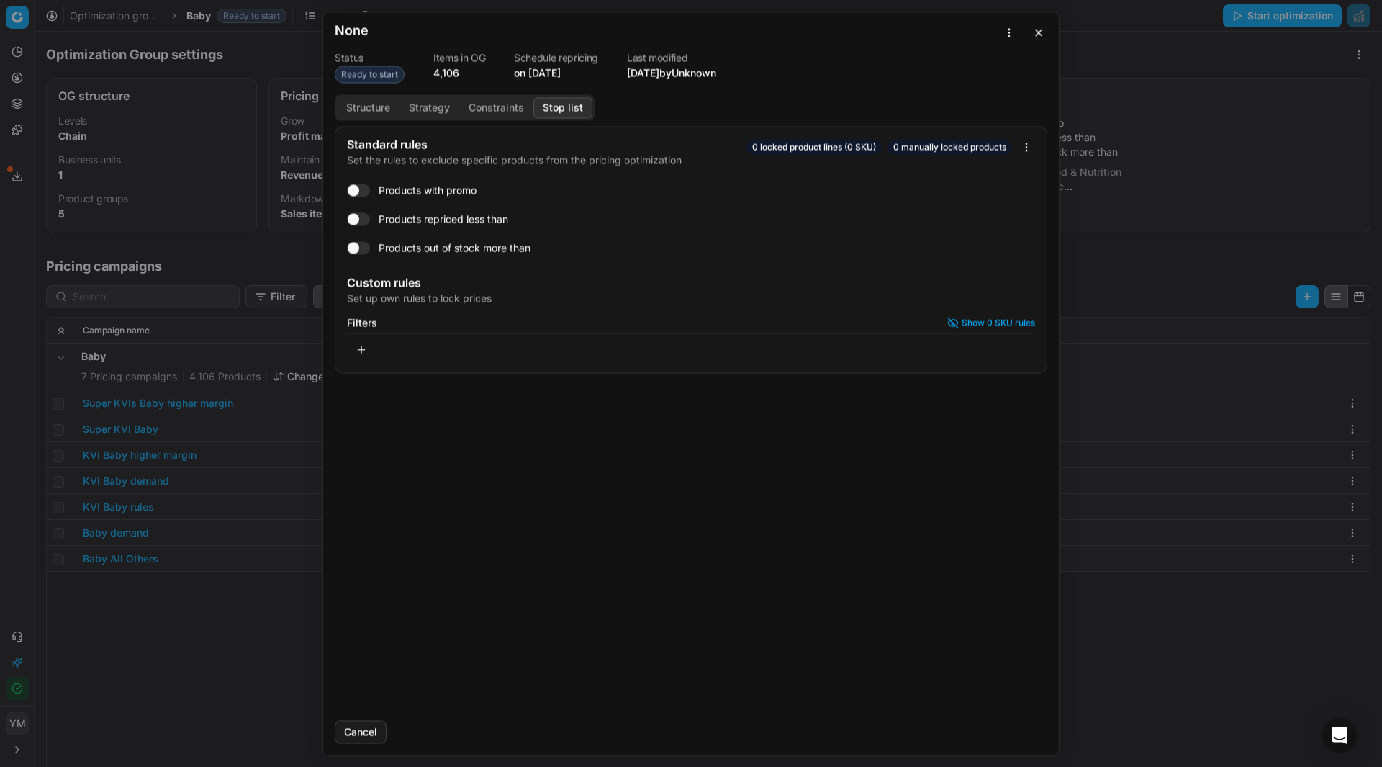
checkbox input "true"
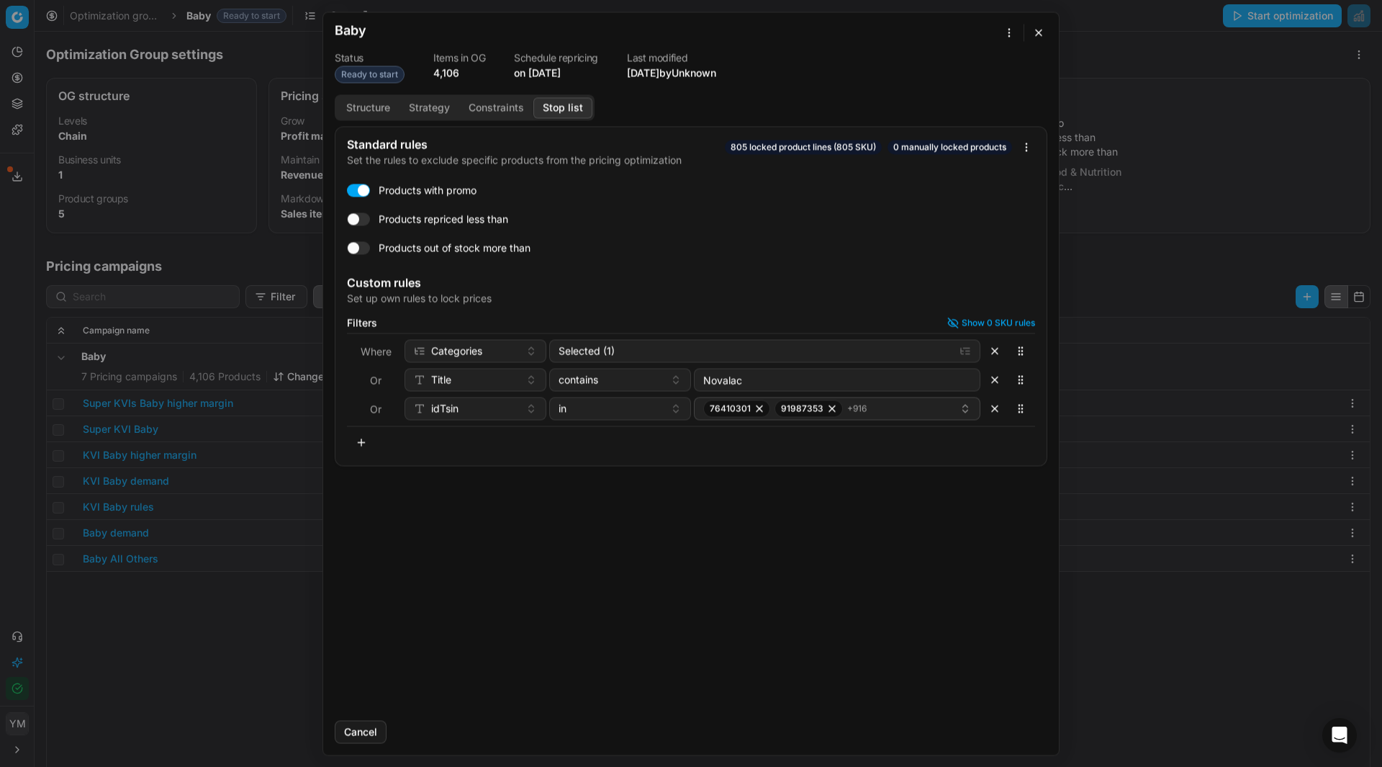
click at [1036, 37] on button "button" at bounding box center [1038, 32] width 17 height 17
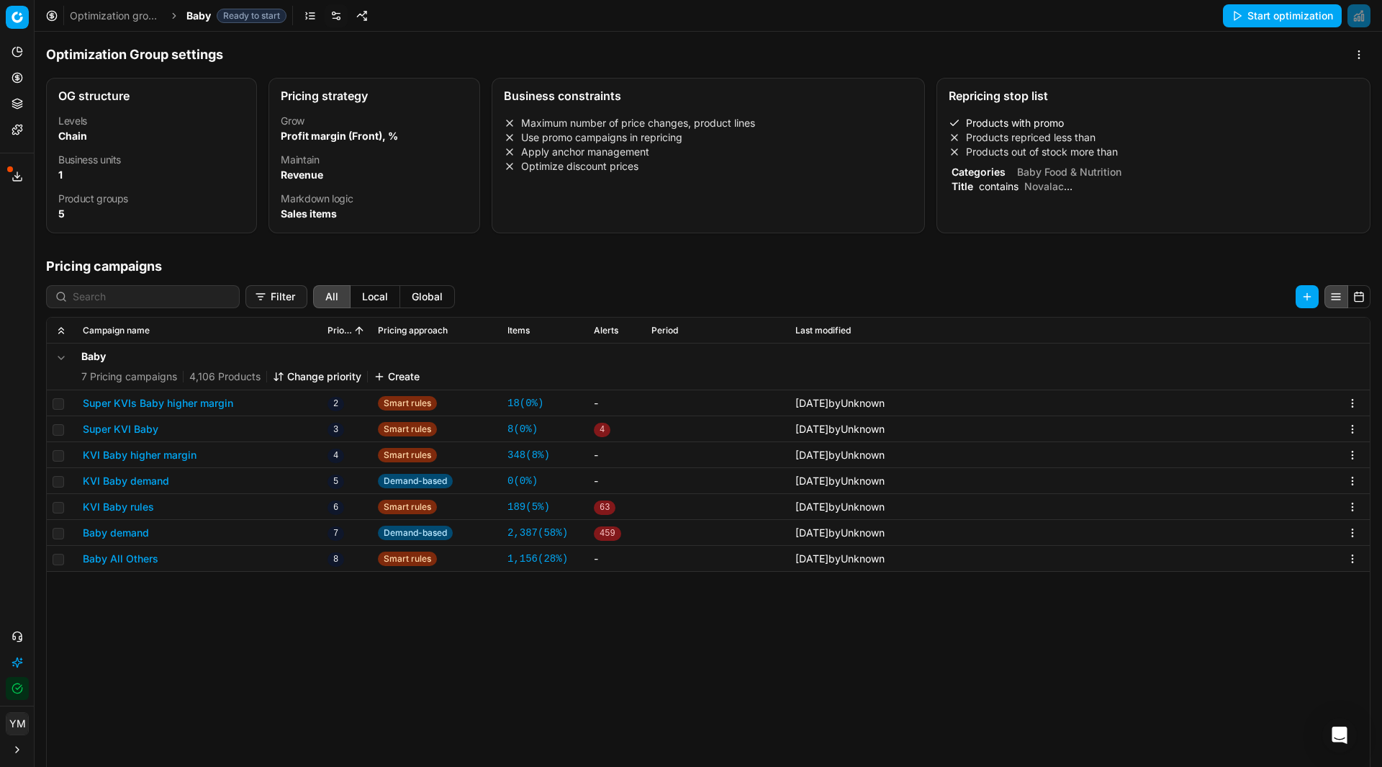
click at [103, 19] on link "Optimization groups" at bounding box center [116, 16] width 92 height 14
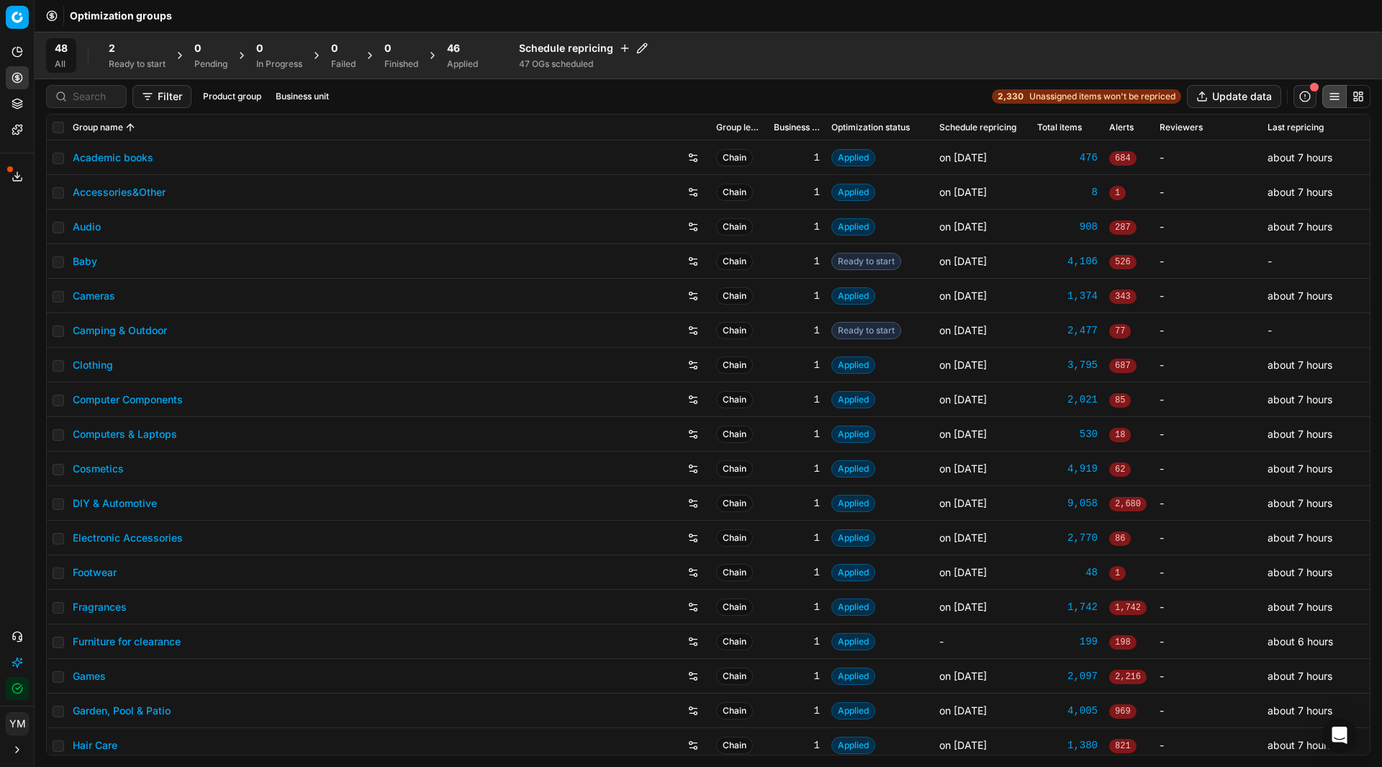
click at [122, 66] on div "Ready to start" at bounding box center [137, 64] width 57 height 12
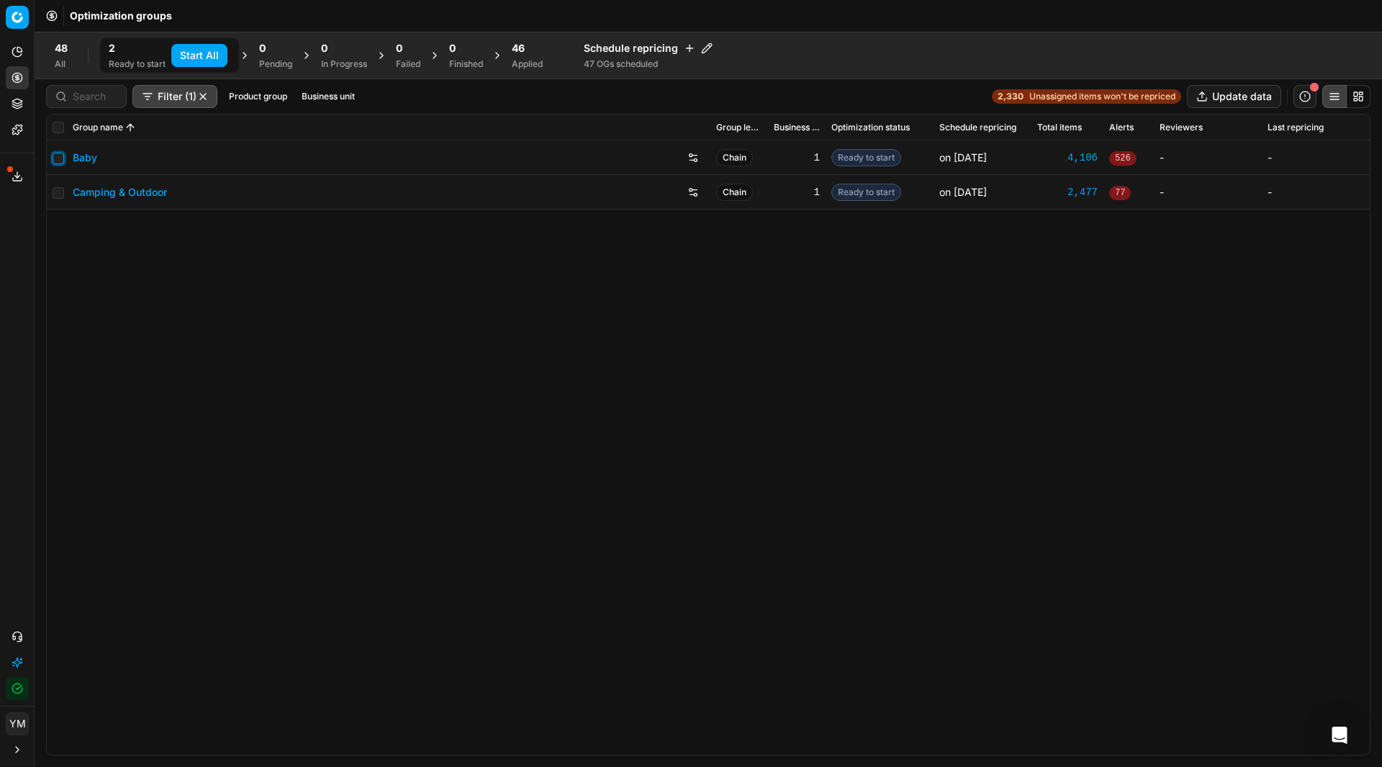
click at [59, 161] on input "checkbox" at bounding box center [59, 159] width 12 height 12
checkbox input "true"
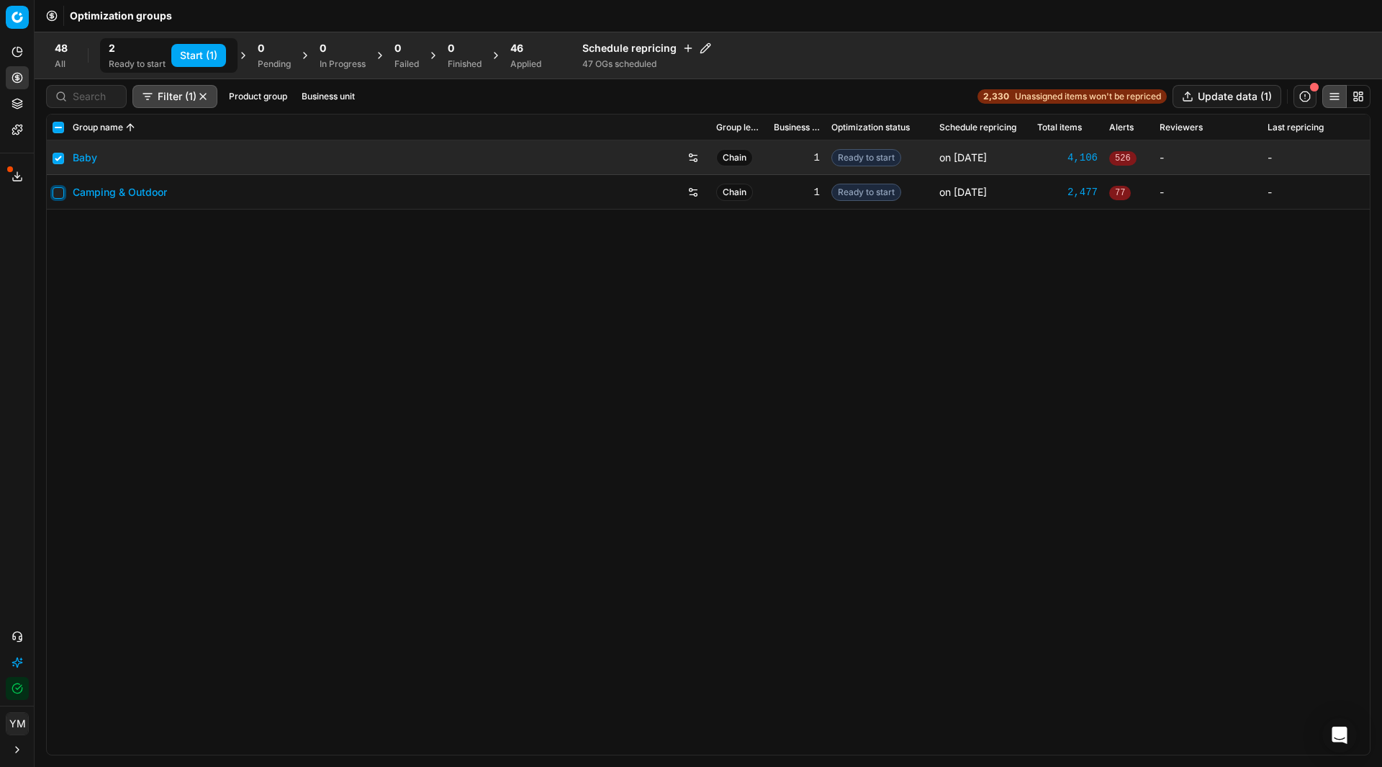
click at [59, 194] on input "checkbox" at bounding box center [59, 193] width 12 height 12
checkbox input "true"
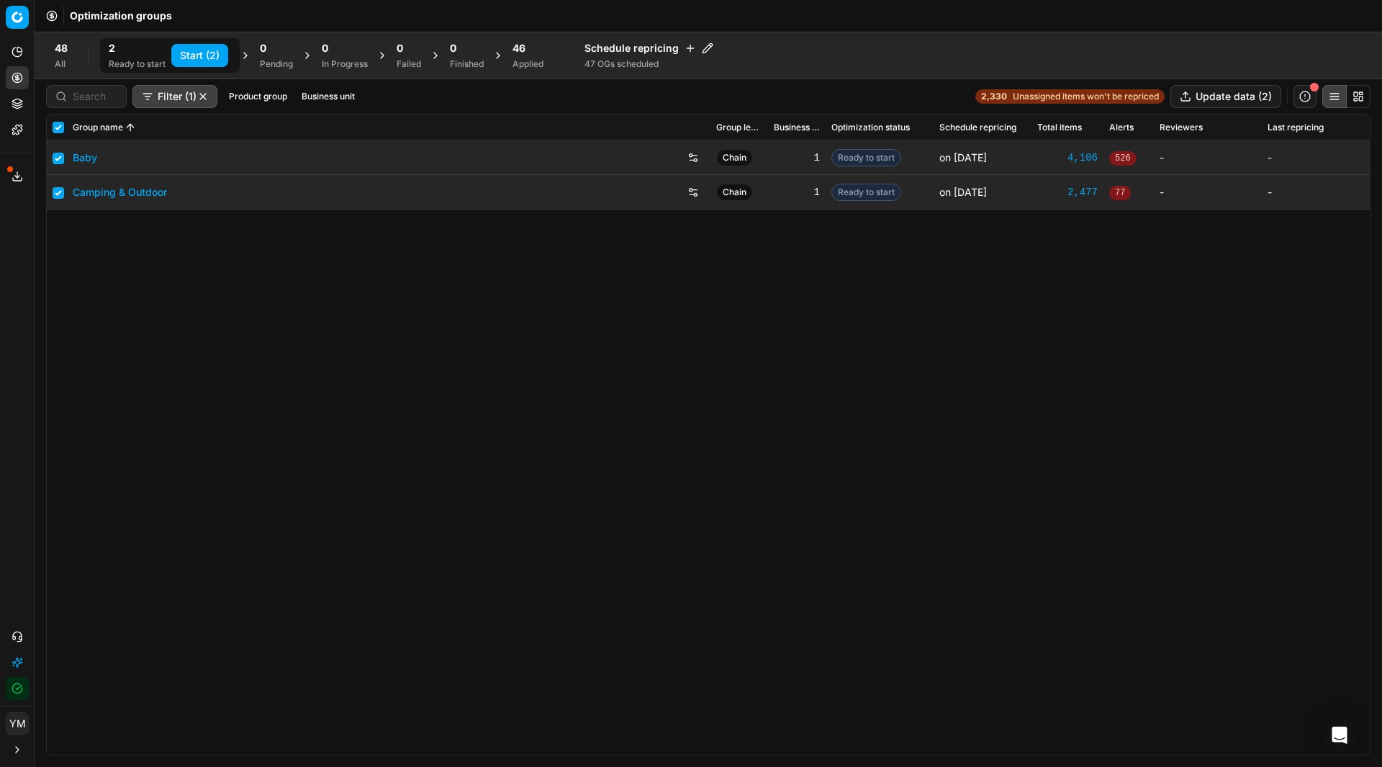
click at [208, 54] on button "Start (2)" at bounding box center [199, 55] width 57 height 23
checkbox input "false"
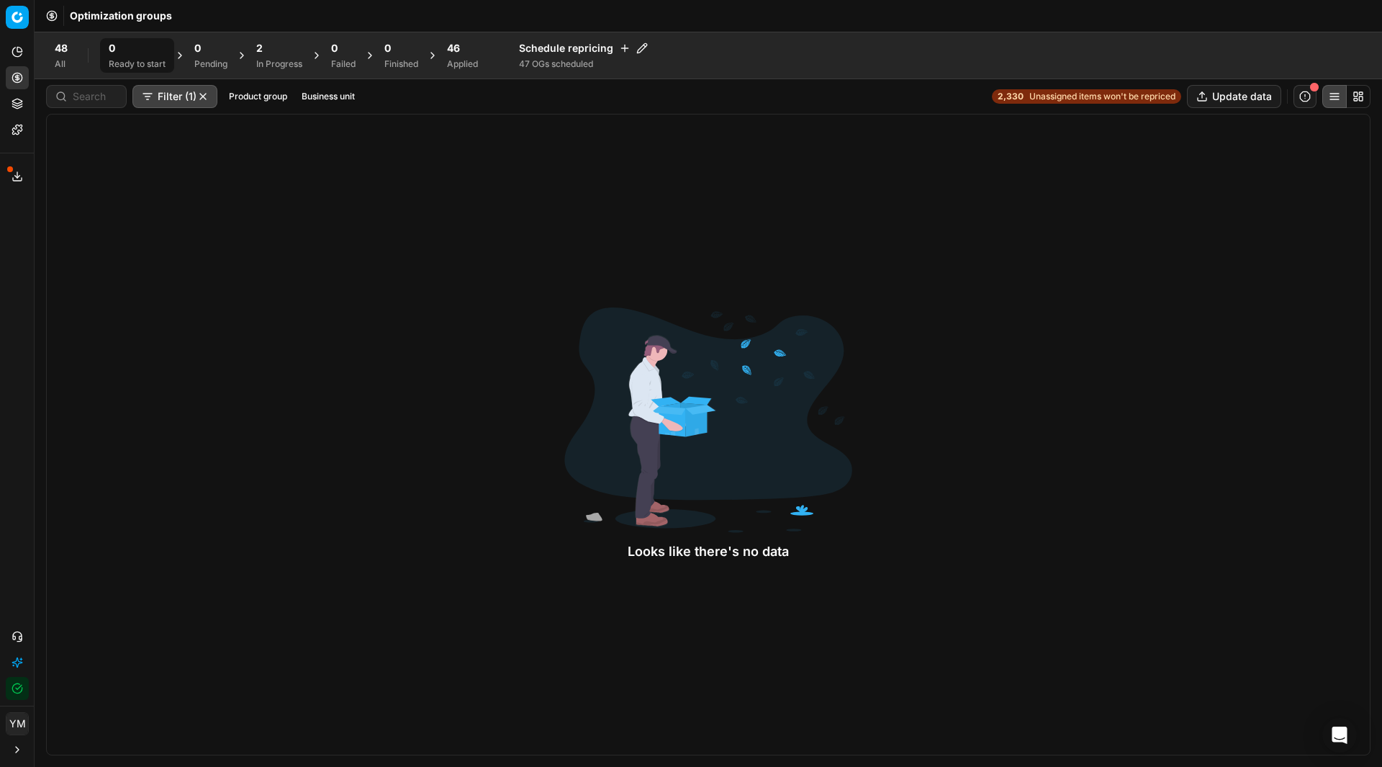
click at [271, 53] on div "2" at bounding box center [279, 48] width 46 height 14
click at [384, 40] on div "2 Finished" at bounding box center [401, 55] width 51 height 35
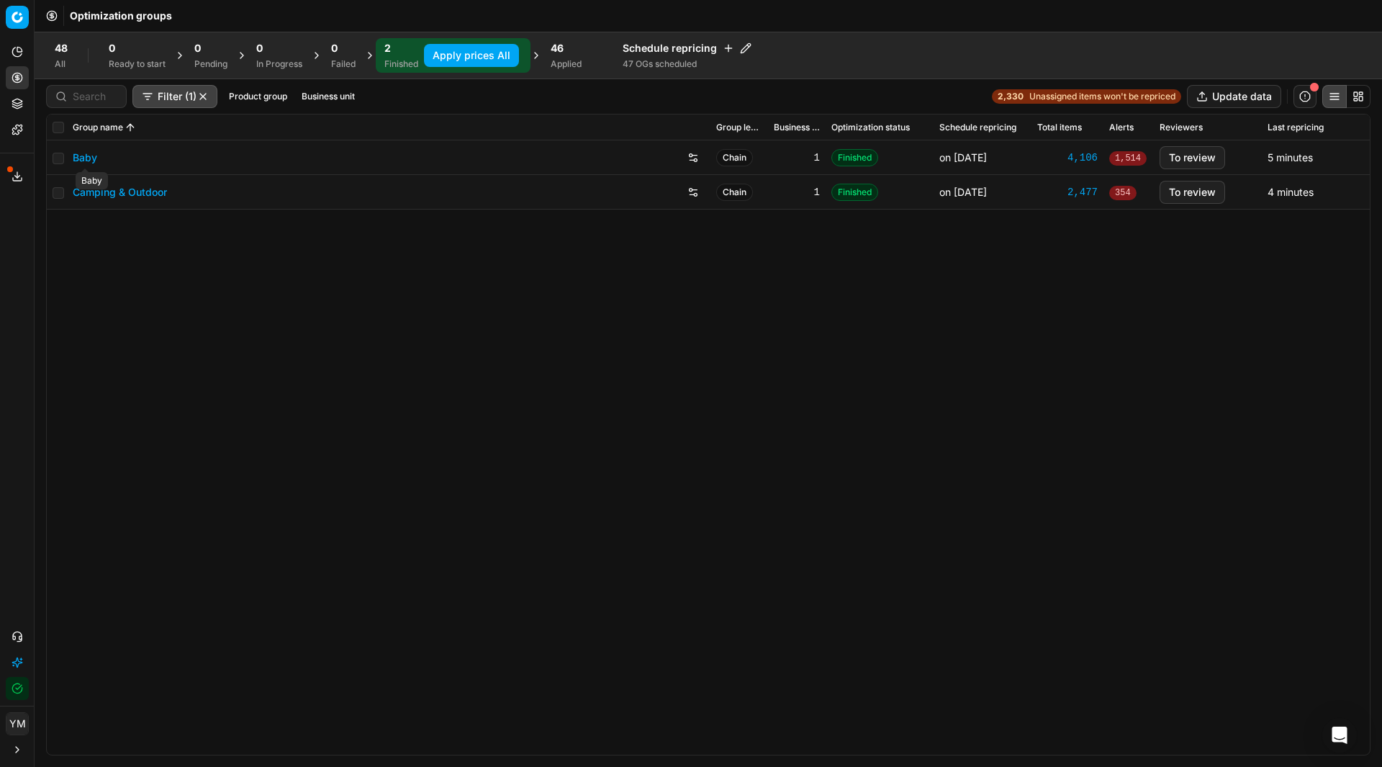
click at [93, 161] on link "Baby" at bounding box center [85, 157] width 24 height 14
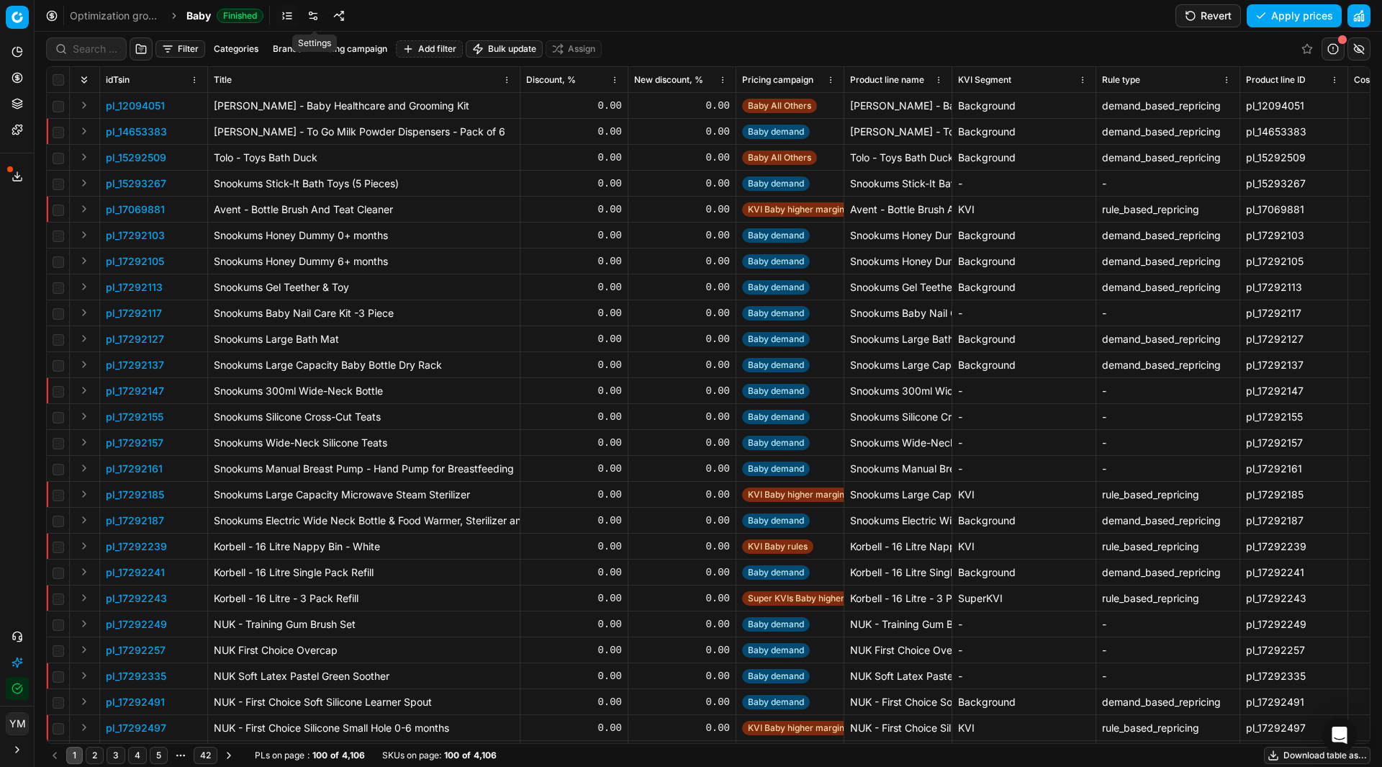
click at [312, 15] on link at bounding box center [313, 15] width 23 height 23
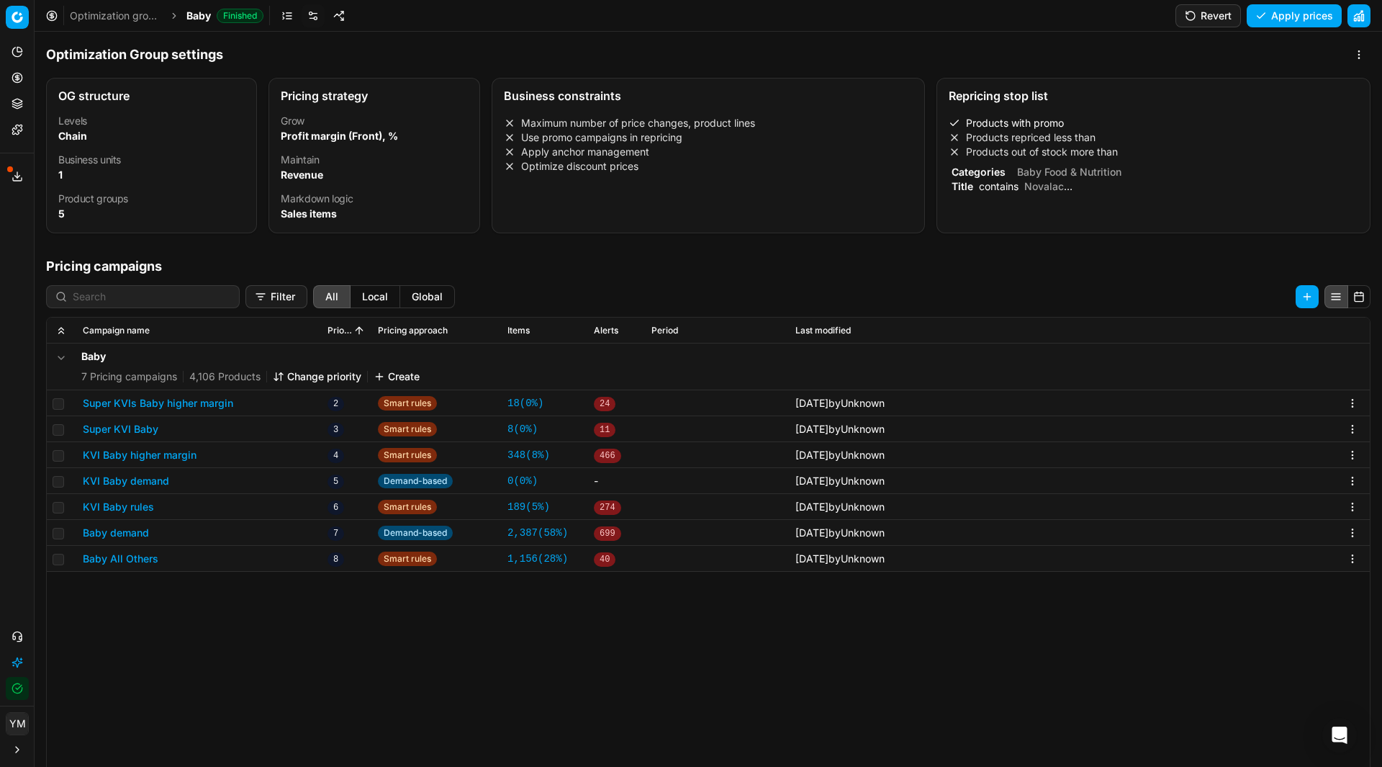
click at [1069, 144] on li "Products repriced less than" at bounding box center [1154, 137] width 410 height 14
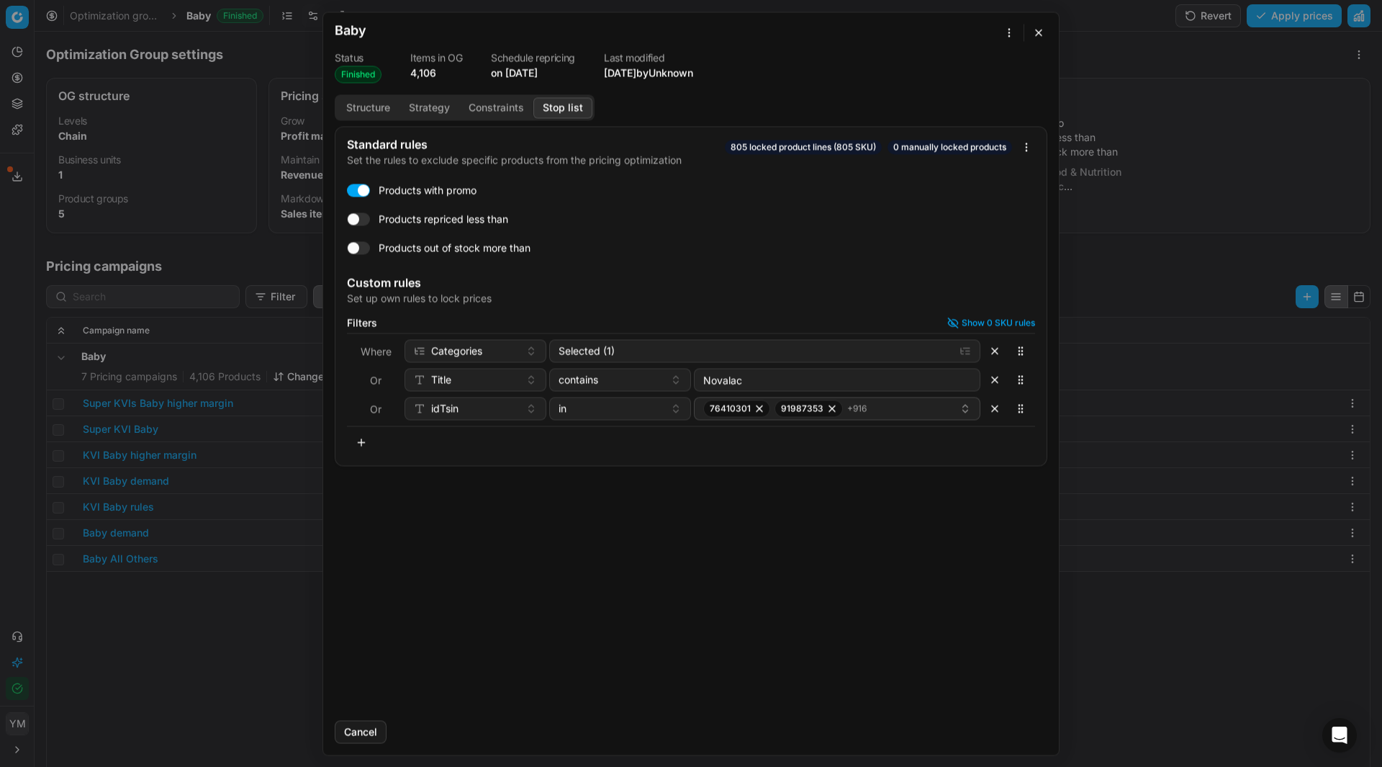
click at [1040, 24] on button "button" at bounding box center [1038, 32] width 17 height 17
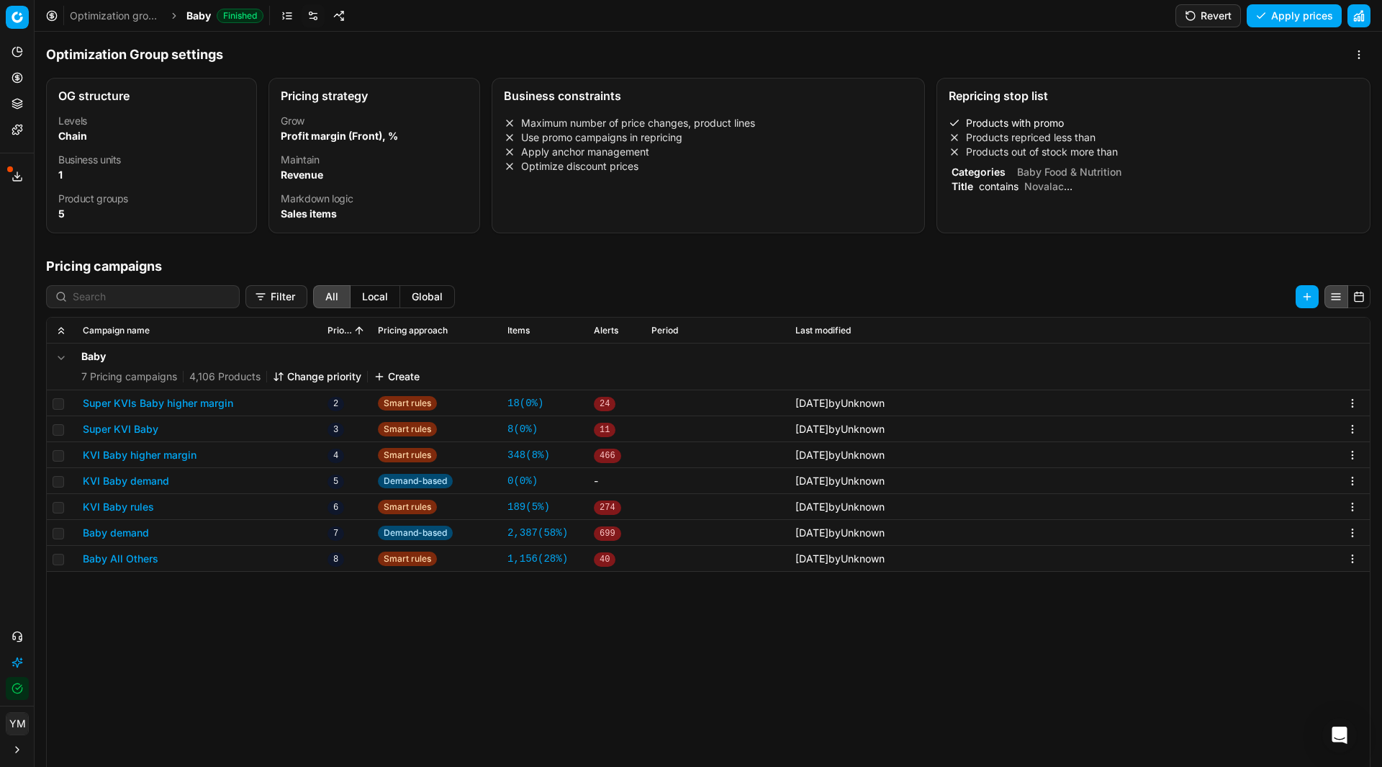
click at [143, 16] on link "Optimization groups" at bounding box center [116, 16] width 92 height 14
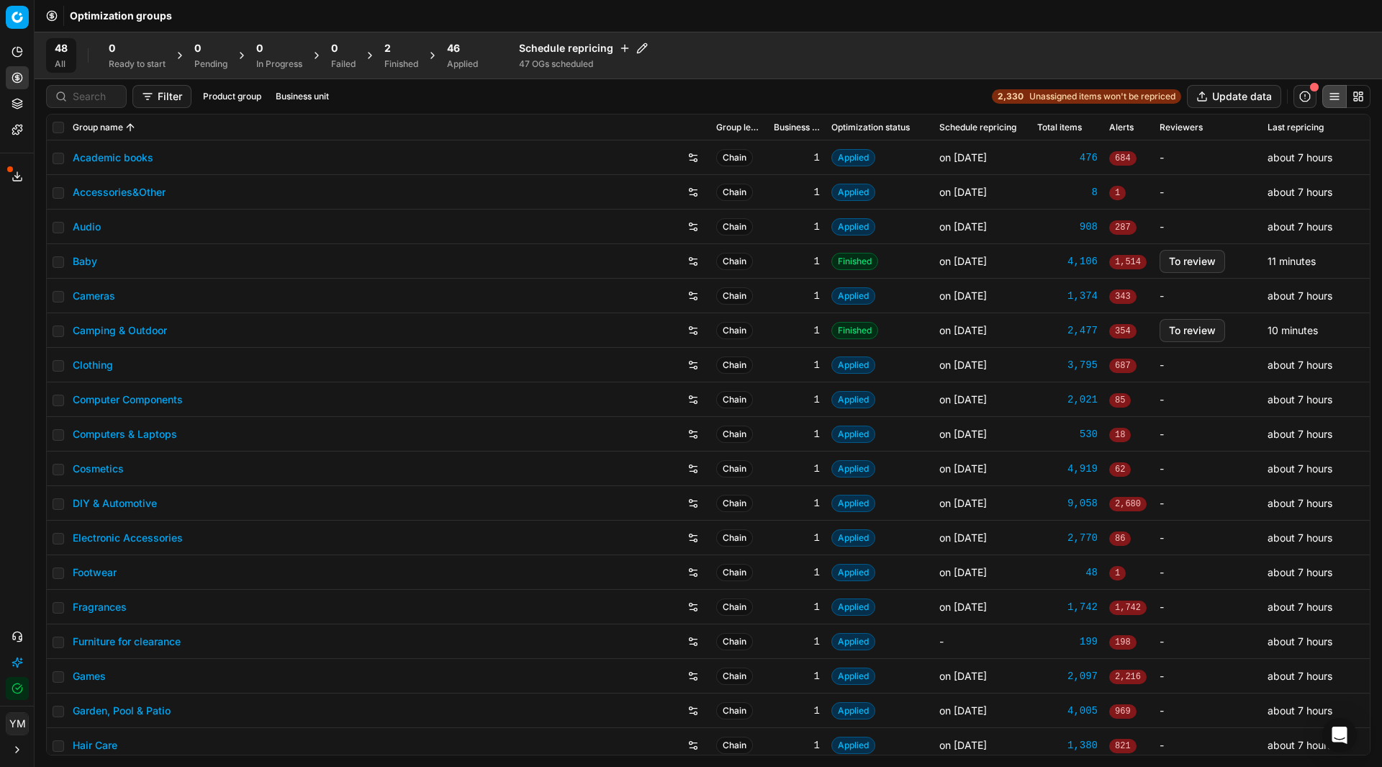
click at [388, 65] on div "Finished" at bounding box center [401, 64] width 34 height 12
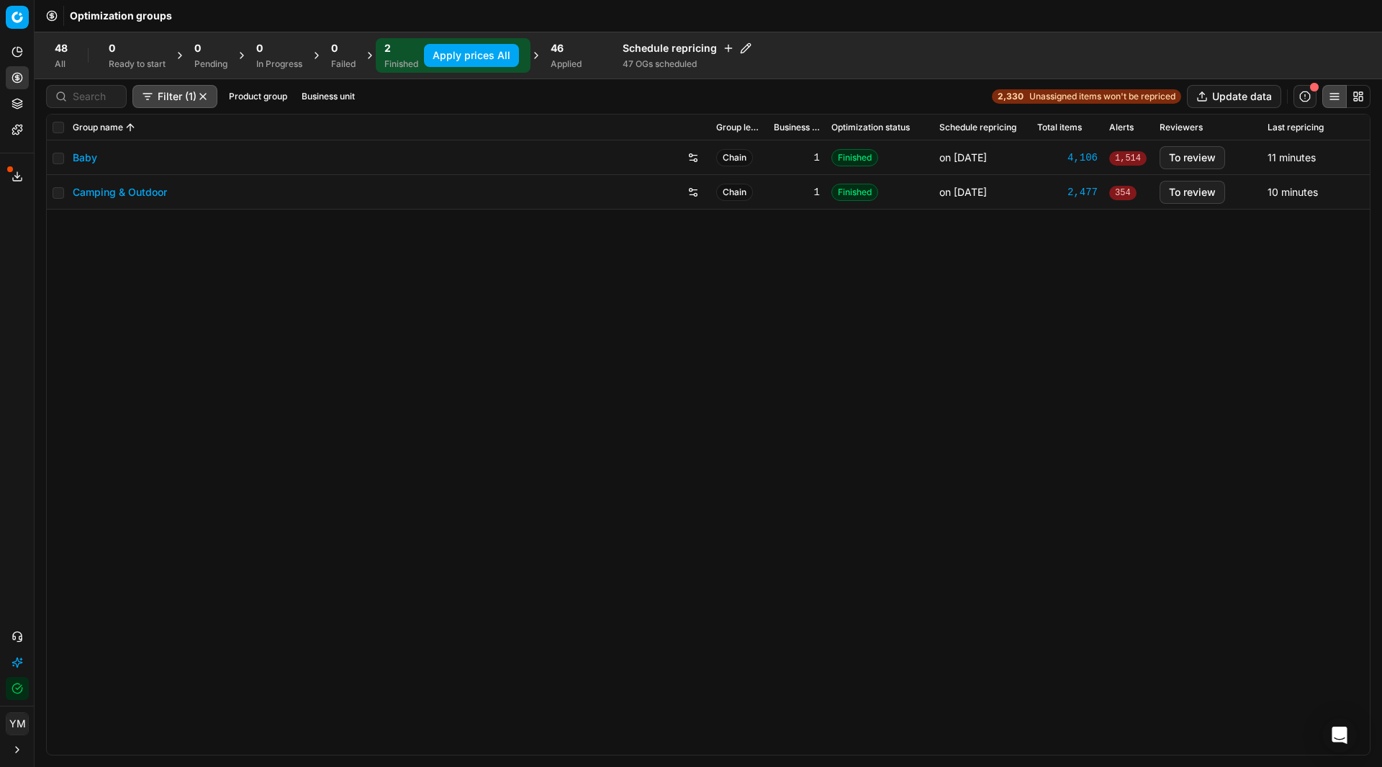
click at [482, 58] on button "Apply prices All" at bounding box center [471, 55] width 95 height 23
